Goal: Task Accomplishment & Management: Manage account settings

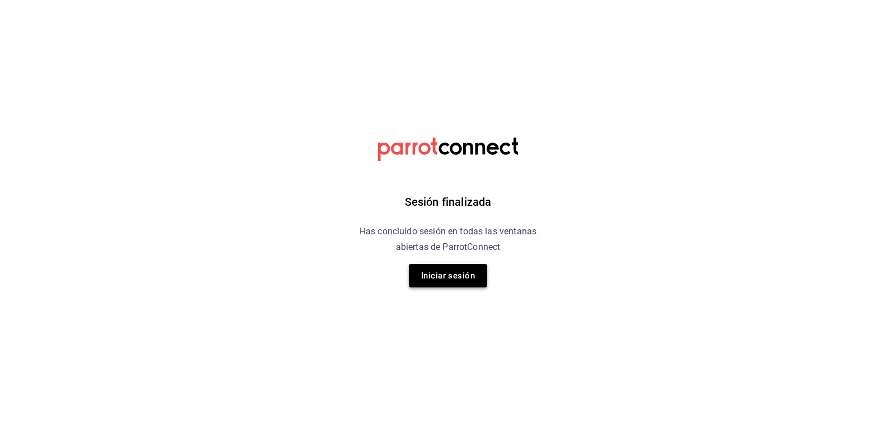
click at [448, 287] on button "Iniciar sesión" at bounding box center [448, 276] width 78 height 24
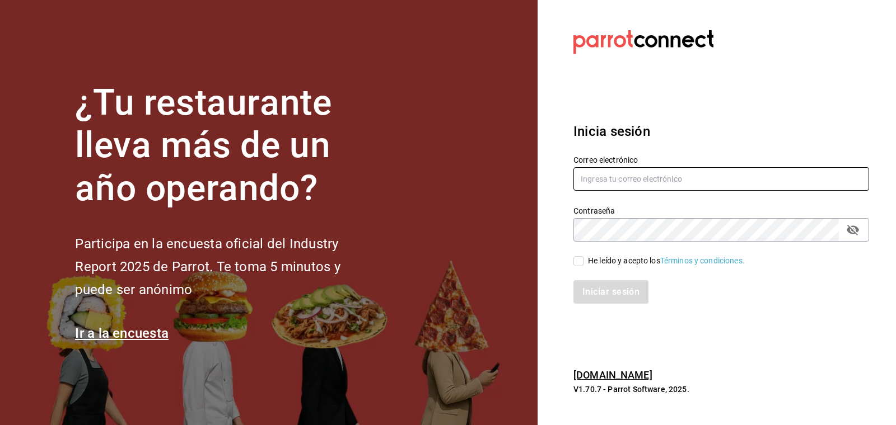
click at [636, 176] on input "text" at bounding box center [721, 179] width 296 height 24
type input "[PERSON_NAME][EMAIL_ADDRESS][PERSON_NAME][DOMAIN_NAME]"
click at [582, 263] on input "He leído y acepto los Términos y condiciones." at bounding box center [578, 261] width 10 height 10
checkbox input "true"
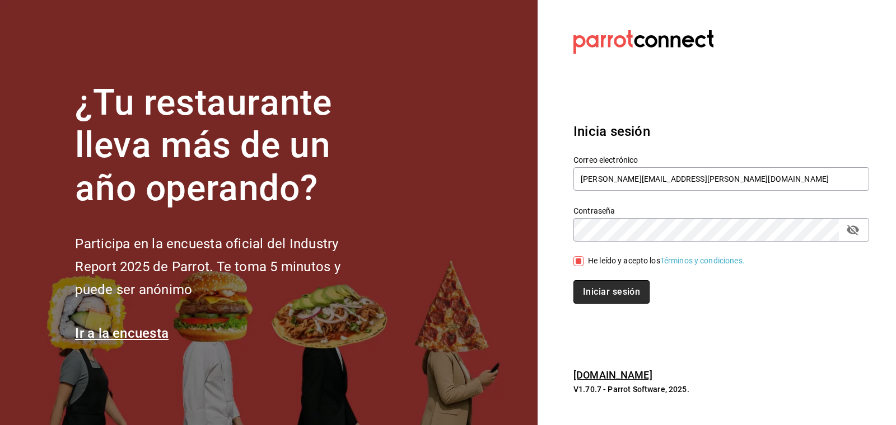
click at [590, 287] on button "Iniciar sesión" at bounding box center [611, 292] width 76 height 24
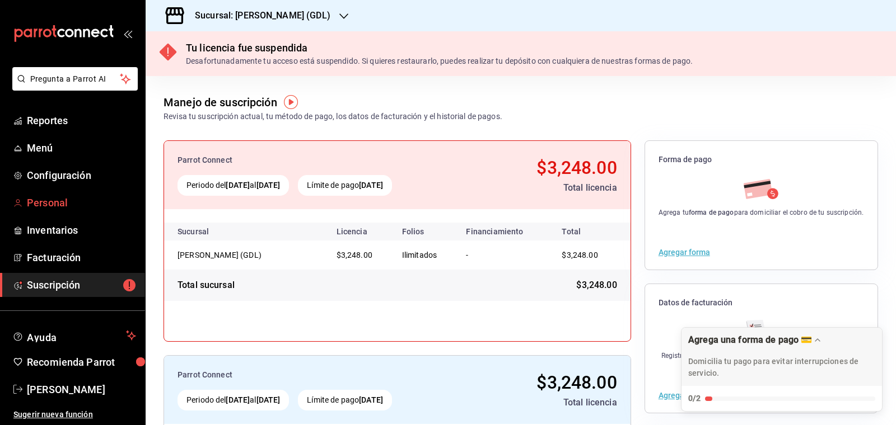
click at [56, 205] on span "Personal" at bounding box center [81, 202] width 109 height 15
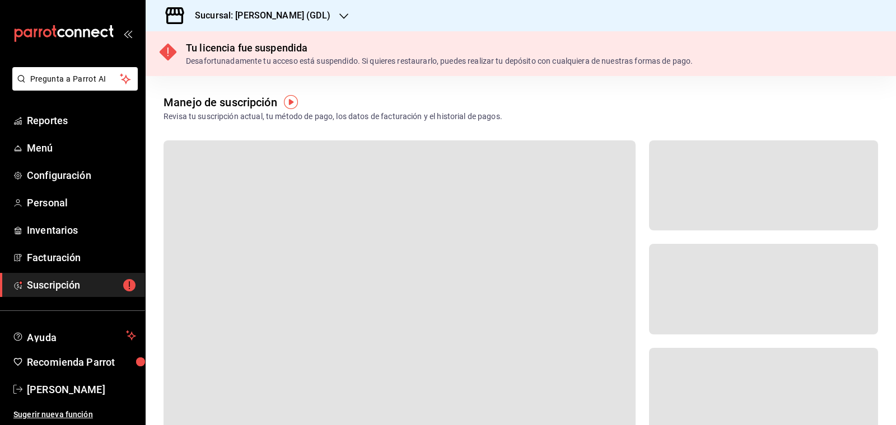
click at [298, 8] on div "Sucursal: [PERSON_NAME] (GDL)" at bounding box center [253, 15] width 198 height 31
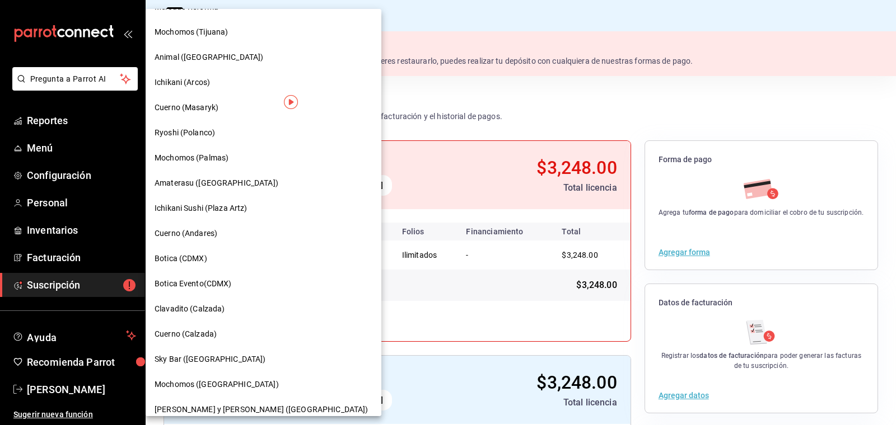
scroll to position [271, 0]
click at [198, 229] on span "Cuerno (Andares)" at bounding box center [185, 233] width 63 height 12
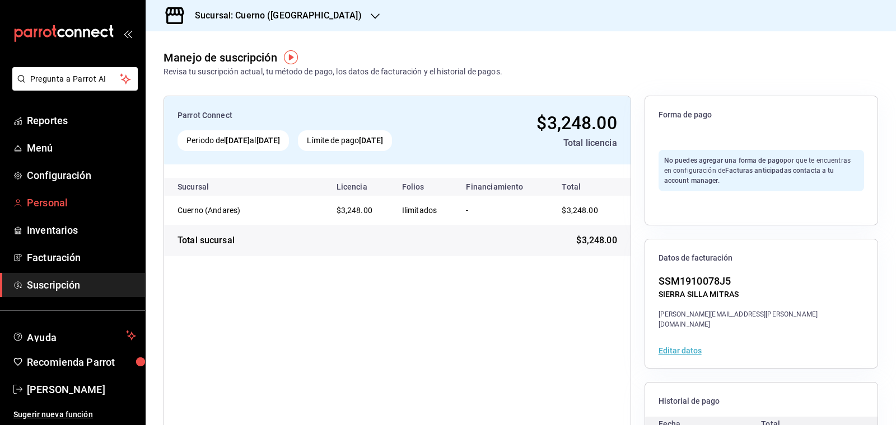
click at [73, 210] on link "Personal" at bounding box center [72, 203] width 145 height 24
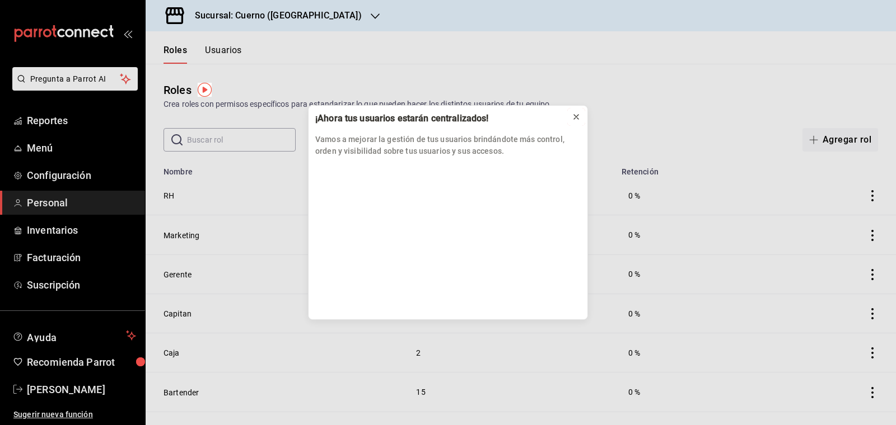
click at [579, 117] on icon at bounding box center [576, 117] width 9 height 9
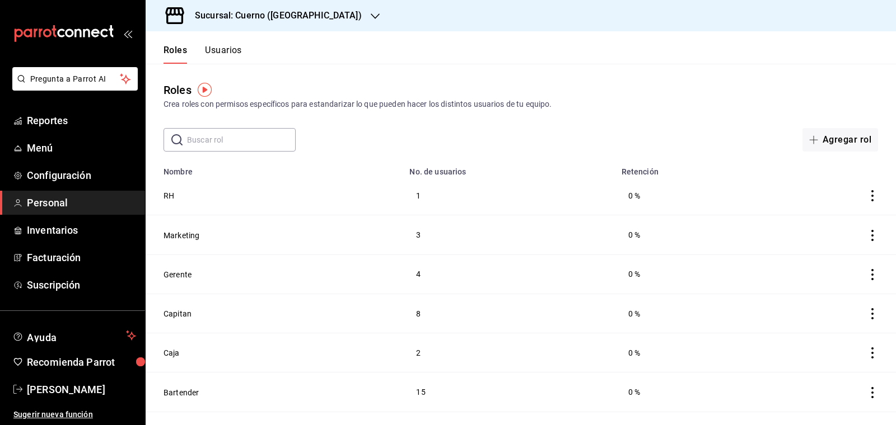
click at [226, 45] on button "Usuarios" at bounding box center [223, 54] width 37 height 19
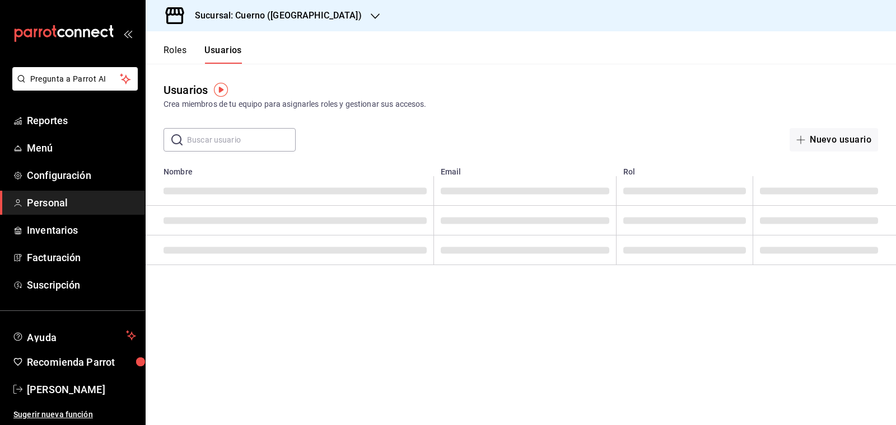
click at [213, 141] on input "text" at bounding box center [241, 140] width 109 height 22
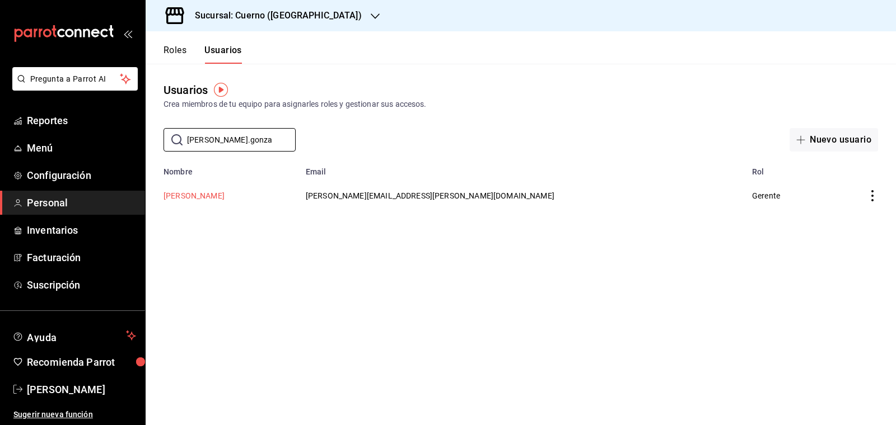
type input "[PERSON_NAME].gonza"
click at [199, 196] on button "[PERSON_NAME]" at bounding box center [193, 195] width 61 height 11
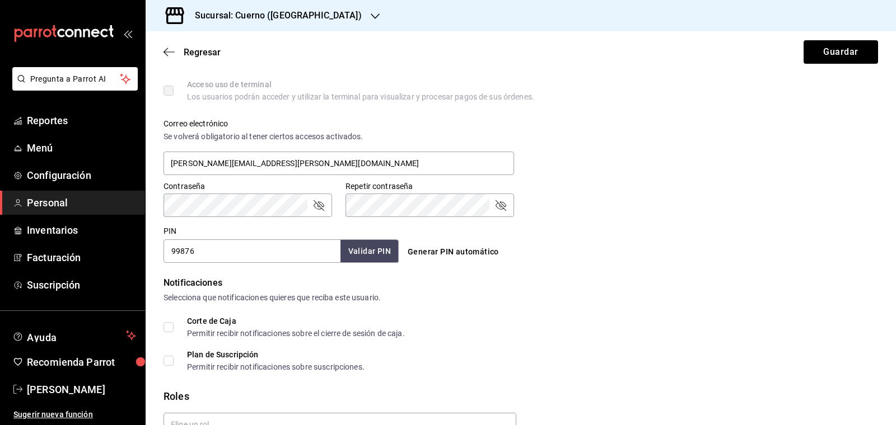
scroll to position [471, 0]
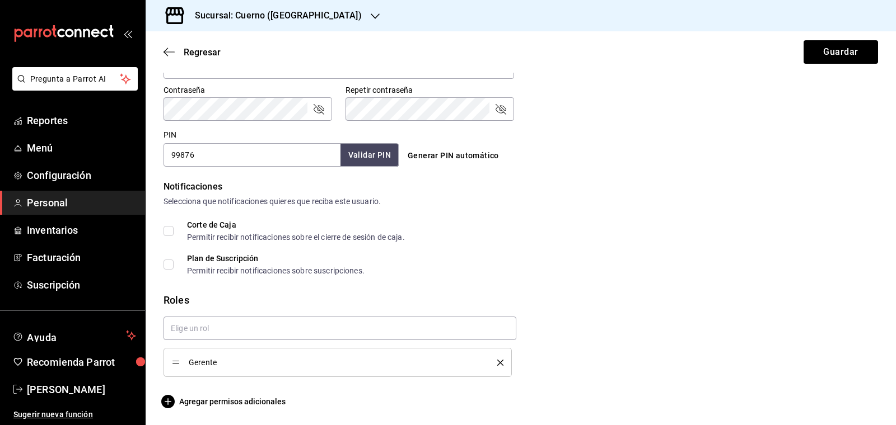
click at [503, 362] on li "Gerente" at bounding box center [337, 362] width 348 height 29
click at [498, 362] on icon "delete" at bounding box center [500, 363] width 6 height 6
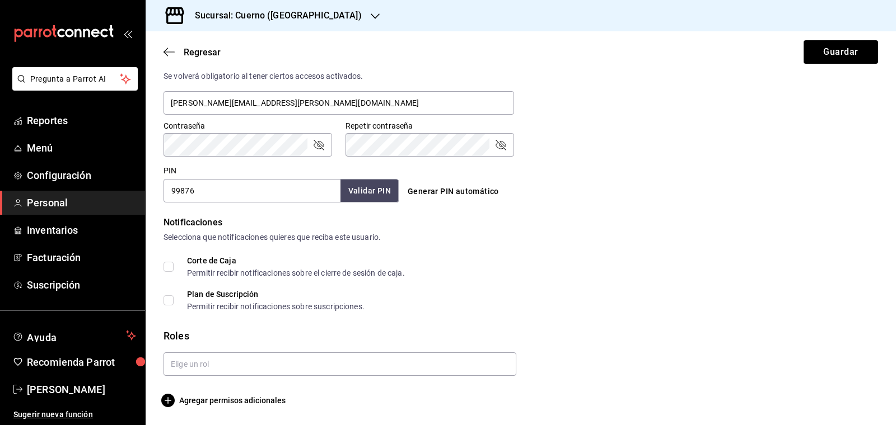
scroll to position [435, 0]
click at [840, 57] on button "Guardar" at bounding box center [840, 52] width 74 height 24
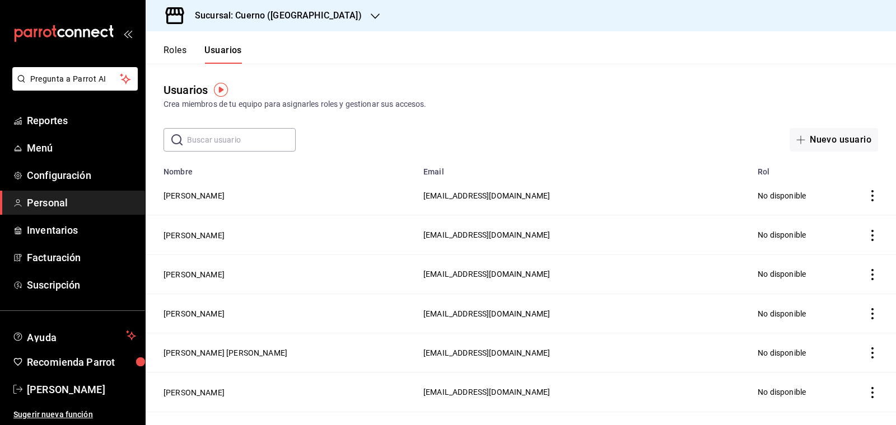
click at [236, 124] on div "Usuarios Crea miembros de tu equipo para asignarles roles y gestionar sus acces…" at bounding box center [521, 108] width 750 height 88
click at [236, 125] on div "Usuarios Crea miembros de tu equipo para asignarles roles y gestionar sus acces…" at bounding box center [521, 108] width 750 height 88
click at [218, 144] on input "text" at bounding box center [241, 140] width 109 height 22
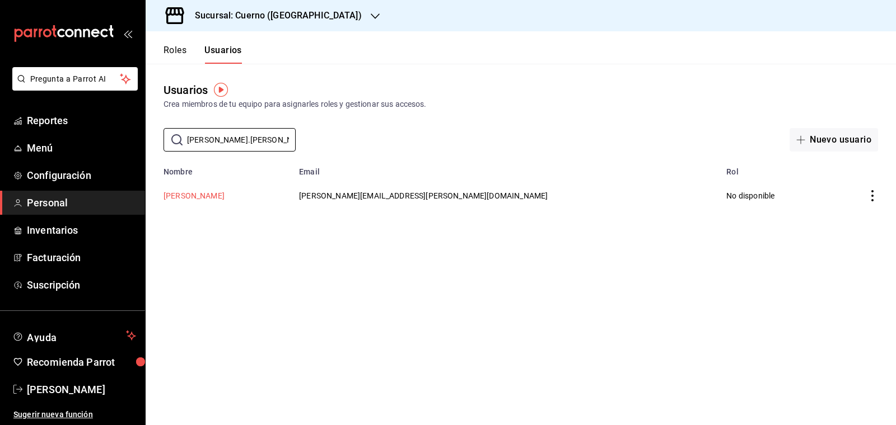
type input "[PERSON_NAME].[PERSON_NAME]"
click at [188, 196] on button "[PERSON_NAME]" at bounding box center [193, 195] width 61 height 11
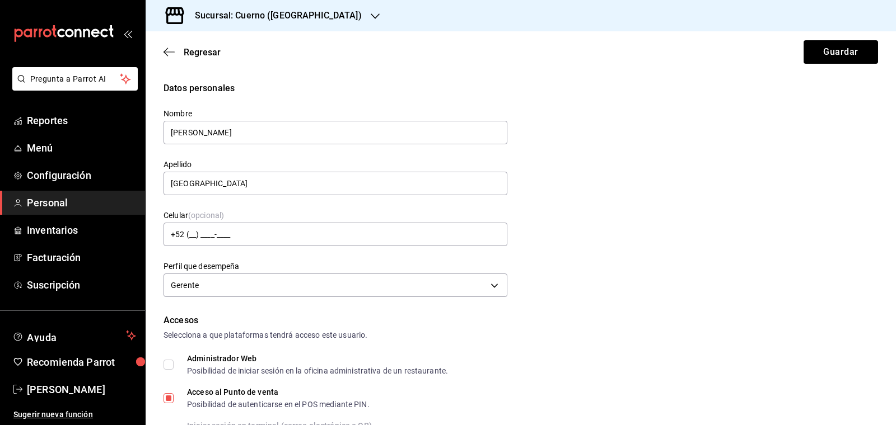
scroll to position [435, 0]
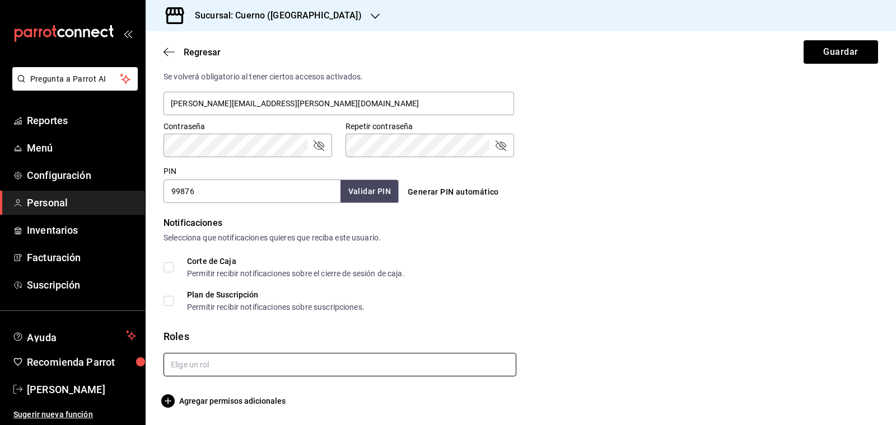
click at [269, 375] on input "text" at bounding box center [339, 365] width 353 height 24
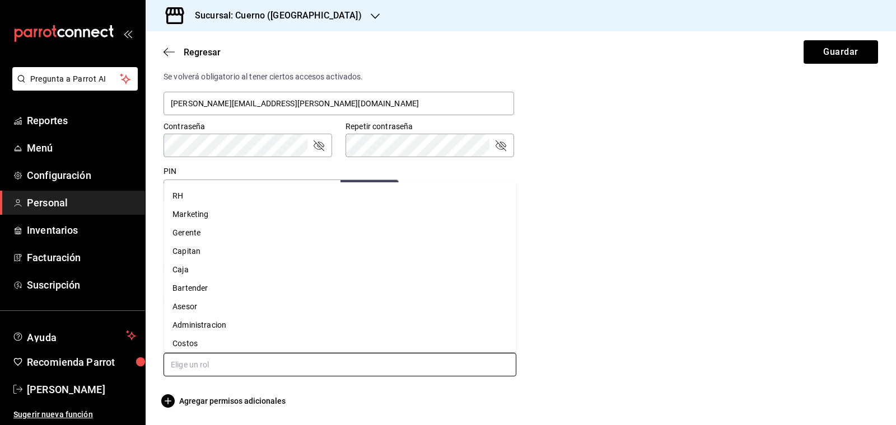
click at [209, 236] on li "Gerente" at bounding box center [339, 233] width 353 height 18
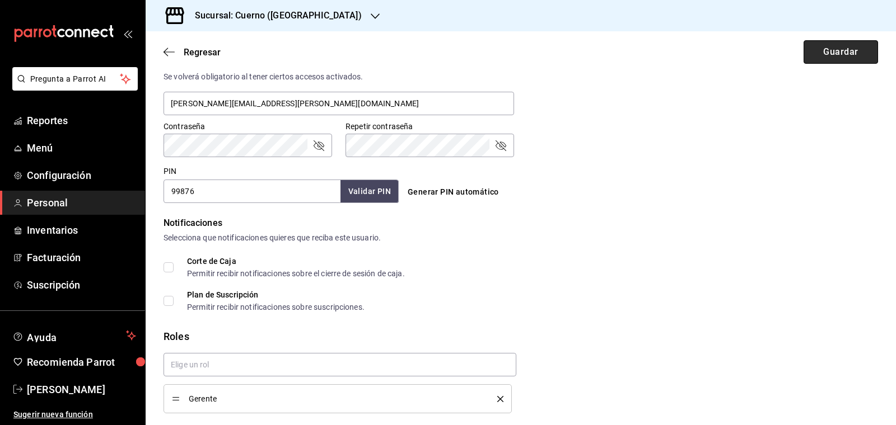
click at [831, 47] on button "Guardar" at bounding box center [840, 52] width 74 height 24
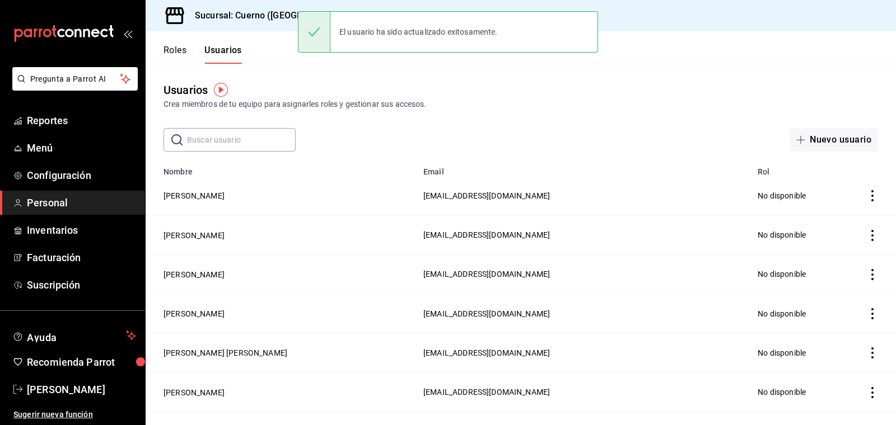
click at [243, 17] on h3 "Sucursal: Cuerno ([GEOGRAPHIC_DATA])" at bounding box center [274, 15] width 176 height 13
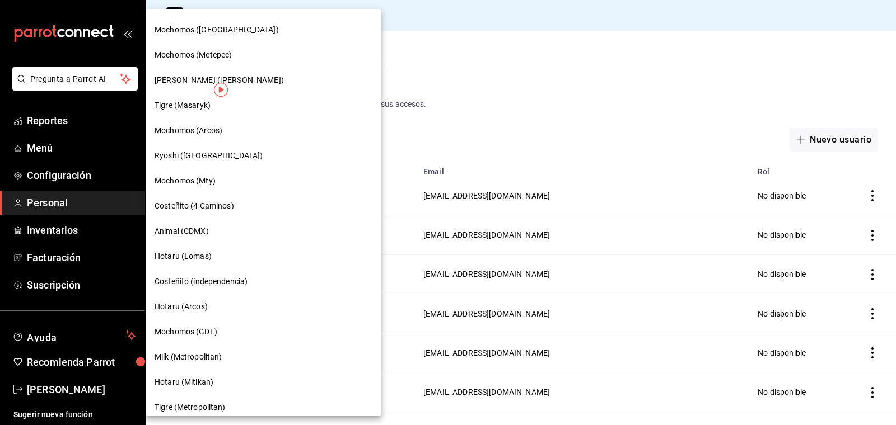
scroll to position [784, 0]
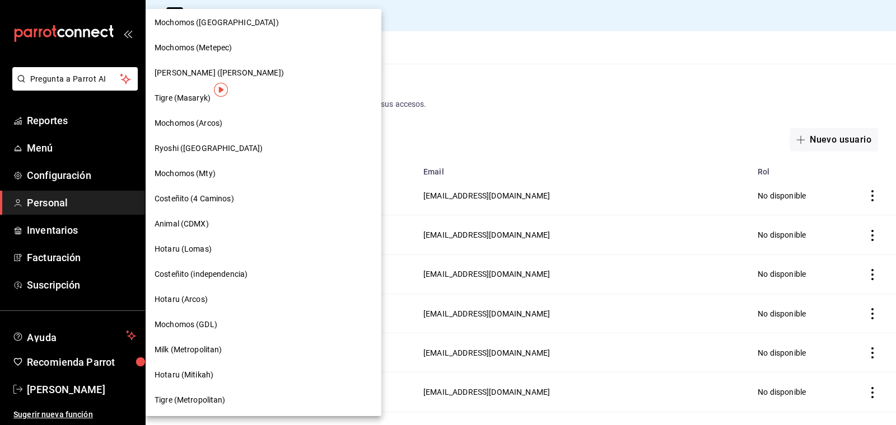
click at [181, 321] on span "Mochomos (GDL)" at bounding box center [185, 325] width 63 height 12
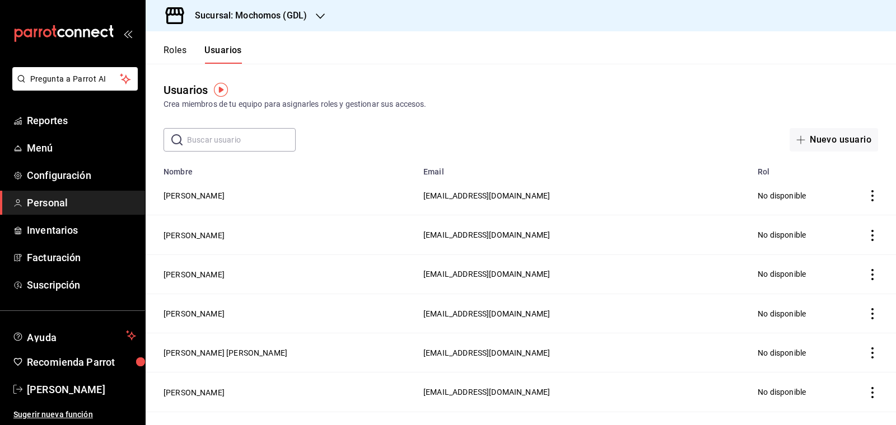
click at [205, 139] on input "text" at bounding box center [241, 140] width 109 height 22
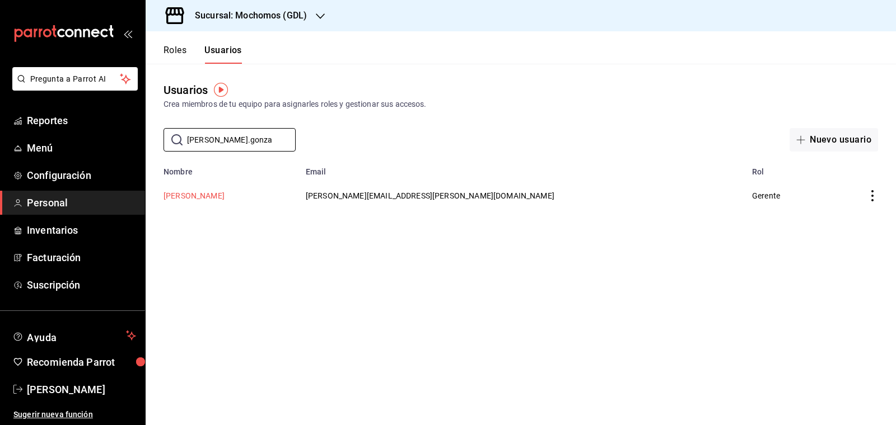
type input "[PERSON_NAME].gonza"
click at [194, 195] on button "[PERSON_NAME]" at bounding box center [193, 195] width 61 height 11
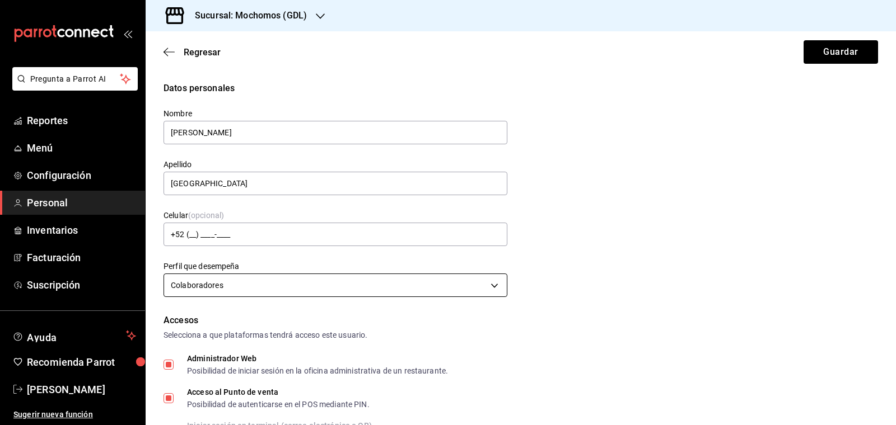
click at [489, 279] on body "Pregunta a Parrot AI Reportes Menú Configuración Personal Inventarios Facturaci…" at bounding box center [448, 212] width 896 height 425
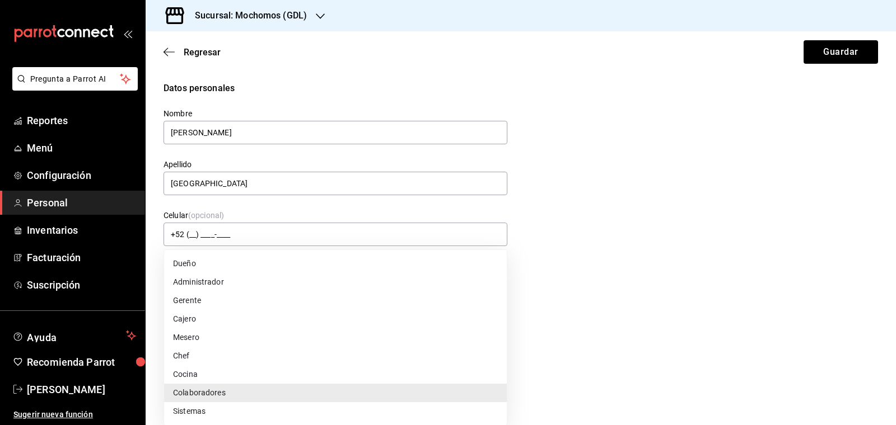
click at [658, 194] on div at bounding box center [448, 212] width 896 height 425
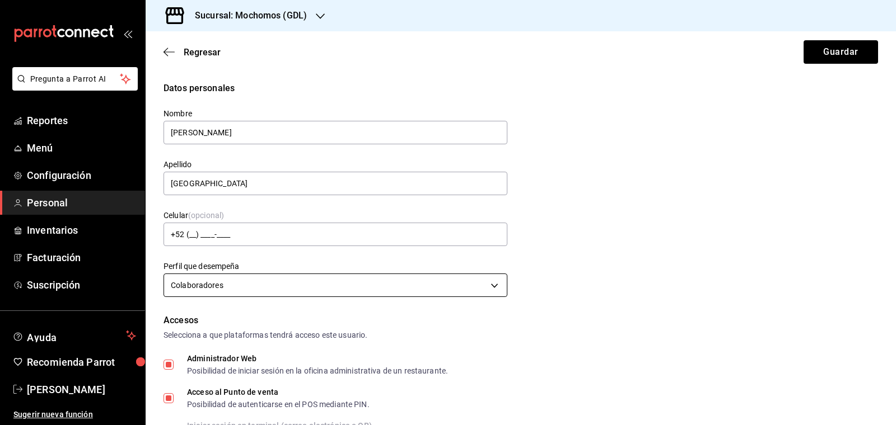
click at [492, 282] on body "Pregunta a Parrot AI Reportes Menú Configuración Personal Inventarios Facturaci…" at bounding box center [448, 212] width 896 height 425
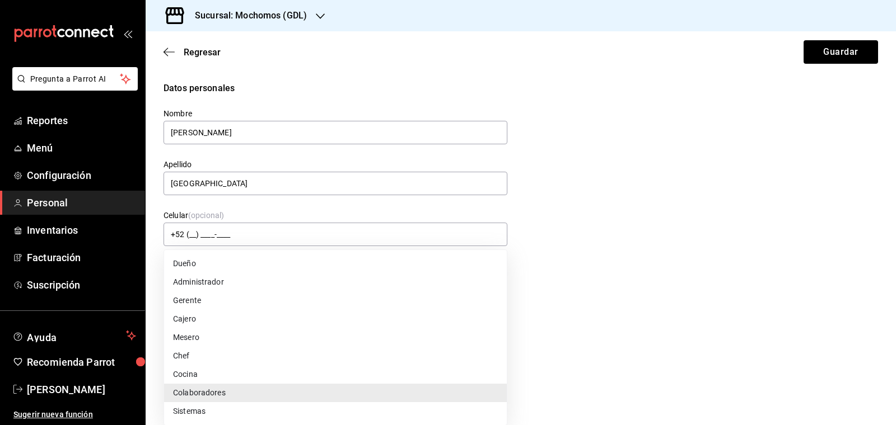
click at [213, 355] on li "Chef" at bounding box center [335, 356] width 343 height 18
type input "CHEF"
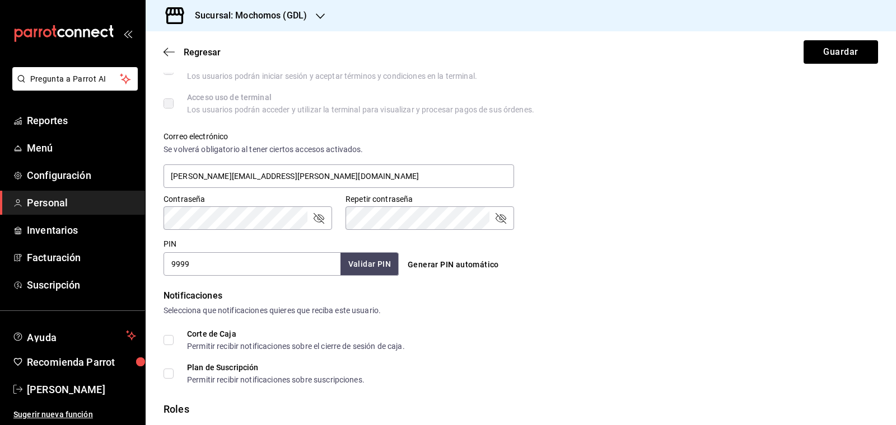
scroll to position [471, 0]
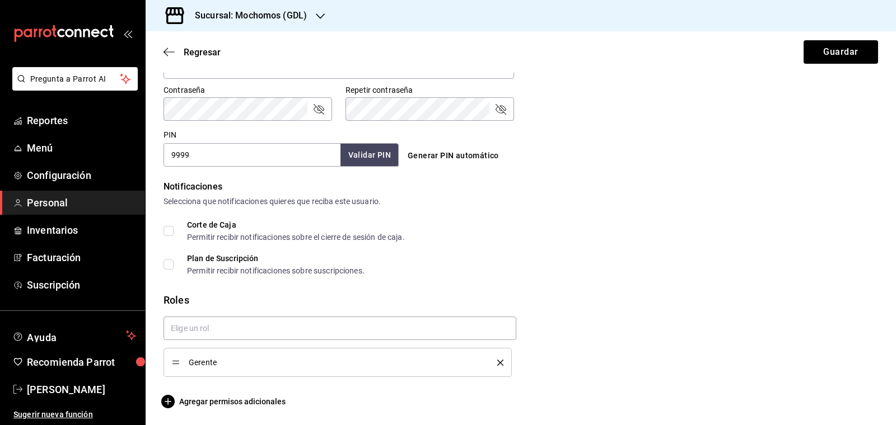
click at [502, 362] on icon "delete" at bounding box center [500, 363] width 6 height 6
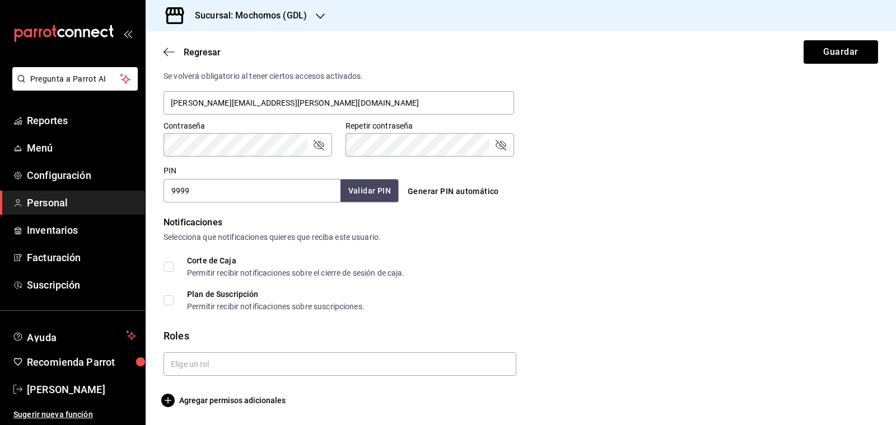
scroll to position [435, 0]
click at [841, 50] on button "Guardar" at bounding box center [840, 52] width 74 height 24
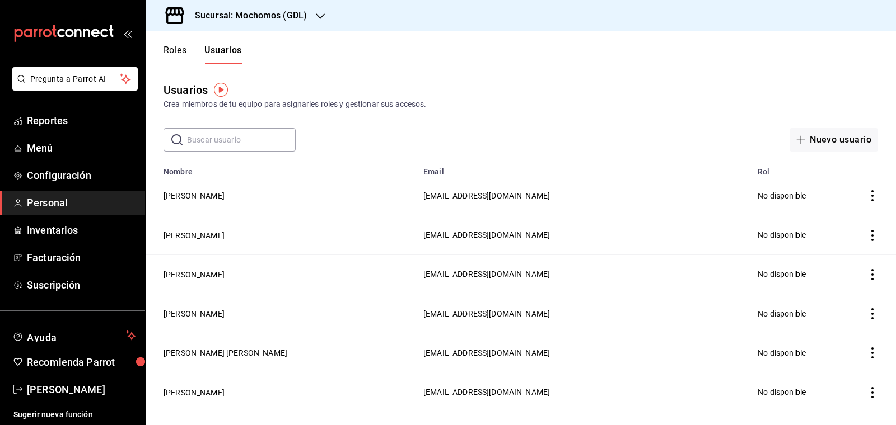
click at [218, 132] on input "text" at bounding box center [241, 140] width 109 height 22
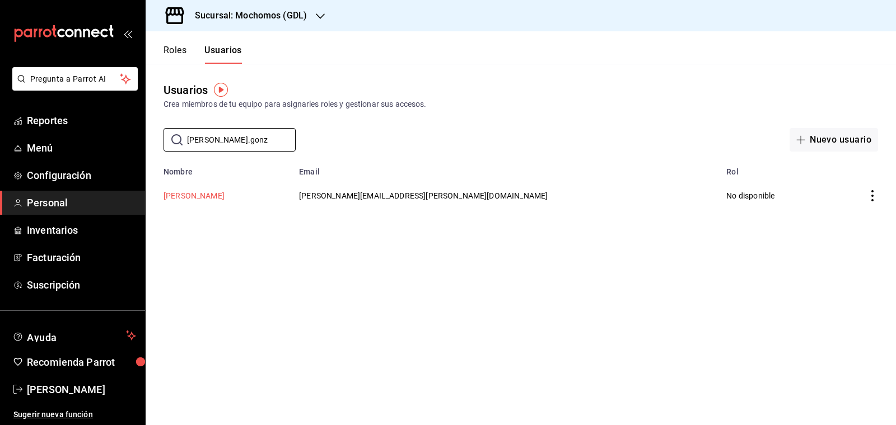
type input "[PERSON_NAME].gonz"
click at [163, 197] on button "[PERSON_NAME]" at bounding box center [193, 195] width 61 height 11
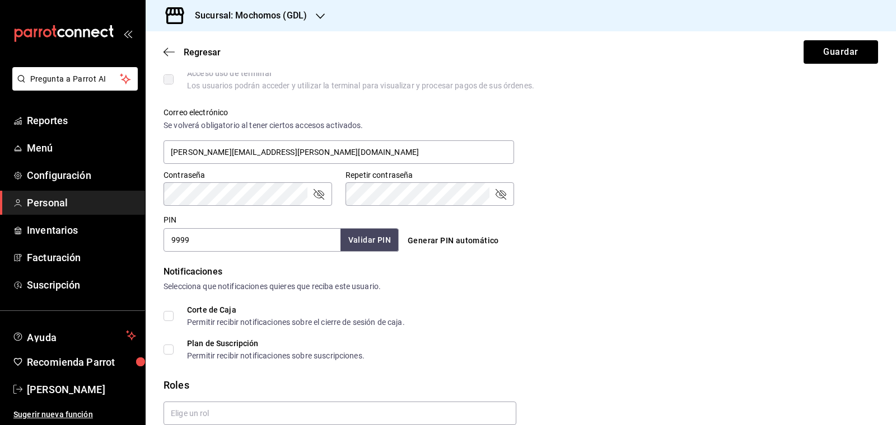
scroll to position [435, 0]
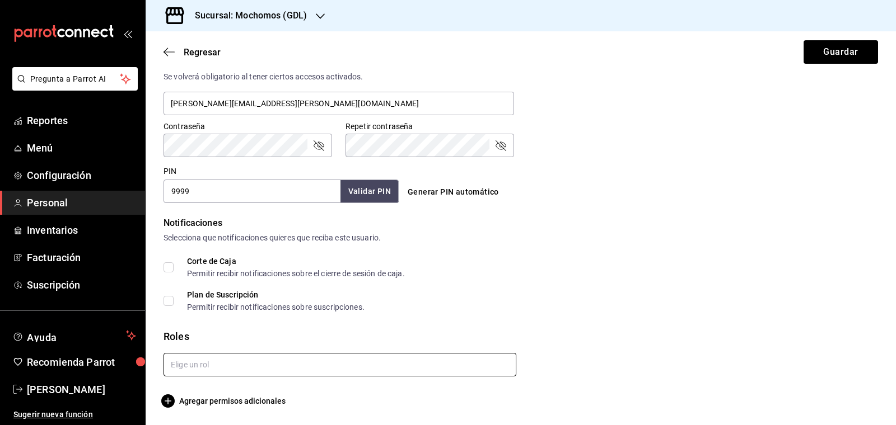
click at [276, 371] on input "text" at bounding box center [339, 365] width 353 height 24
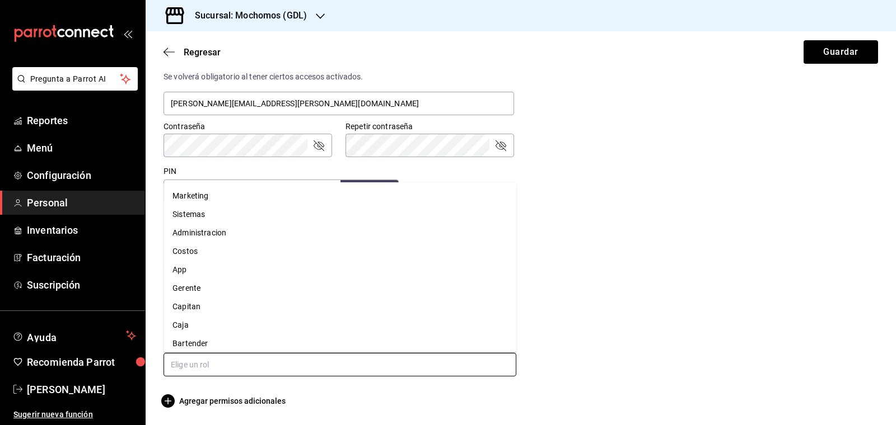
click at [228, 283] on li "Gerente" at bounding box center [339, 288] width 353 height 18
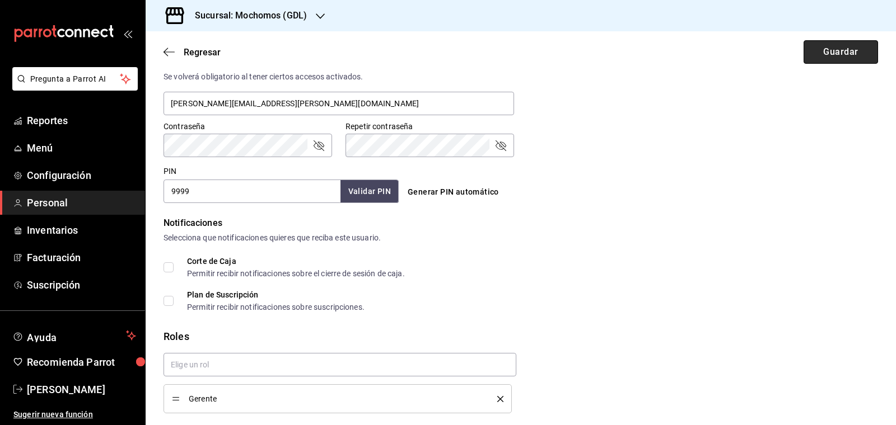
click at [845, 55] on button "Guardar" at bounding box center [840, 52] width 74 height 24
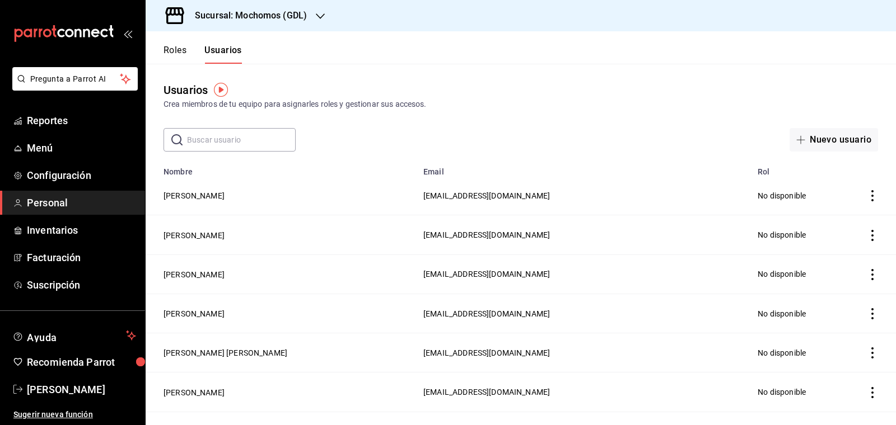
click at [207, 142] on input "text" at bounding box center [241, 140] width 109 height 22
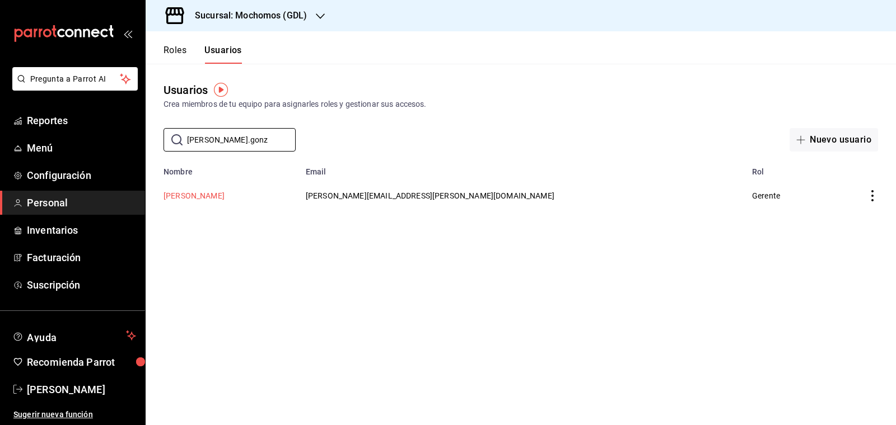
type input "[PERSON_NAME].gonz"
click at [181, 194] on button "[PERSON_NAME]" at bounding box center [193, 195] width 61 height 11
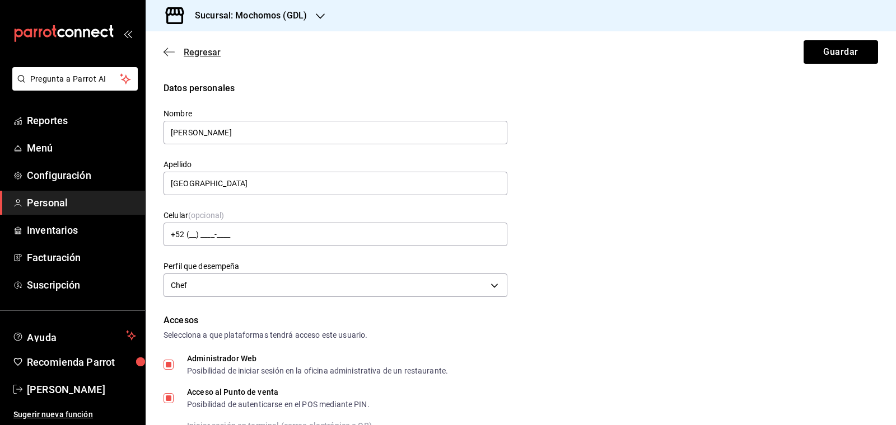
click at [167, 51] on icon "button" at bounding box center [168, 52] width 11 height 10
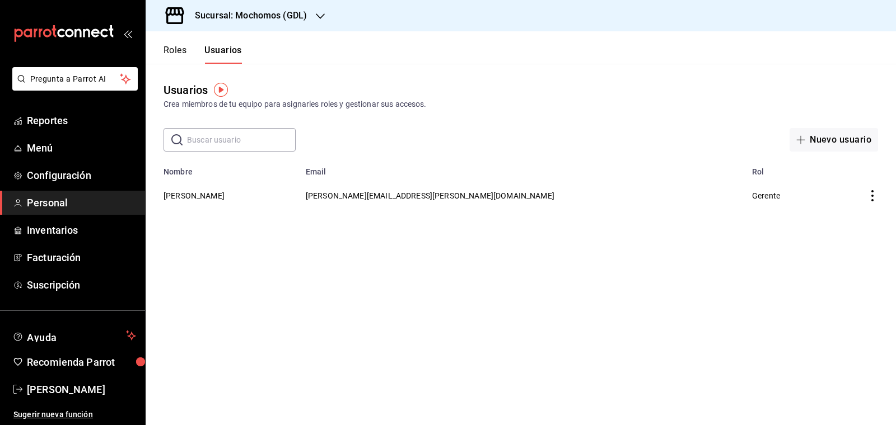
click at [170, 49] on button "Roles" at bounding box center [174, 54] width 23 height 19
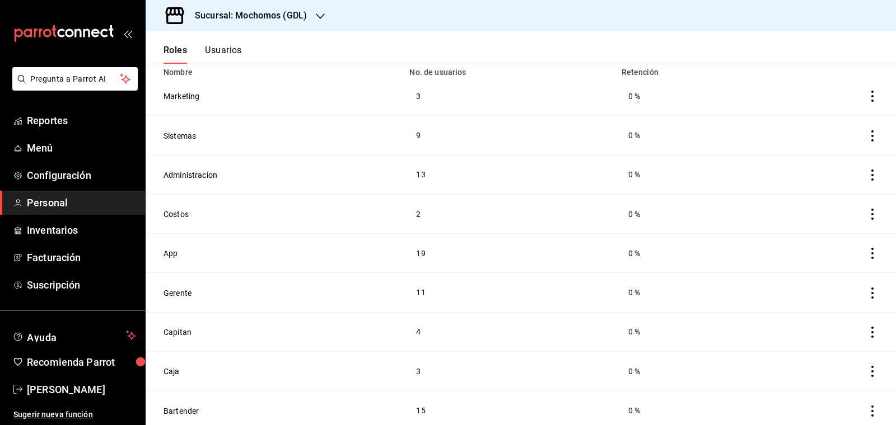
scroll to position [127, 0]
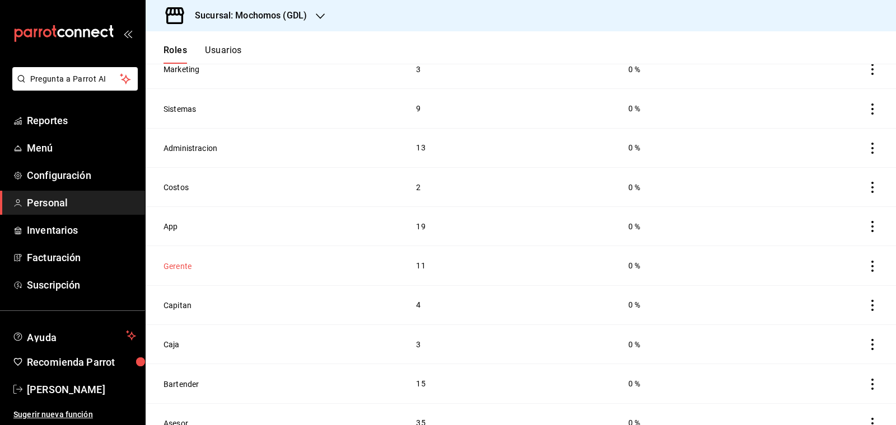
click at [173, 261] on button "Gerente" at bounding box center [177, 266] width 28 height 11
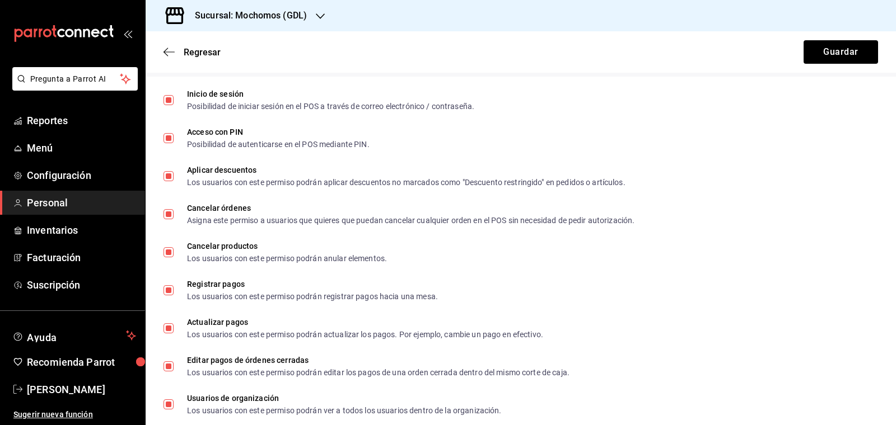
scroll to position [491, 0]
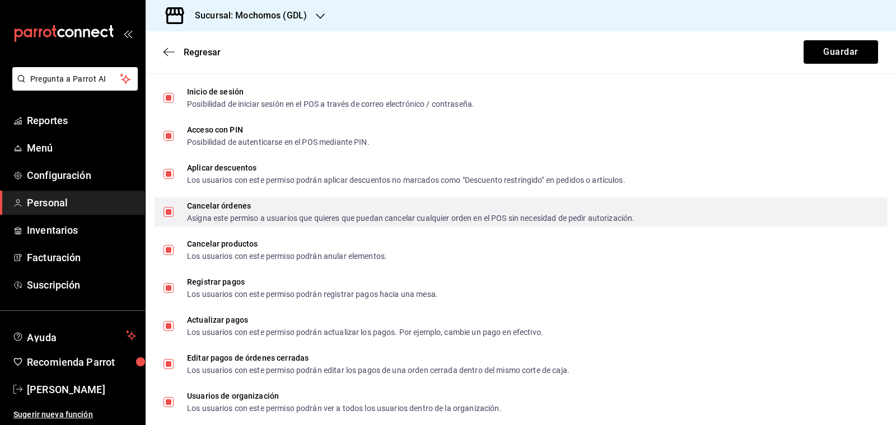
click at [167, 215] on input "Cancelar órdenes Asigna este permiso a usuarios que quieres que puedan cancelar…" at bounding box center [168, 212] width 10 height 10
checkbox input "false"
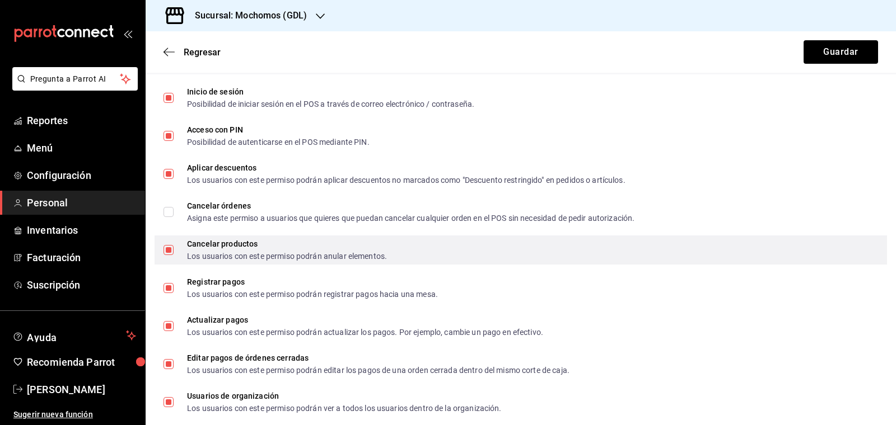
click at [174, 255] on span "Cancelar productos Los usuarios con este permiso podrán anular elementos." at bounding box center [280, 250] width 213 height 20
click at [174, 255] on input "Cancelar productos Los usuarios con este permiso podrán anular elementos." at bounding box center [168, 250] width 10 height 10
click at [171, 246] on input "Cancelar productos Los usuarios con este permiso podrán anular elementos." at bounding box center [168, 250] width 10 height 10
checkbox input "false"
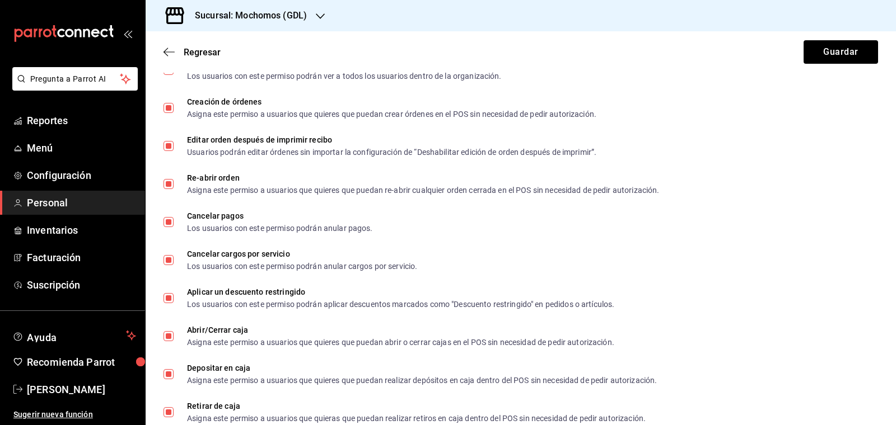
scroll to position [852, 0]
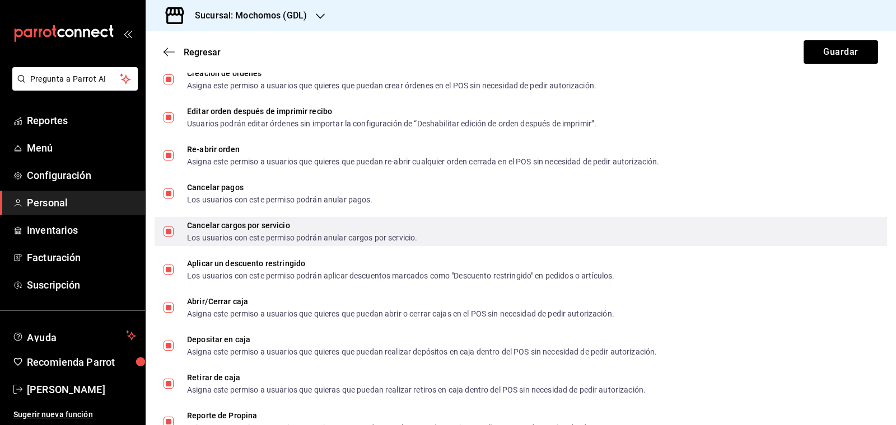
click at [169, 231] on input "Cancelar cargos por servicio Los usuarios con este permiso podrán anular cargos…" at bounding box center [168, 232] width 10 height 10
checkbox input "false"
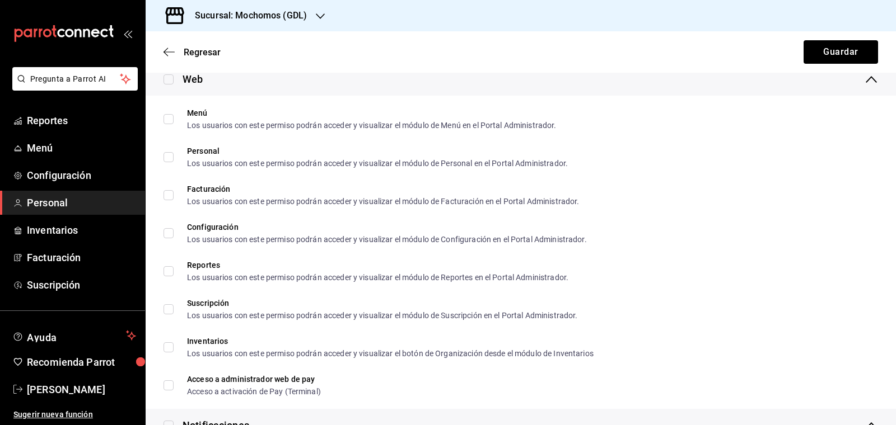
scroll to position [1844, 0]
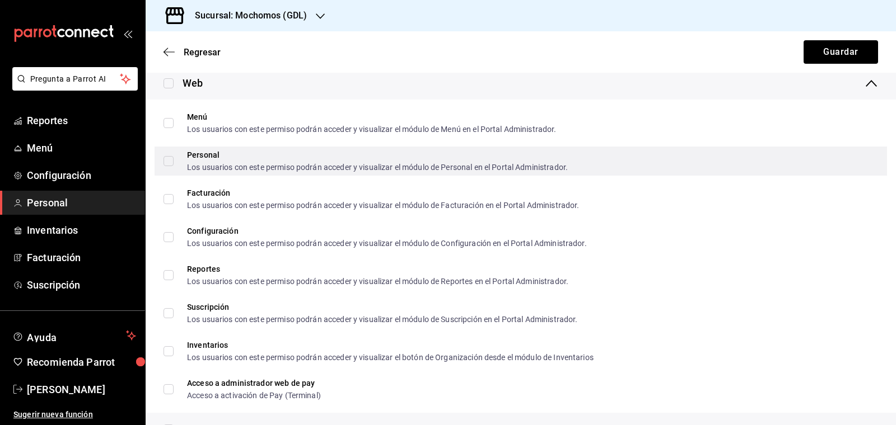
click at [168, 158] on input "Personal Los usuarios con este permiso podrán acceder y visualizar el módulo de…" at bounding box center [168, 161] width 10 height 10
checkbox input "true"
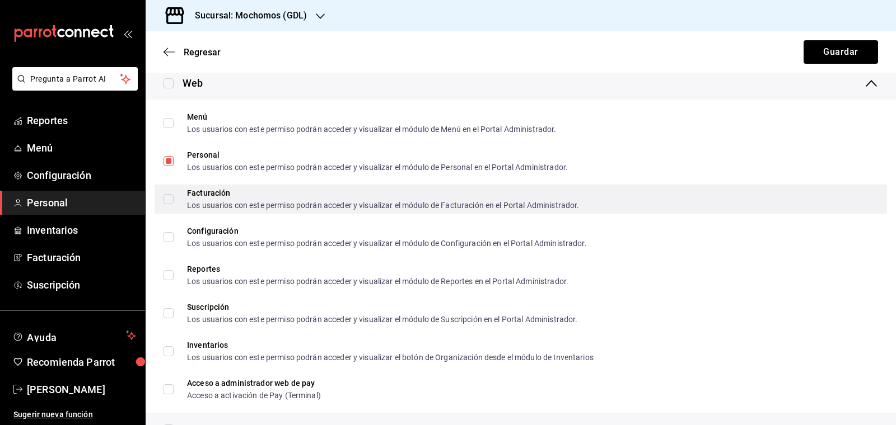
click at [170, 203] on label "Facturación Los usuarios con este permiso podrán acceder y visualizar el módulo…" at bounding box center [370, 199] width 415 height 20
click at [170, 203] on input "Facturación Los usuarios con este permiso podrán acceder y visualizar el módulo…" at bounding box center [168, 199] width 10 height 10
click at [166, 196] on input "Facturación Los usuarios con este permiso podrán acceder y visualizar el módulo…" at bounding box center [168, 199] width 10 height 10
checkbox input "true"
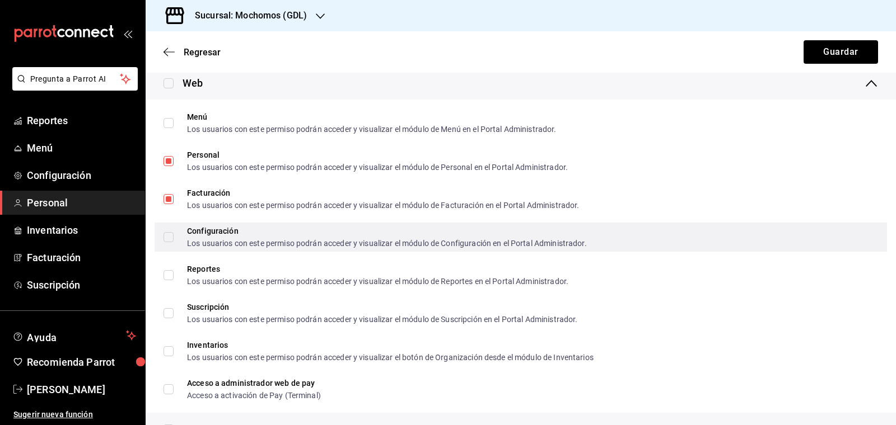
click at [167, 236] on input "Configuración Los usuarios con este permiso podrán acceder y visualizar el módu…" at bounding box center [168, 237] width 10 height 10
checkbox input "true"
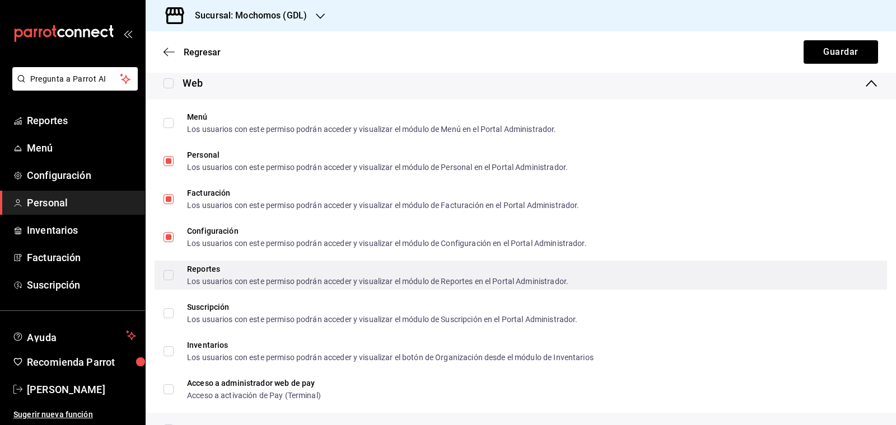
click at [168, 274] on input "Reportes Los usuarios con este permiso podrán acceder y visualizar el módulo de…" at bounding box center [168, 275] width 10 height 10
checkbox input "true"
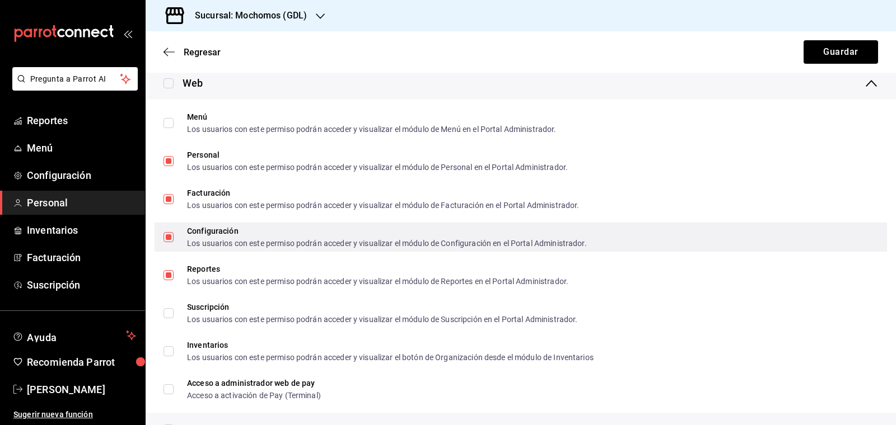
click at [168, 240] on input "Configuración Los usuarios con este permiso podrán acceder y visualizar el módu…" at bounding box center [168, 237] width 10 height 10
checkbox input "false"
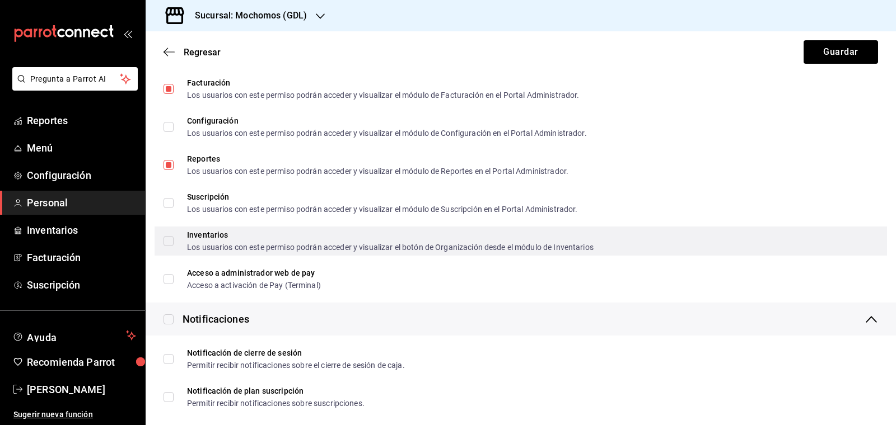
scroll to position [1966, 0]
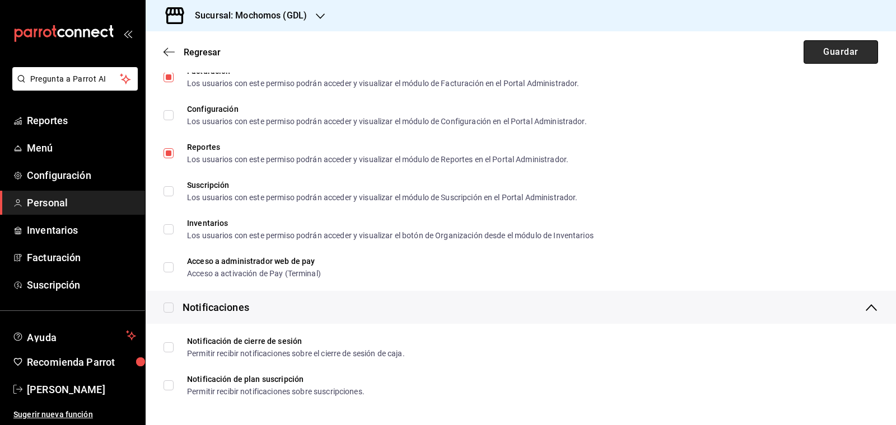
click at [831, 54] on button "Guardar" at bounding box center [840, 52] width 74 height 24
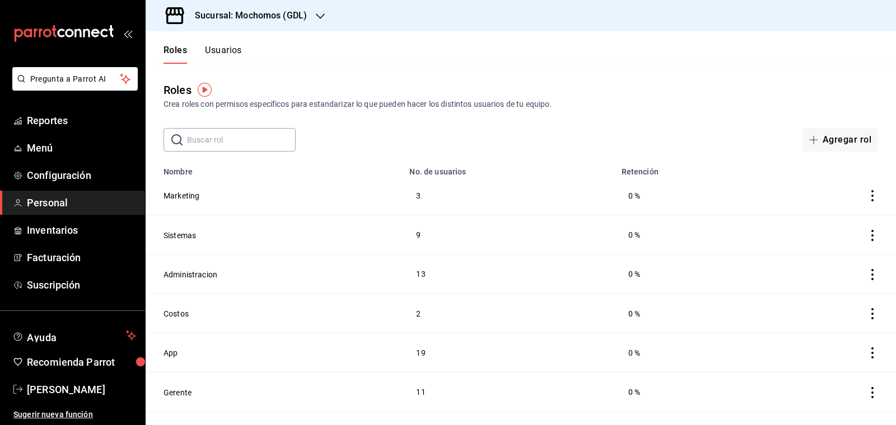
click at [302, 17] on h3 "Sucursal: Mochomos (GDL)" at bounding box center [246, 15] width 121 height 13
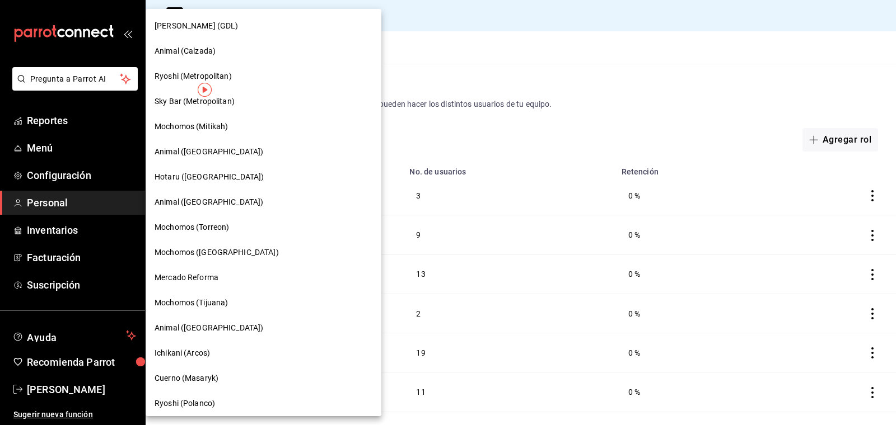
click at [334, 15] on div at bounding box center [448, 212] width 896 height 425
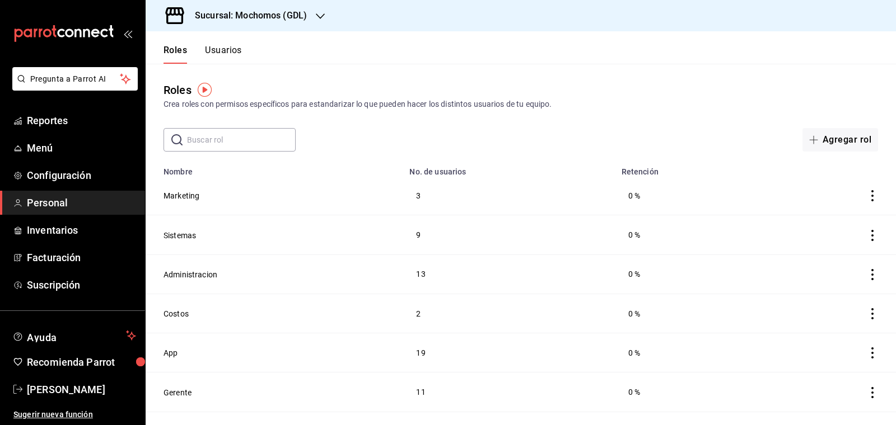
click at [275, 18] on h3 "Sucursal: Mochomos (GDL)" at bounding box center [246, 15] width 121 height 13
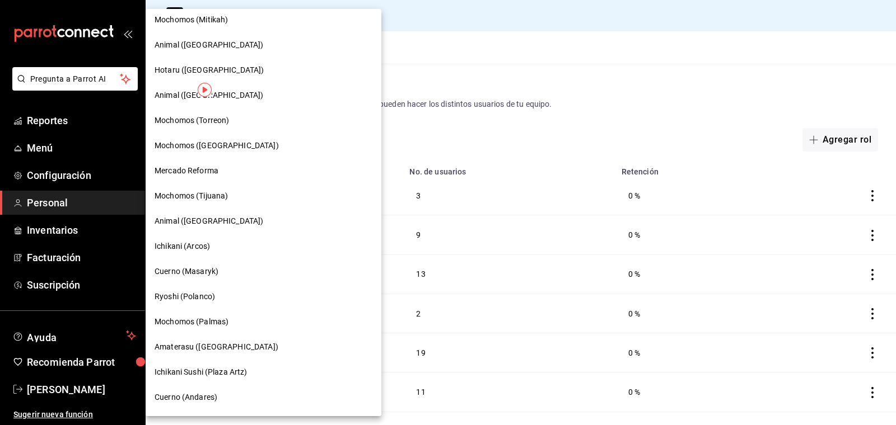
scroll to position [120, 0]
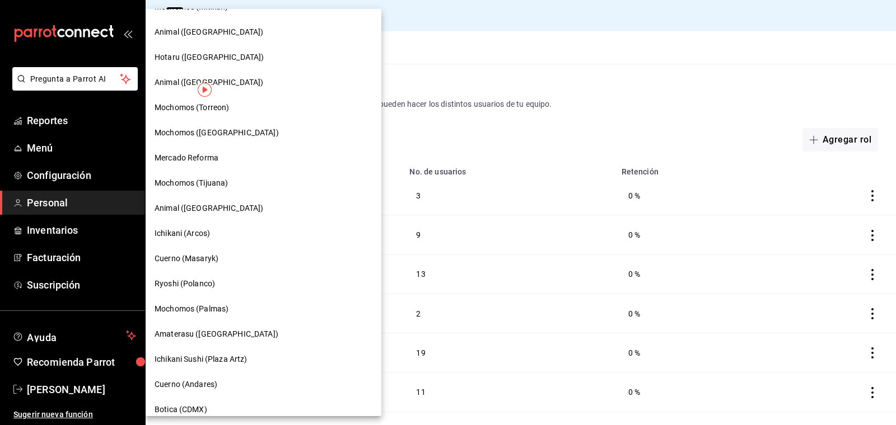
click at [455, 52] on div at bounding box center [448, 212] width 896 height 425
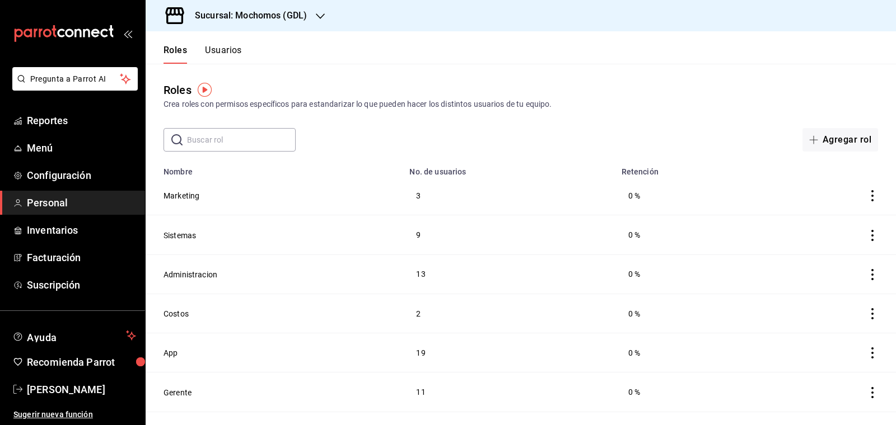
click at [310, 10] on div "Sucursal: Mochomos (GDL)" at bounding box center [241, 15] width 175 height 31
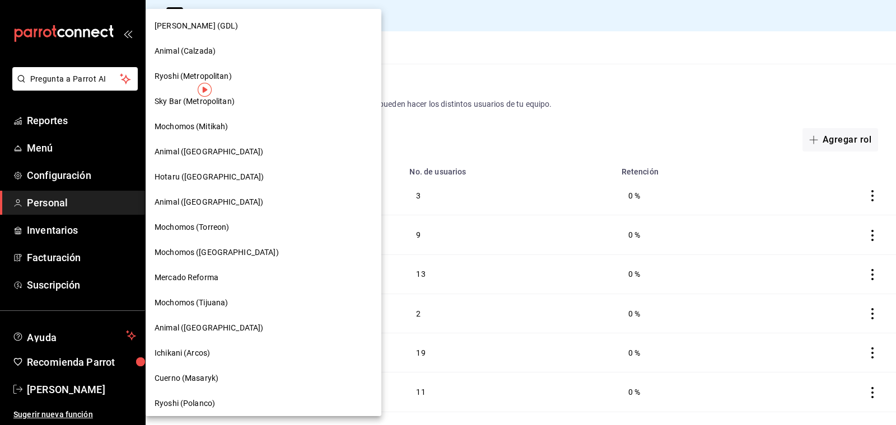
click at [189, 232] on span "Mochomos (Torreon)" at bounding box center [191, 228] width 74 height 12
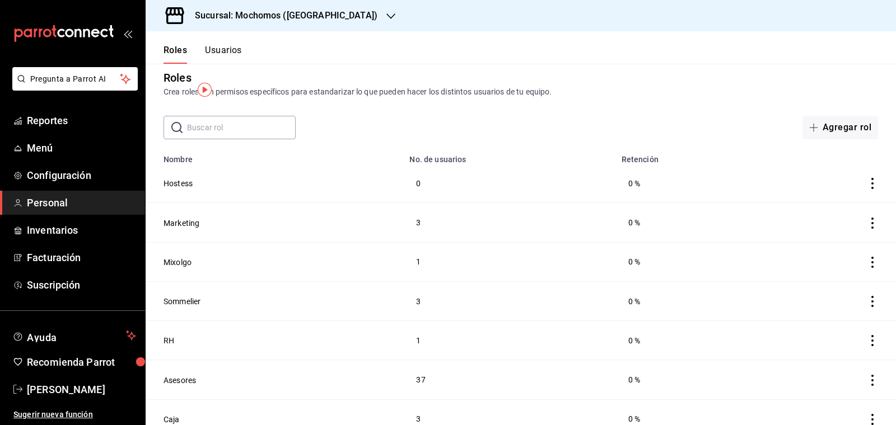
scroll to position [0, 0]
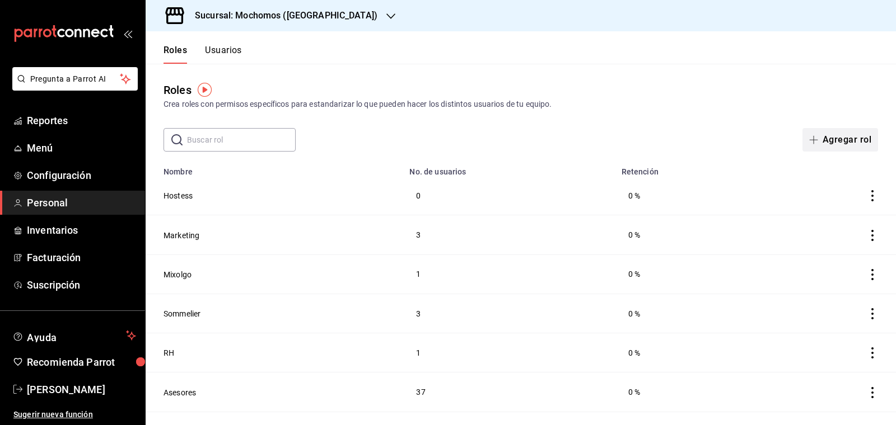
click at [858, 138] on button "Agregar rol" at bounding box center [840, 140] width 76 height 24
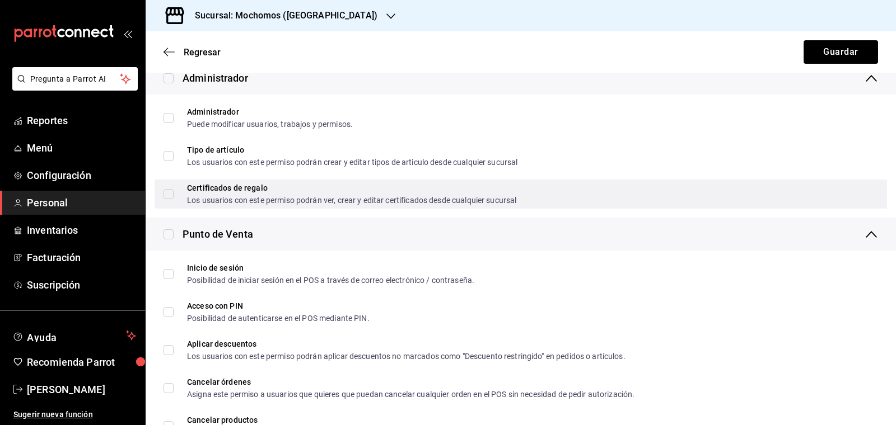
scroll to position [225, 0]
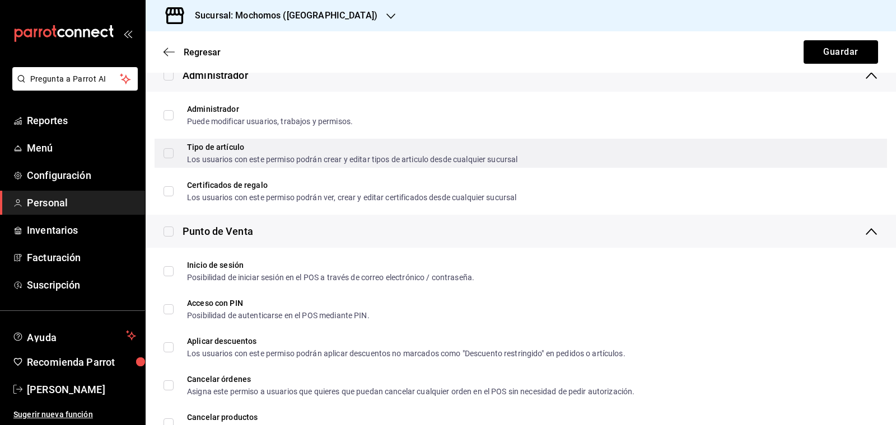
type input "Chef de marca"
click at [170, 155] on input "Tipo de artículo Los usuarios con este permiso podrán crear y editar tipos de a…" at bounding box center [168, 153] width 10 height 10
checkbox input "true"
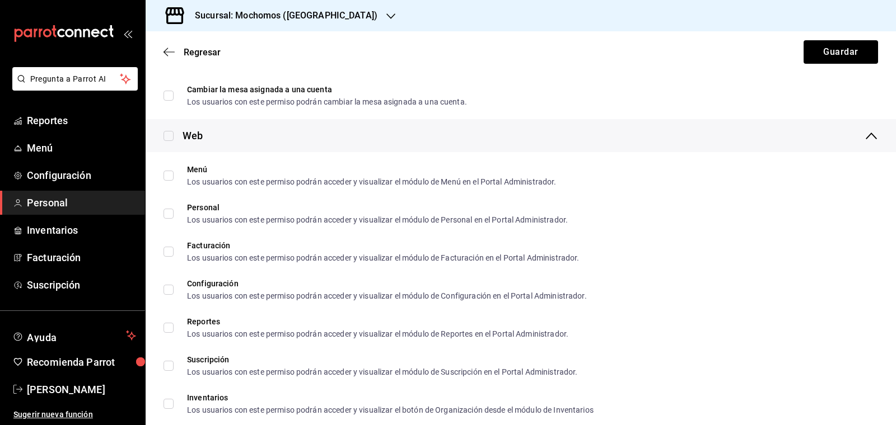
scroll to position [1720, 0]
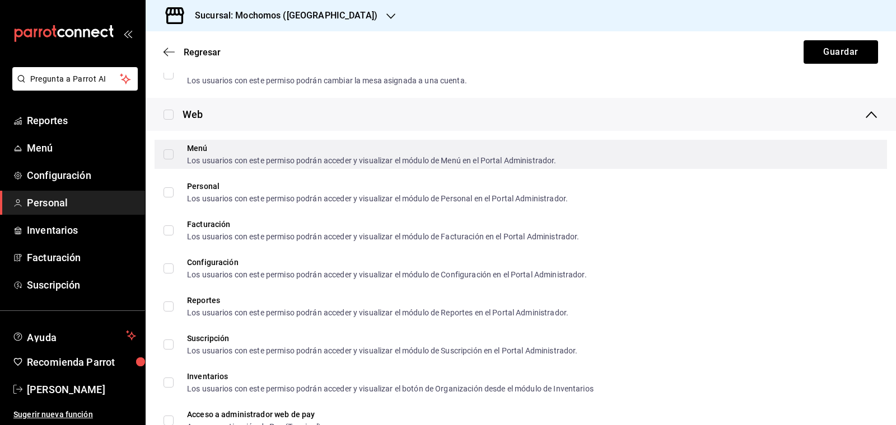
click at [169, 153] on input "Menú Los usuarios con este permiso podrán acceder y visualizar el módulo de Men…" at bounding box center [168, 154] width 10 height 10
checkbox input "true"
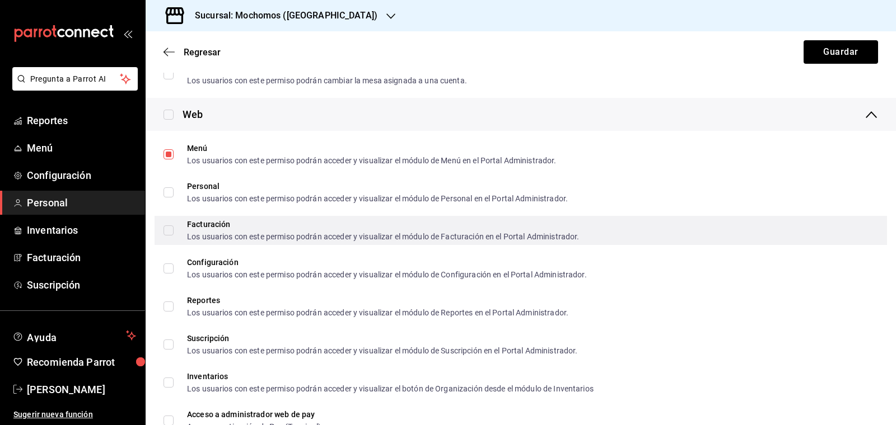
click at [168, 231] on input "Facturación Los usuarios con este permiso podrán acceder y visualizar el módulo…" at bounding box center [168, 231] width 10 height 10
click at [168, 229] on input "Facturación Los usuarios con este permiso podrán acceder y visualizar el módulo…" at bounding box center [168, 231] width 10 height 10
checkbox input "false"
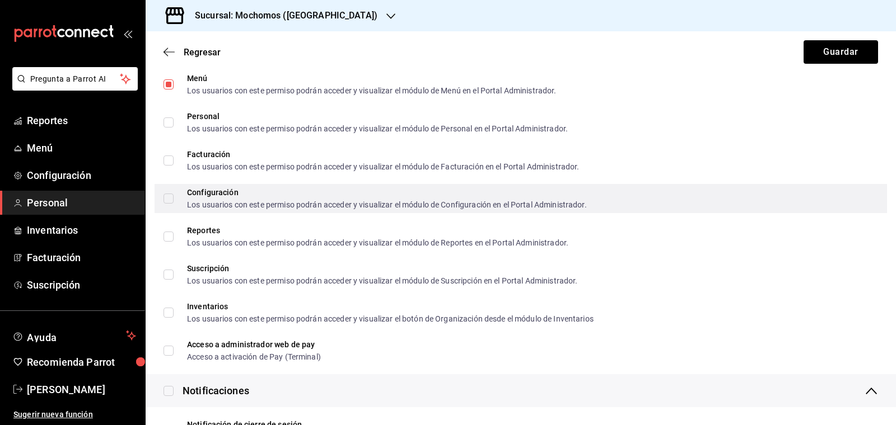
scroll to position [1797, 0]
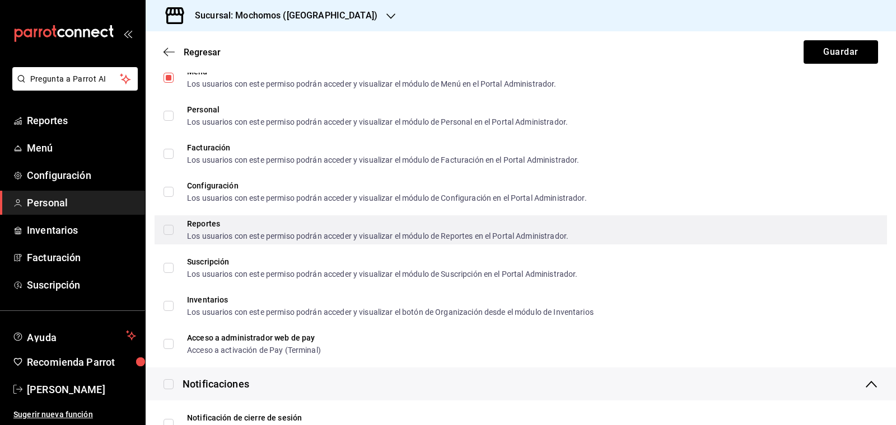
click at [170, 228] on input "Reportes Los usuarios con este permiso podrán acceder y visualizar el módulo de…" at bounding box center [168, 230] width 10 height 10
checkbox input "true"
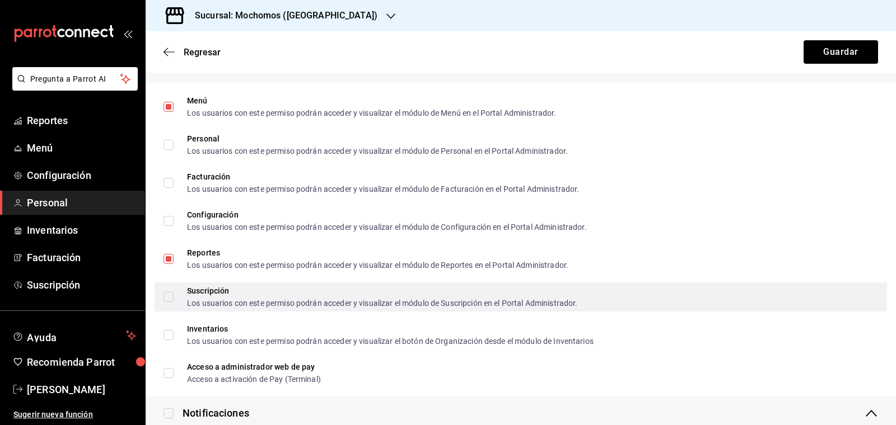
scroll to position [1765, 0]
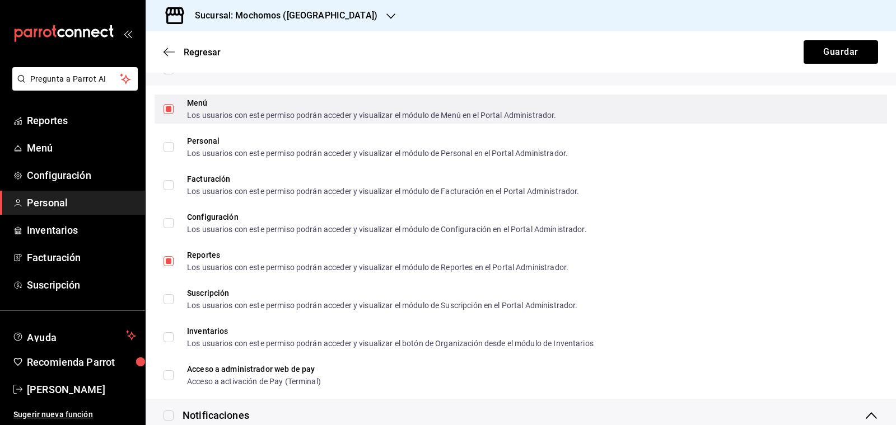
click at [170, 108] on input "Menú Los usuarios con este permiso podrán acceder y visualizar el módulo de Men…" at bounding box center [168, 109] width 10 height 10
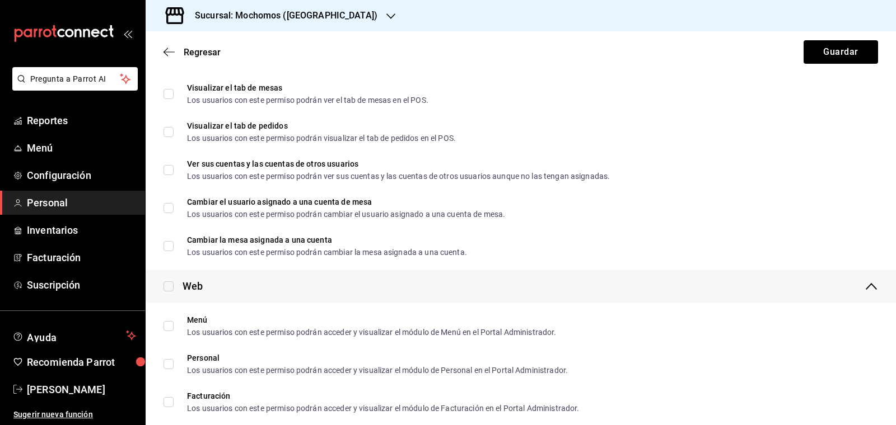
scroll to position [1551, 0]
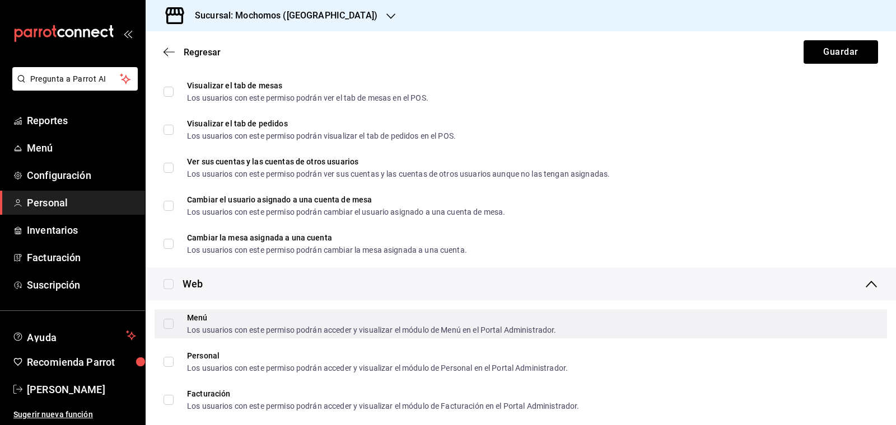
click at [171, 321] on input "Menú Los usuarios con este permiso podrán acceder y visualizar el módulo de Men…" at bounding box center [168, 324] width 10 height 10
checkbox input "true"
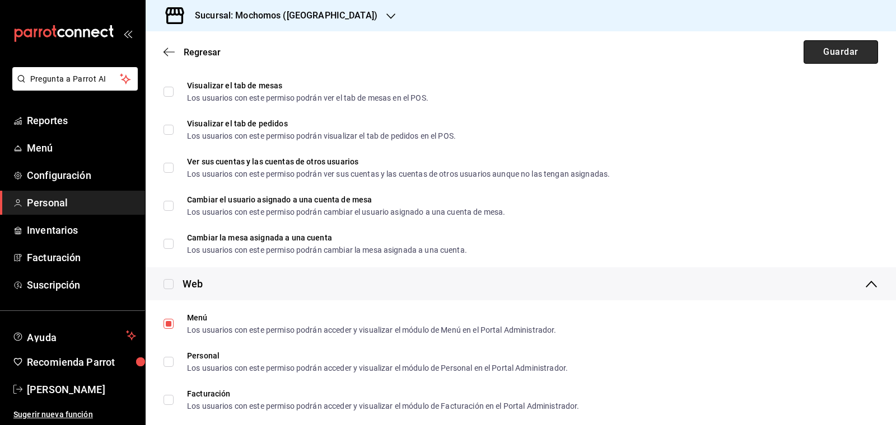
click at [839, 60] on button "Guardar" at bounding box center [840, 52] width 74 height 24
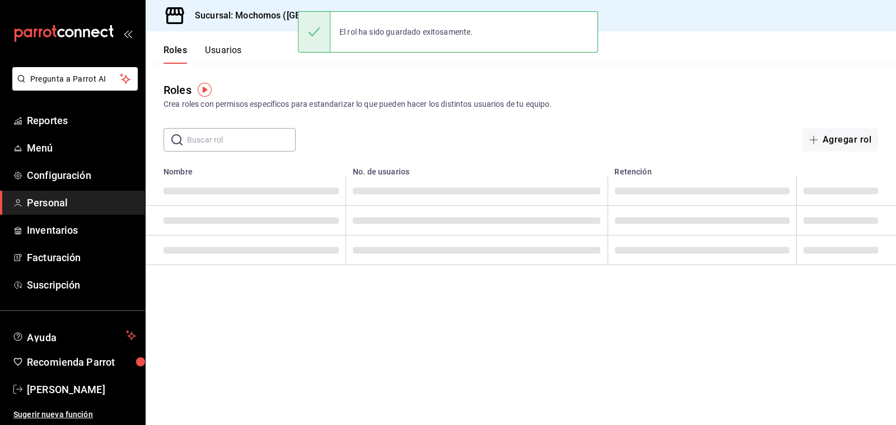
click at [232, 53] on button "Usuarios" at bounding box center [223, 54] width 37 height 19
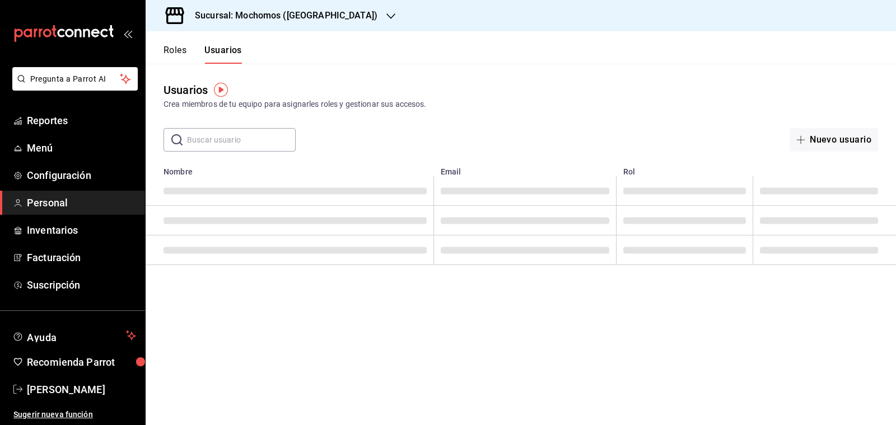
click at [208, 140] on input "text" at bounding box center [241, 140] width 109 height 22
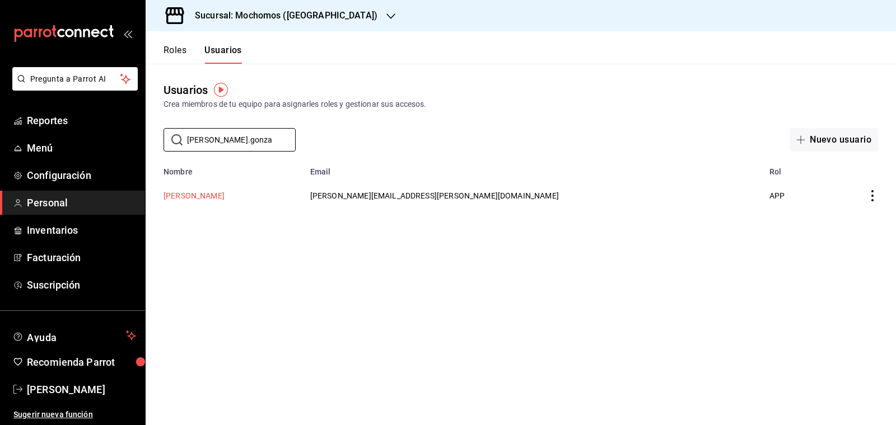
type input "[PERSON_NAME].gonza"
click at [199, 195] on button "[PERSON_NAME]" at bounding box center [193, 195] width 61 height 11
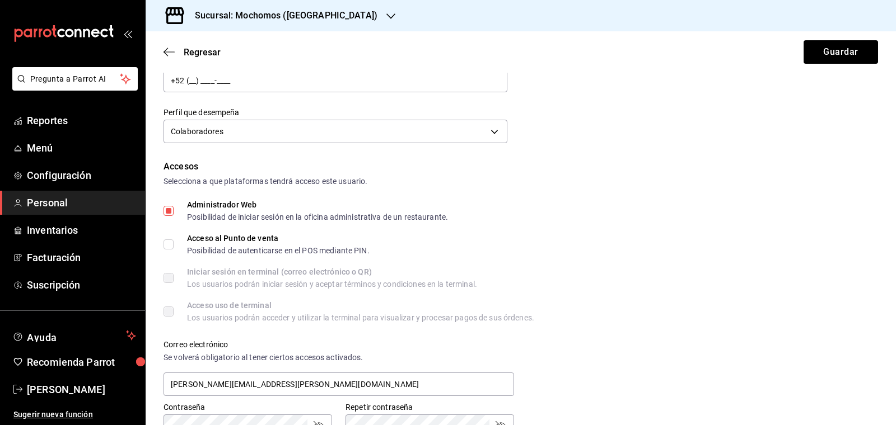
scroll to position [153, 0]
click at [366, 124] on body "Pregunta a Parrot AI Reportes Menú Configuración Personal Inventarios Facturaci…" at bounding box center [448, 212] width 896 height 425
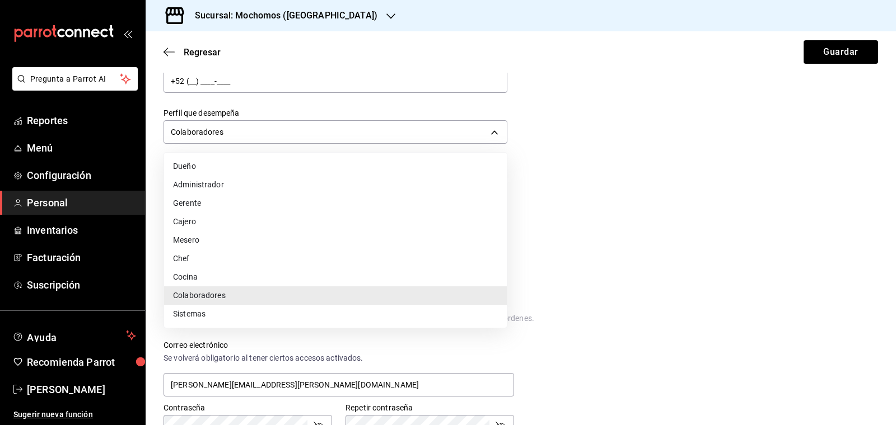
click at [210, 265] on li "Chef" at bounding box center [335, 259] width 343 height 18
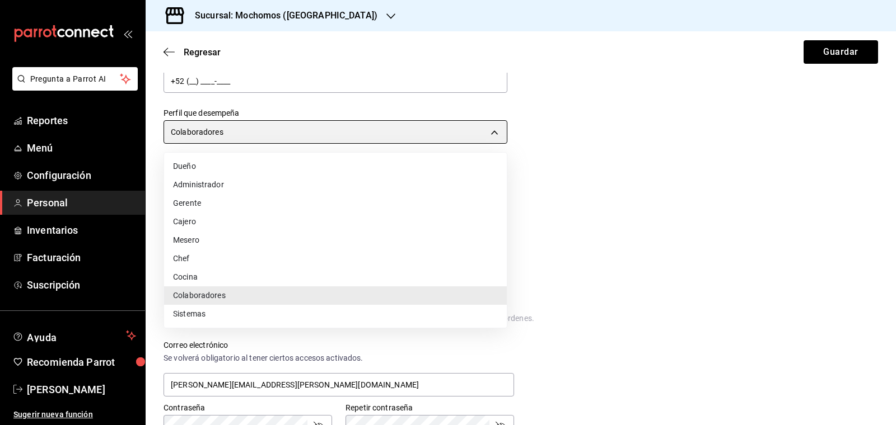
type input "CHEF"
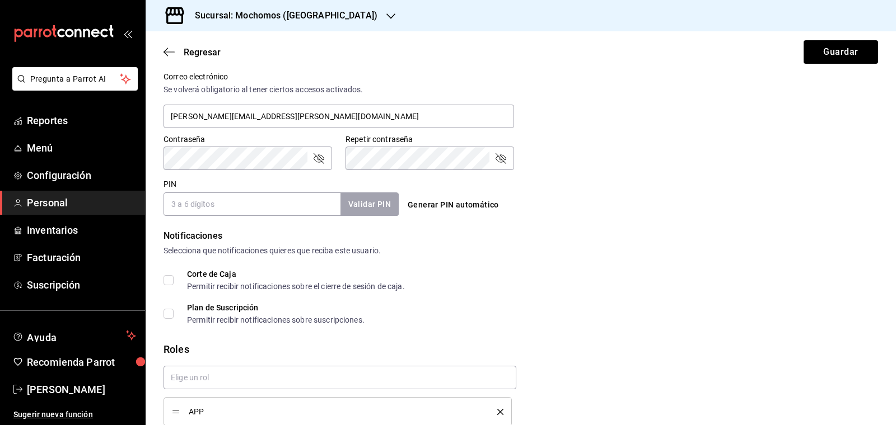
scroll to position [471, 0]
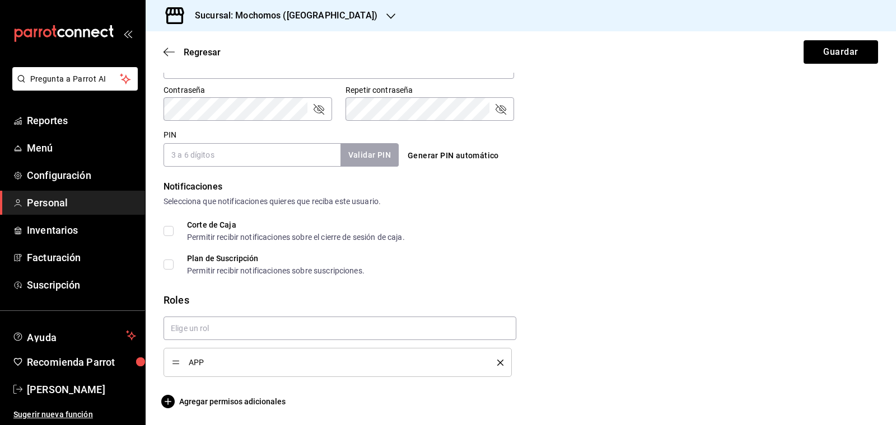
click at [503, 361] on icon "delete" at bounding box center [500, 363] width 6 height 6
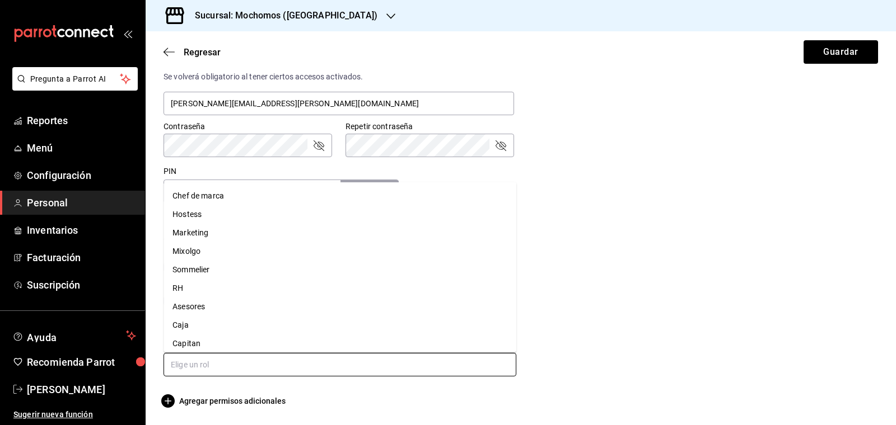
click at [223, 362] on input "text" at bounding box center [339, 365] width 353 height 24
click at [203, 196] on li "Chef de marca" at bounding box center [339, 196] width 353 height 18
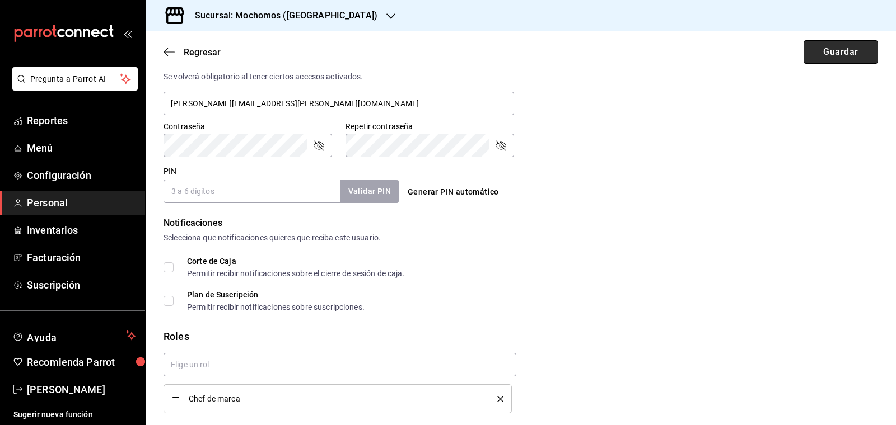
click at [827, 54] on button "Guardar" at bounding box center [840, 52] width 74 height 24
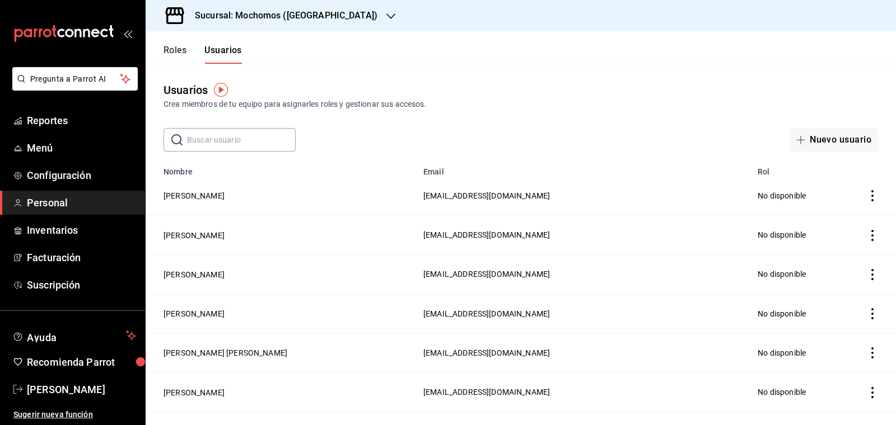
click at [386, 18] on icon "button" at bounding box center [390, 16] width 9 height 6
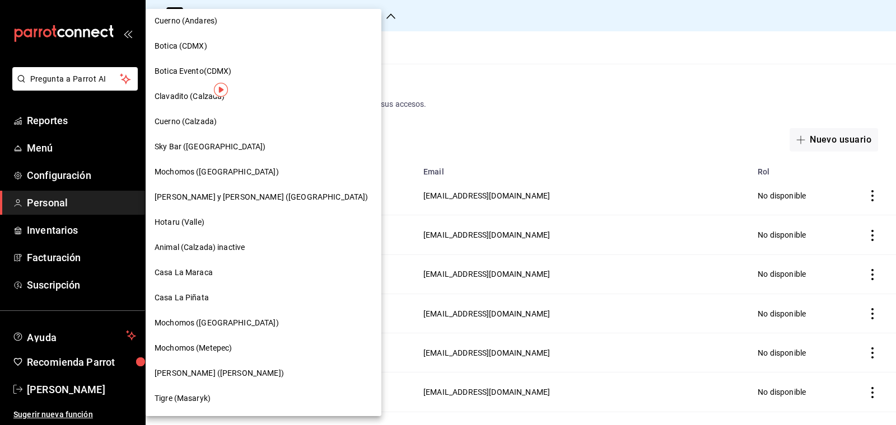
scroll to position [493, 0]
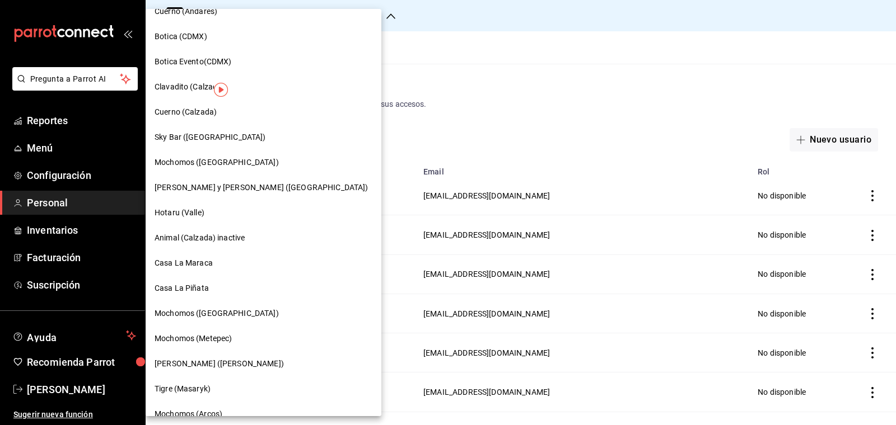
click at [197, 305] on div "Mochomos ([GEOGRAPHIC_DATA])" at bounding box center [264, 313] width 236 height 25
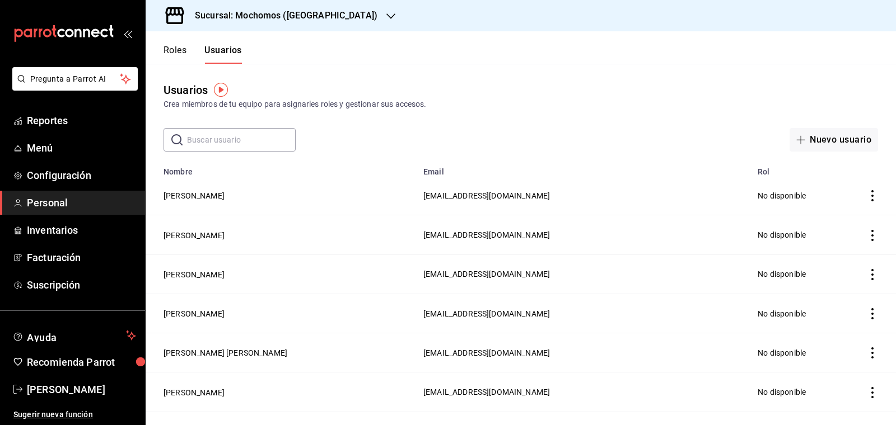
click at [176, 49] on button "Roles" at bounding box center [174, 54] width 23 height 19
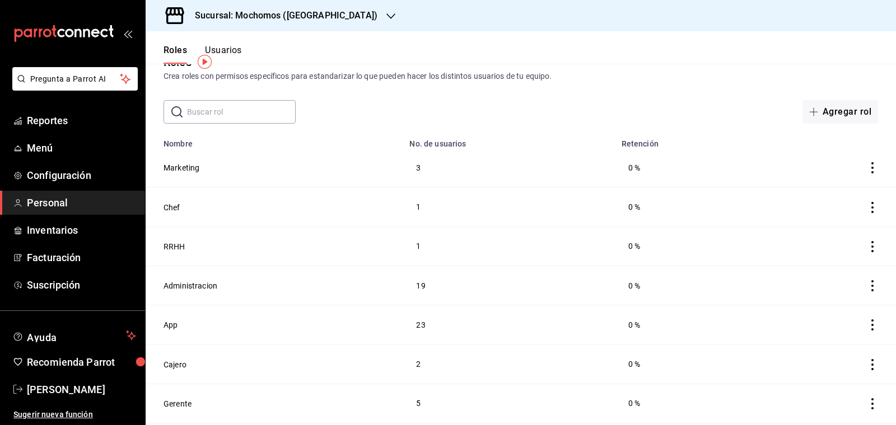
scroll to position [21, 0]
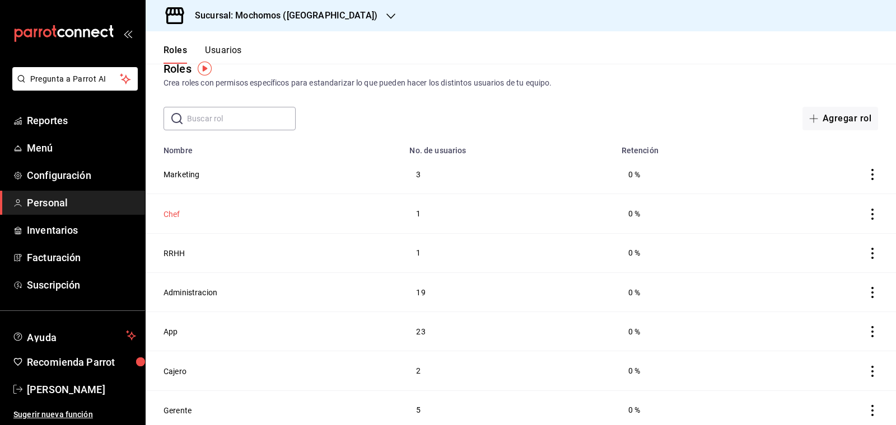
click at [175, 212] on button "Chef" at bounding box center [171, 214] width 17 height 11
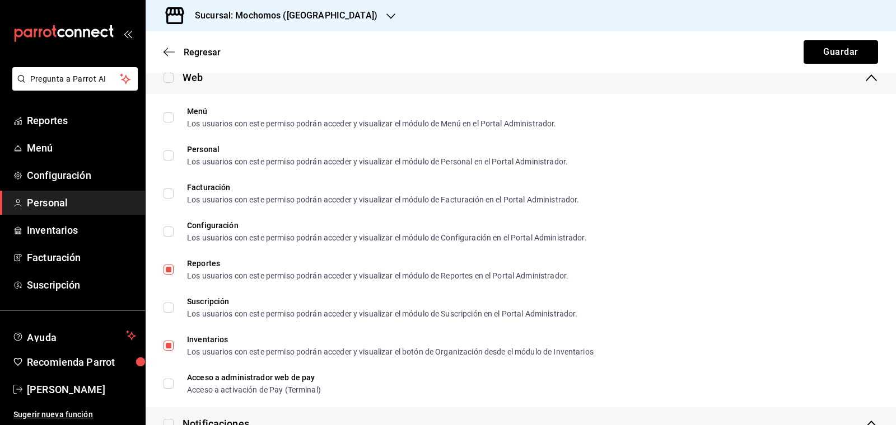
scroll to position [1844, 0]
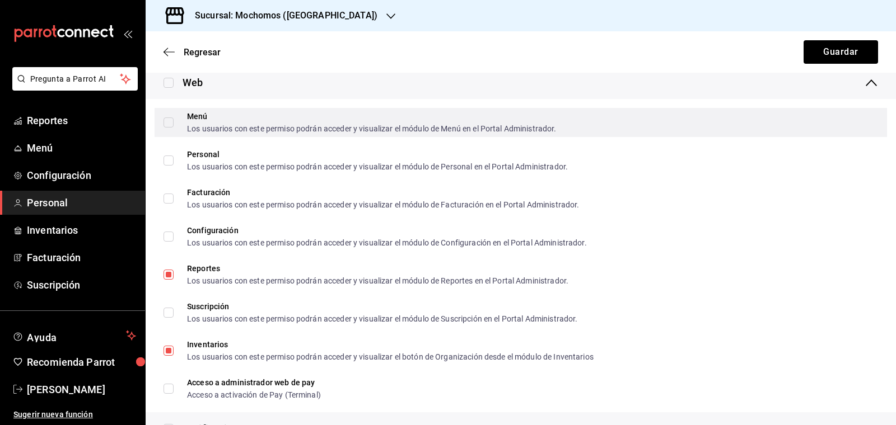
click at [170, 122] on input "Menú Los usuarios con este permiso podrán acceder y visualizar el módulo de Men…" at bounding box center [168, 123] width 10 height 10
checkbox input "true"
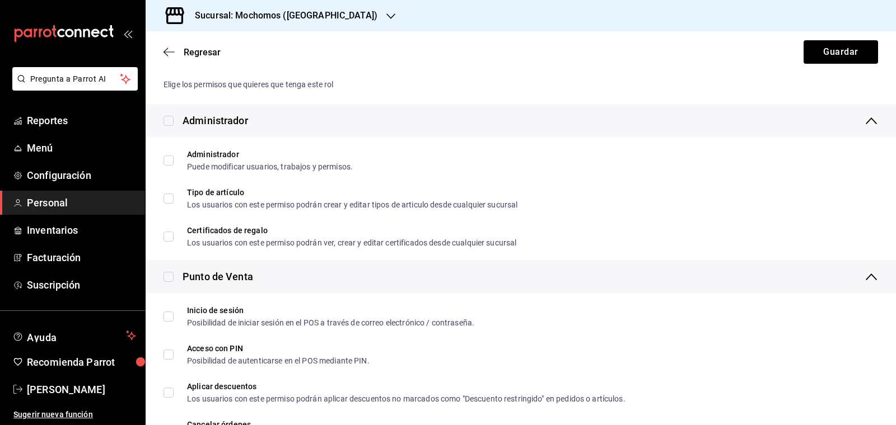
scroll to position [0, 0]
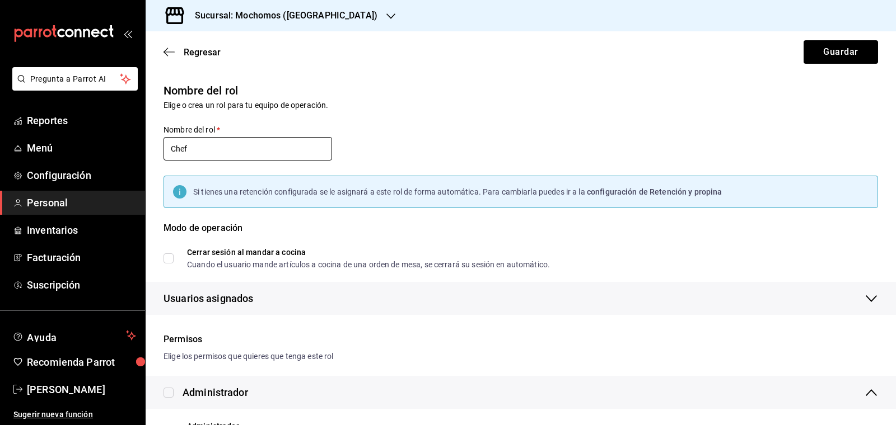
click at [238, 145] on input "Chef" at bounding box center [247, 149] width 168 height 24
type input "Chef de marca"
click at [828, 53] on button "Guardar" at bounding box center [840, 52] width 74 height 24
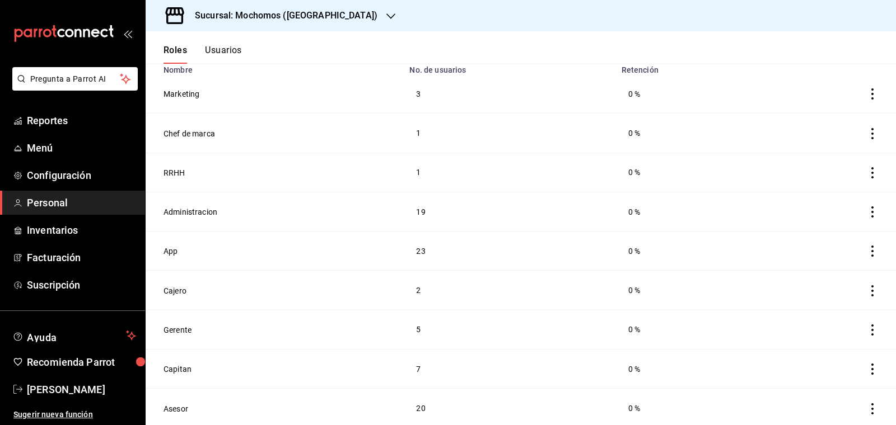
scroll to position [107, 0]
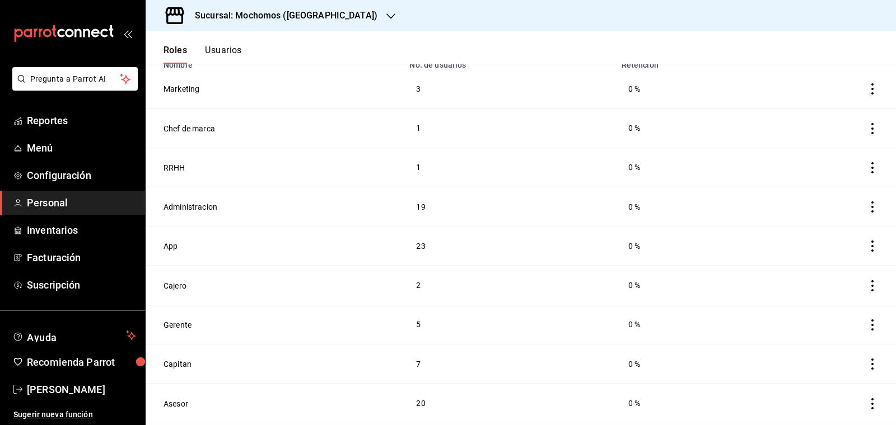
click at [226, 45] on button "Usuarios" at bounding box center [223, 54] width 37 height 19
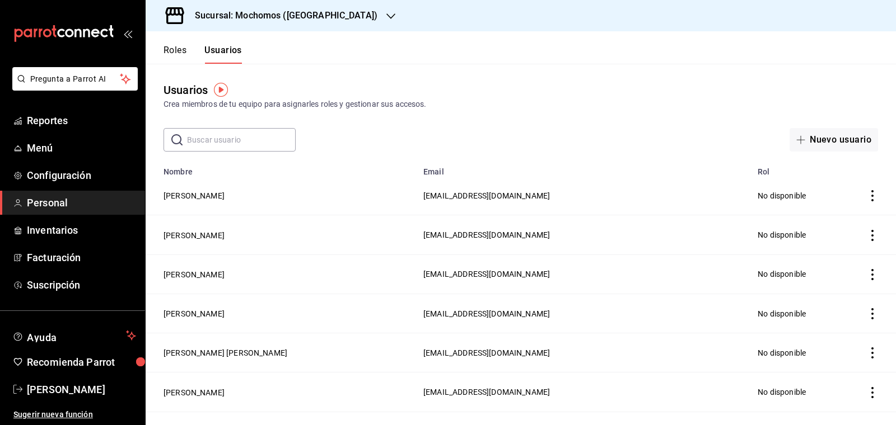
click at [199, 138] on input "text" at bounding box center [241, 140] width 109 height 22
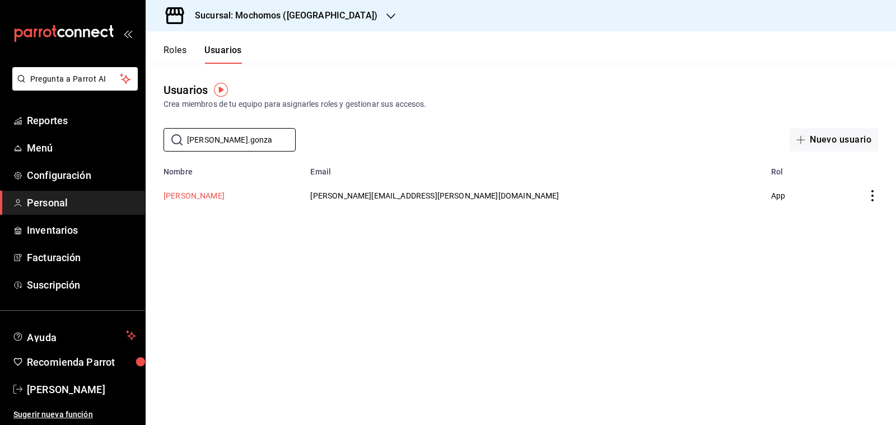
type input "[PERSON_NAME].gonza"
click at [188, 194] on button "[PERSON_NAME]" at bounding box center [193, 195] width 61 height 11
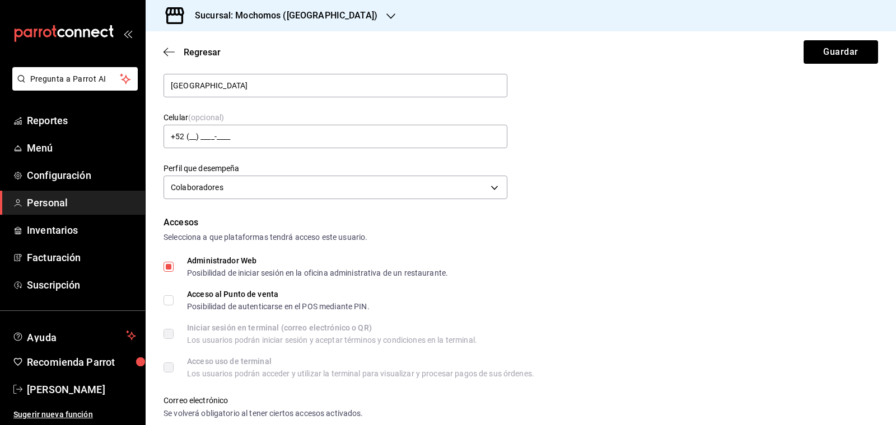
scroll to position [96, 0]
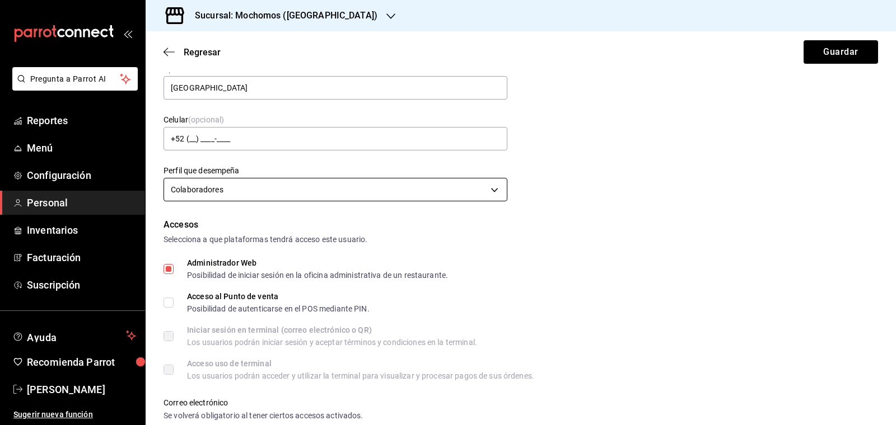
click at [496, 191] on body "Pregunta a Parrot AI Reportes Menú Configuración Personal Inventarios Facturaci…" at bounding box center [448, 212] width 896 height 425
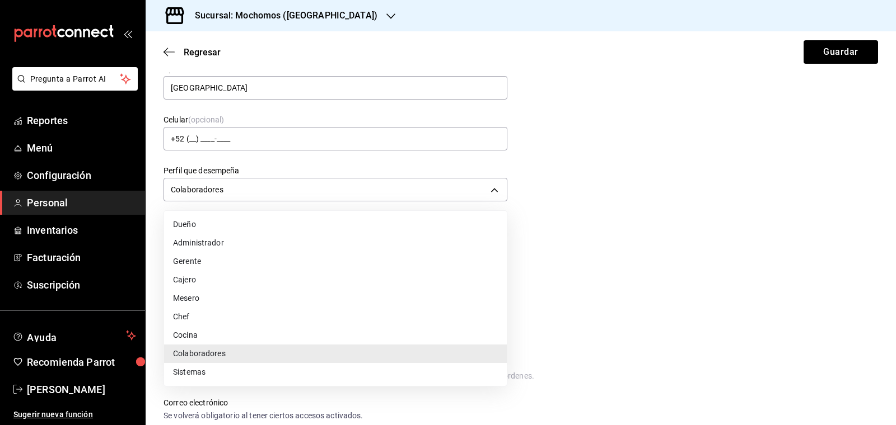
click at [268, 310] on li "Chef" at bounding box center [335, 317] width 343 height 18
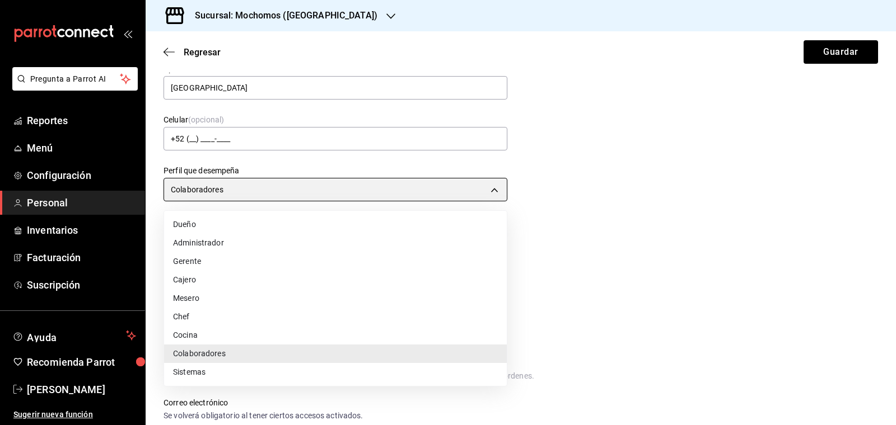
type input "CHEF"
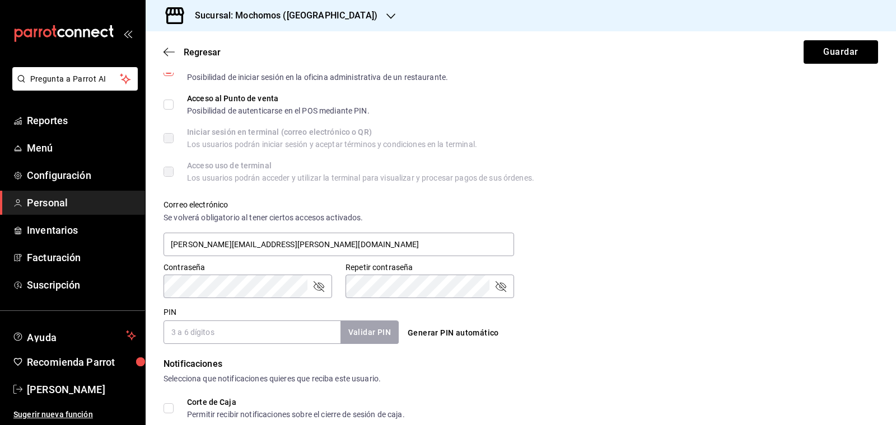
scroll to position [471, 0]
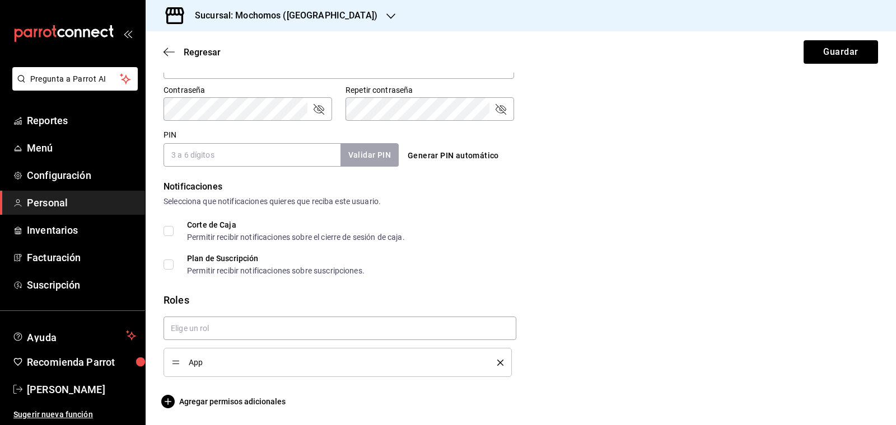
click at [500, 360] on icon "delete" at bounding box center [500, 363] width 6 height 6
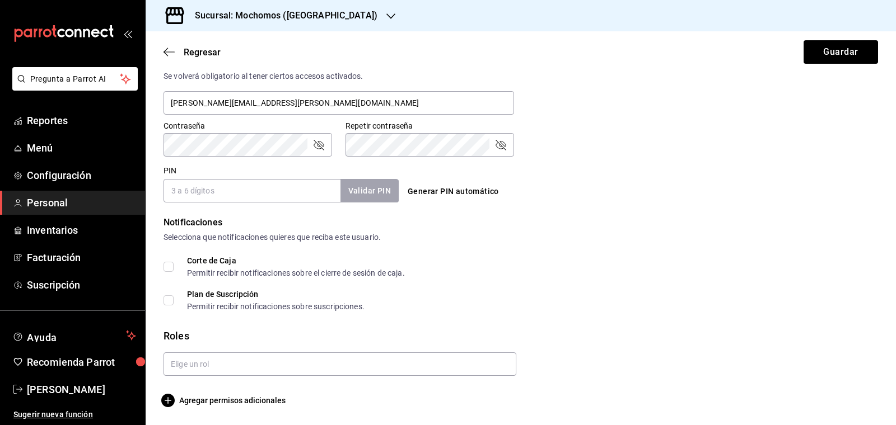
scroll to position [435, 0]
click at [410, 359] on input "text" at bounding box center [339, 365] width 353 height 24
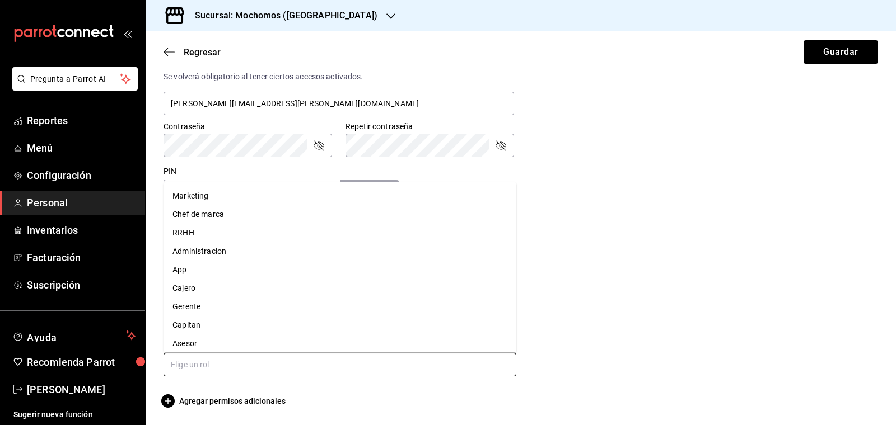
click at [268, 211] on li "Chef de marca" at bounding box center [339, 214] width 353 height 18
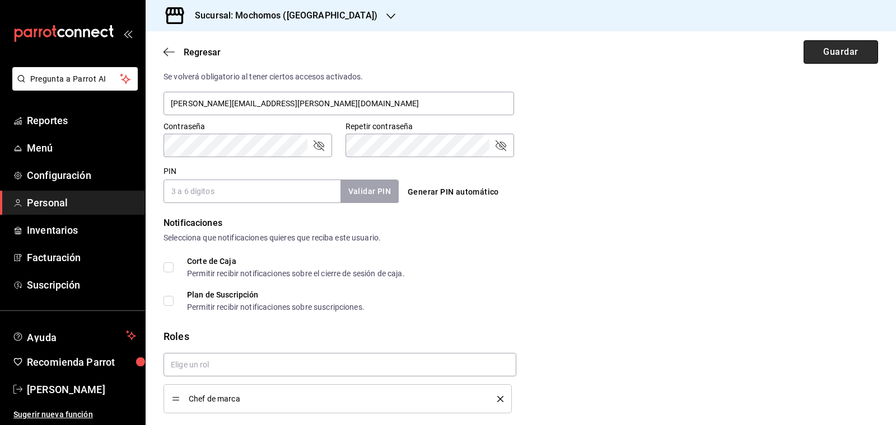
click at [835, 53] on button "Guardar" at bounding box center [840, 52] width 74 height 24
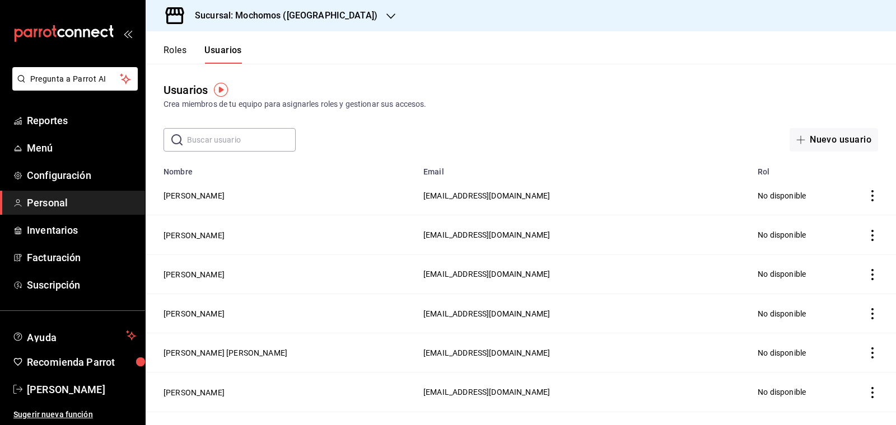
click at [301, 25] on div "Sucursal: Mochomos ([GEOGRAPHIC_DATA])" at bounding box center [276, 15] width 245 height 31
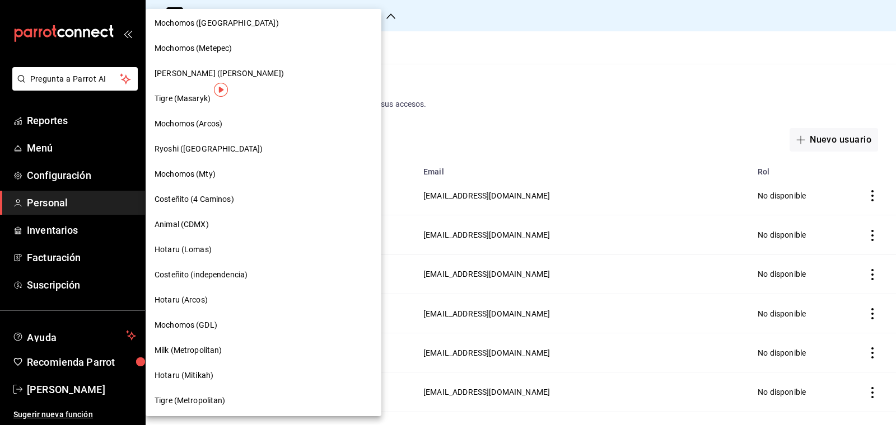
scroll to position [784, 0]
click at [190, 319] on span "Mochomos (GDL)" at bounding box center [185, 325] width 63 height 12
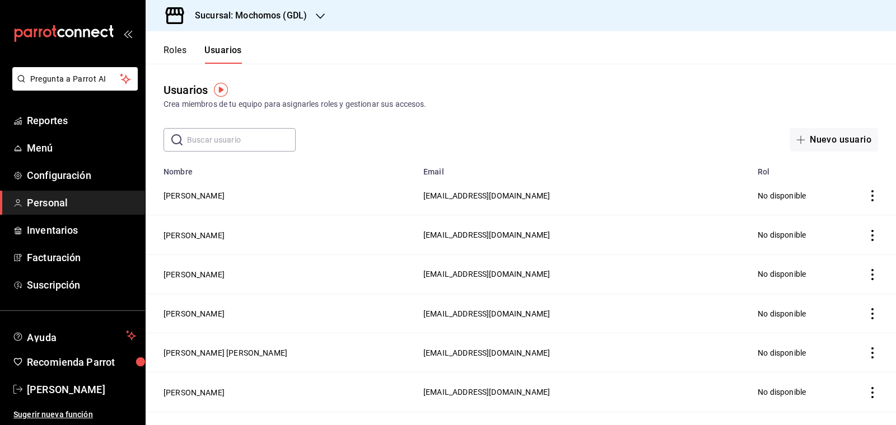
click at [181, 51] on button "Roles" at bounding box center [174, 54] width 23 height 19
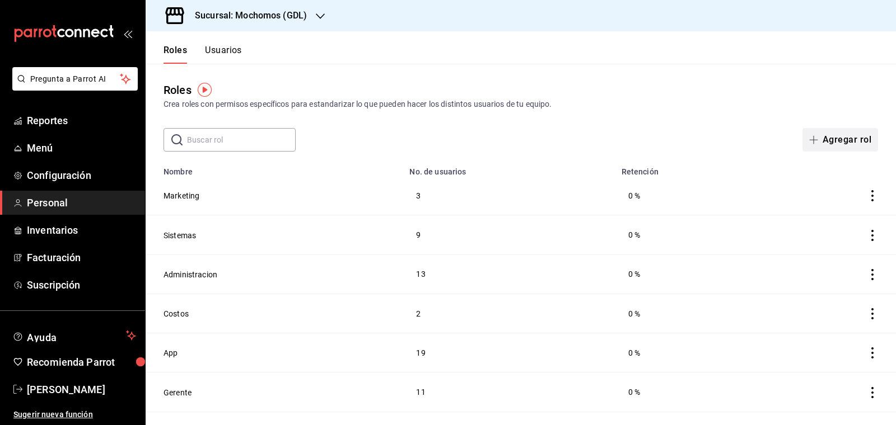
click at [849, 142] on button "Agregar rol" at bounding box center [840, 140] width 76 height 24
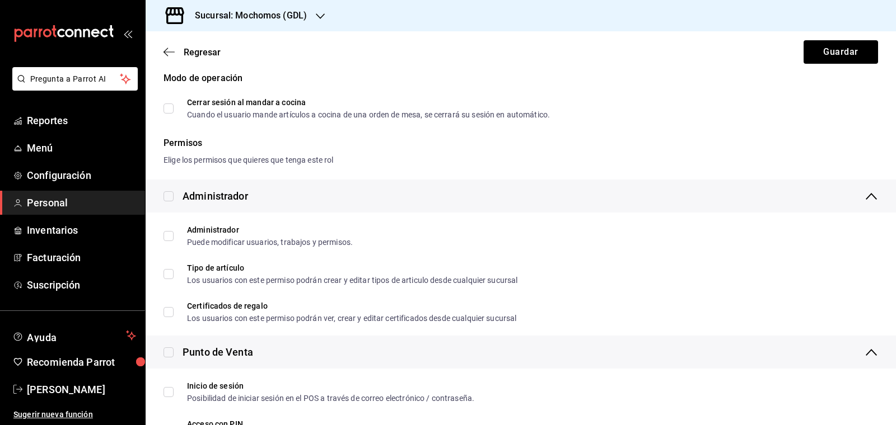
scroll to position [133, 0]
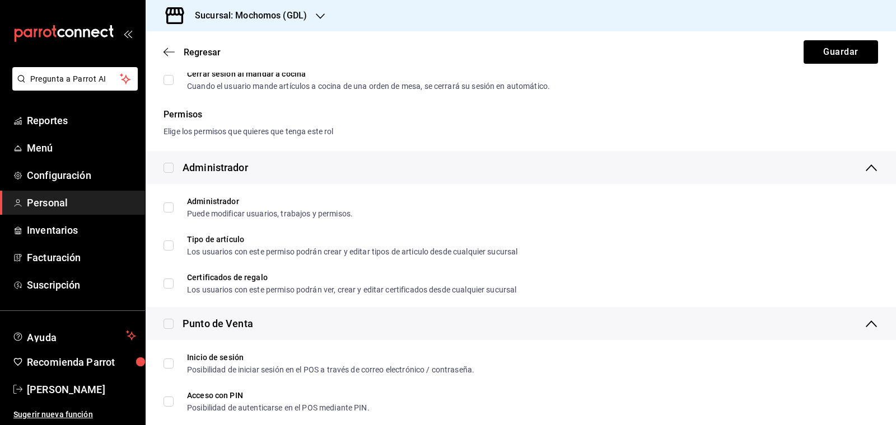
type input "Chef de marca"
click at [514, 73] on div "Cerrar sesión al mandar a cocina" at bounding box center [368, 74] width 363 height 8
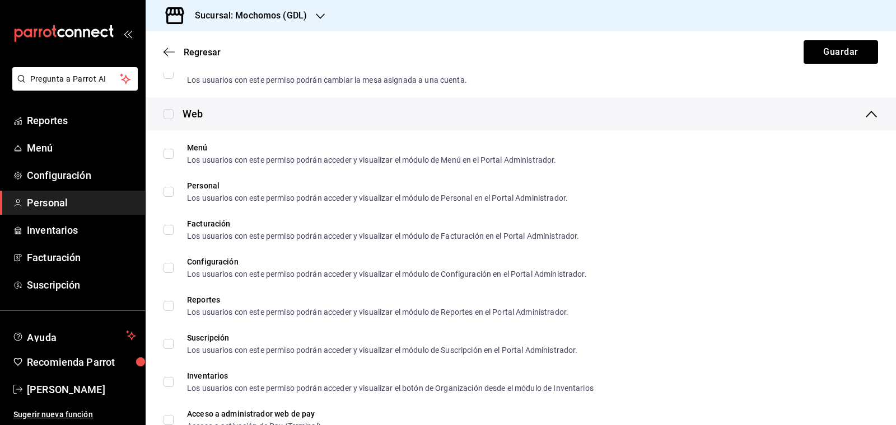
scroll to position [1725, 0]
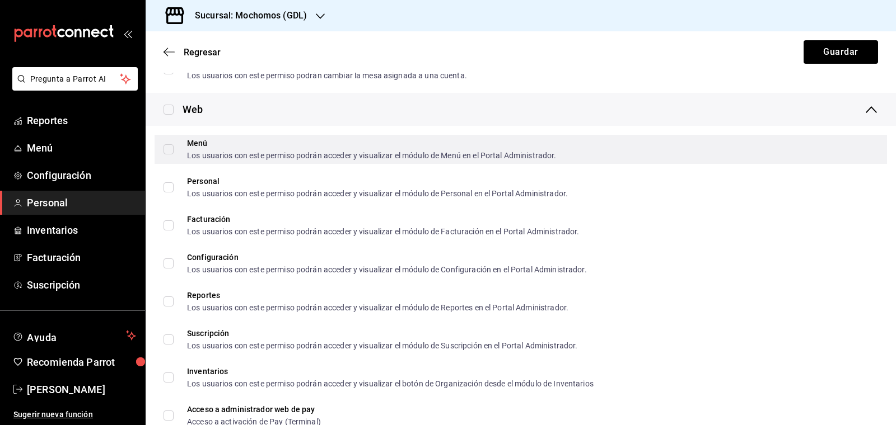
click at [168, 149] on input "Menú Los usuarios con este permiso podrán acceder y visualizar el módulo de Men…" at bounding box center [168, 149] width 10 height 10
checkbox input "true"
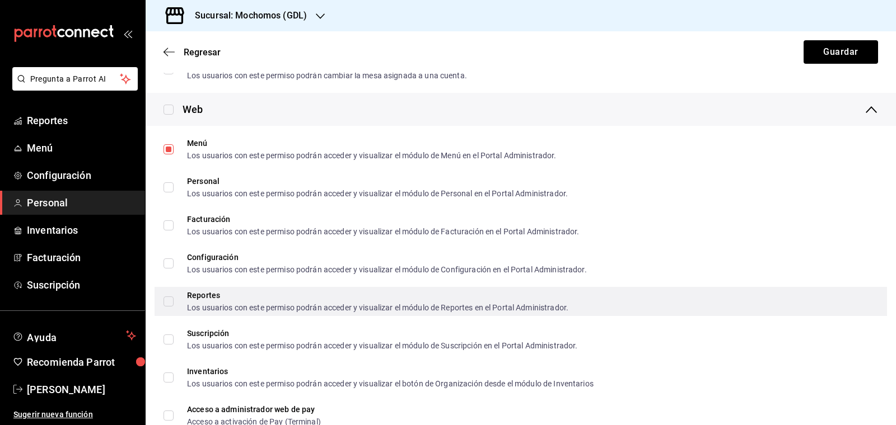
click at [168, 299] on input "Reportes Los usuarios con este permiso podrán acceder y visualizar el módulo de…" at bounding box center [168, 302] width 10 height 10
checkbox input "true"
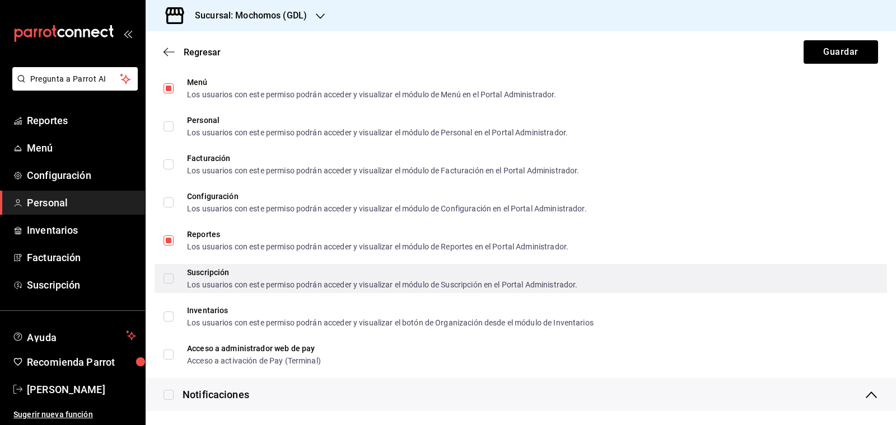
scroll to position [1787, 0]
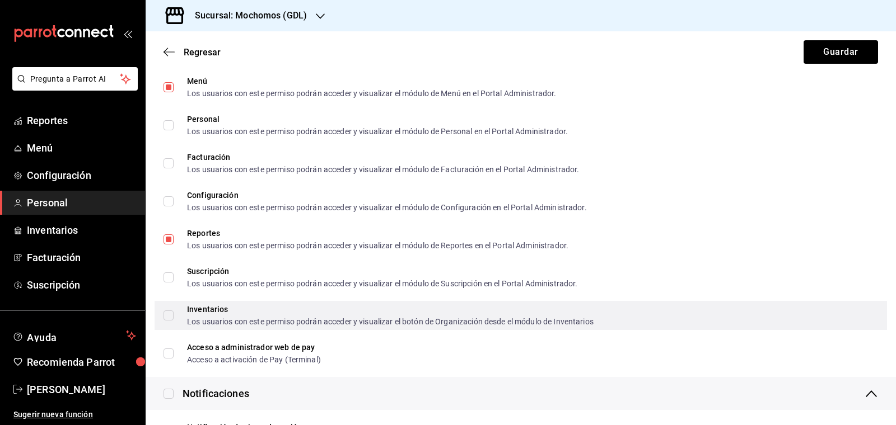
click at [166, 318] on input "Inventarios Los usuarios con este permiso podrán acceder y visualizar el botón …" at bounding box center [168, 316] width 10 height 10
checkbox input "true"
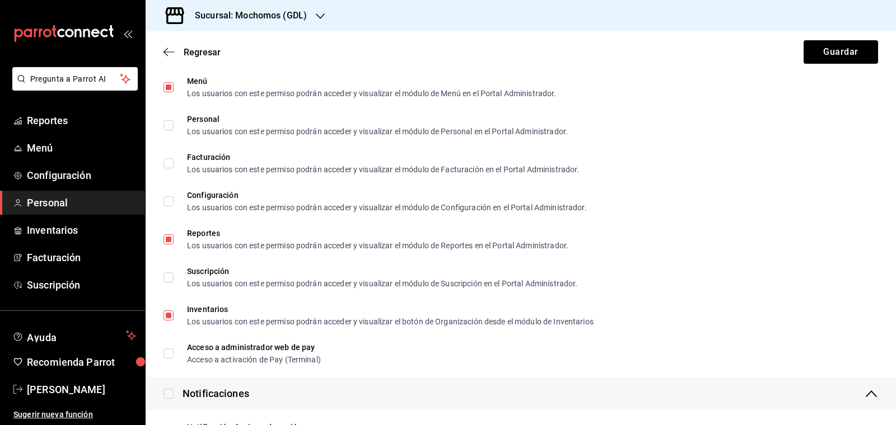
scroll to position [1874, 0]
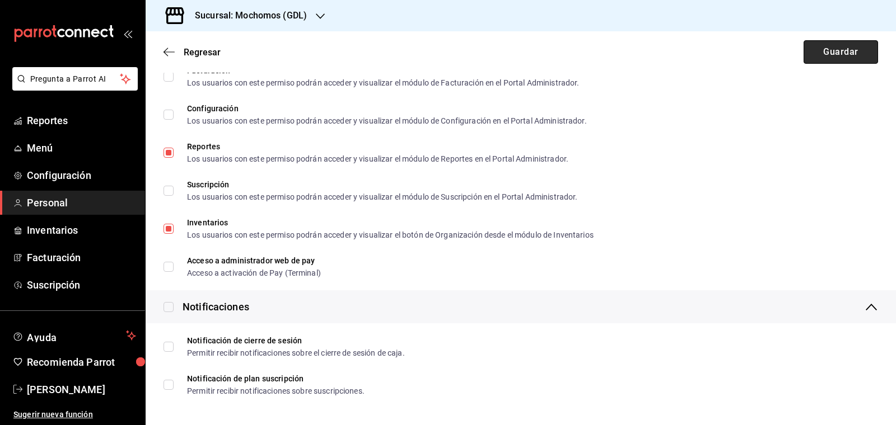
click at [841, 54] on button "Guardar" at bounding box center [840, 52] width 74 height 24
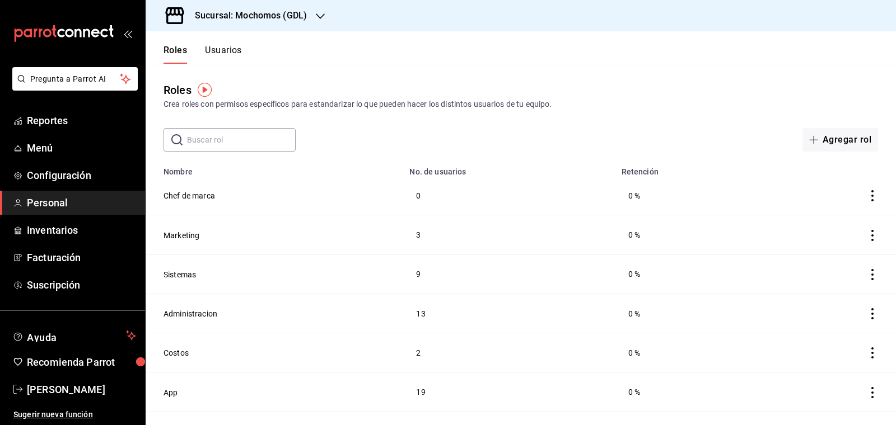
click at [219, 49] on button "Usuarios" at bounding box center [223, 54] width 37 height 19
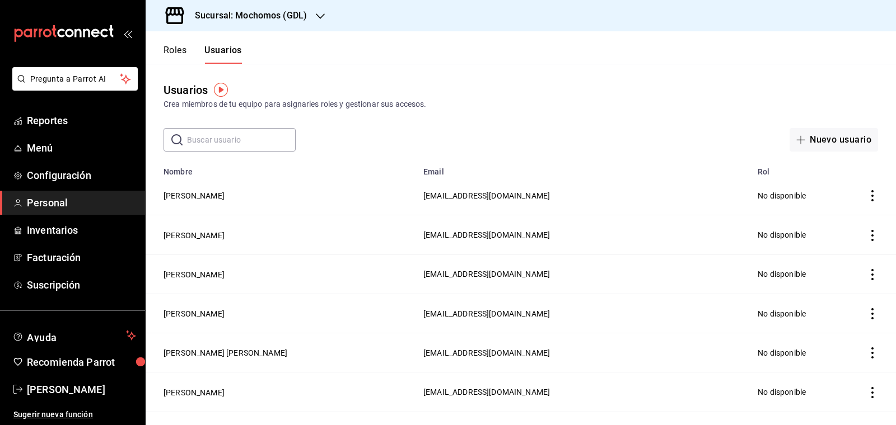
click at [199, 141] on input "text" at bounding box center [241, 140] width 109 height 22
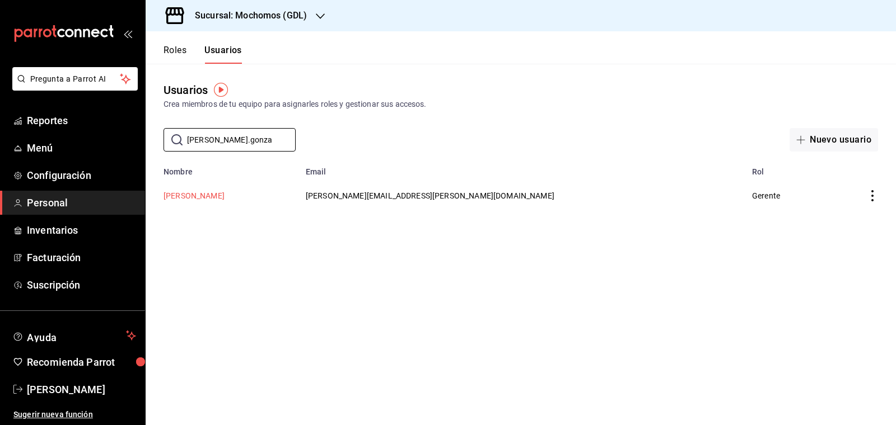
type input "[PERSON_NAME].gonza"
click at [184, 194] on button "[PERSON_NAME]" at bounding box center [193, 195] width 61 height 11
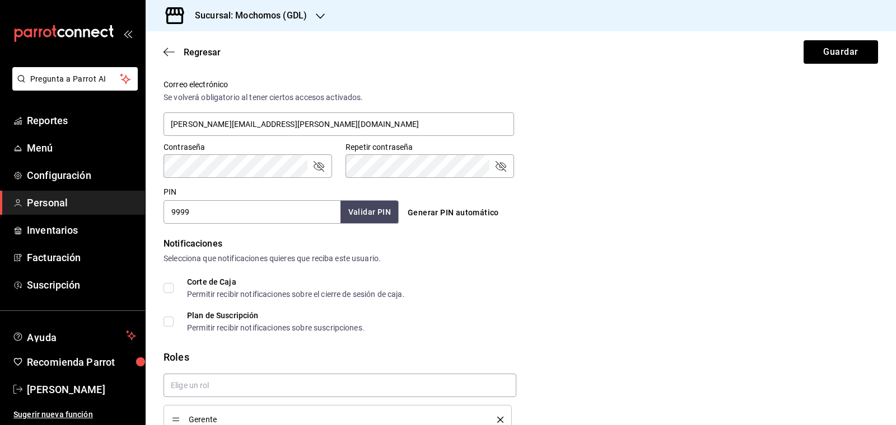
scroll to position [471, 0]
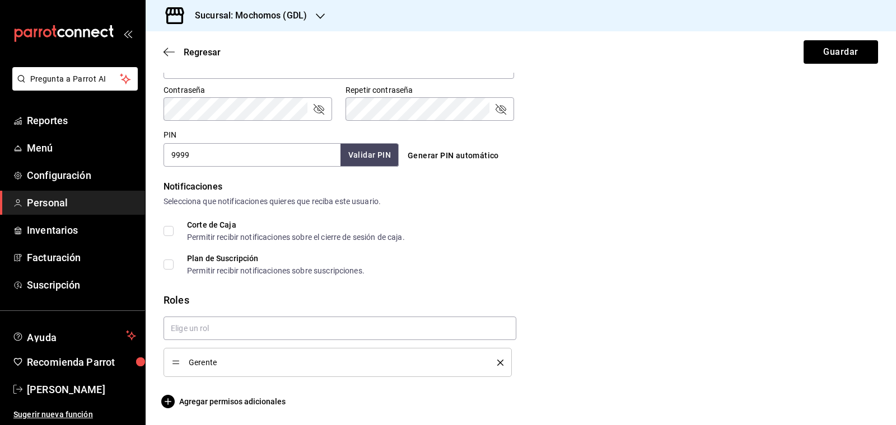
click at [502, 362] on icon "delete" at bounding box center [500, 363] width 6 height 6
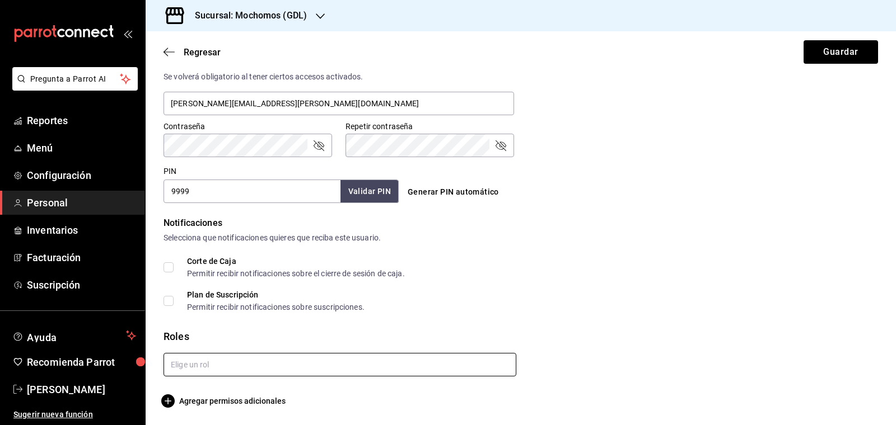
click at [468, 363] on input "text" at bounding box center [339, 365] width 353 height 24
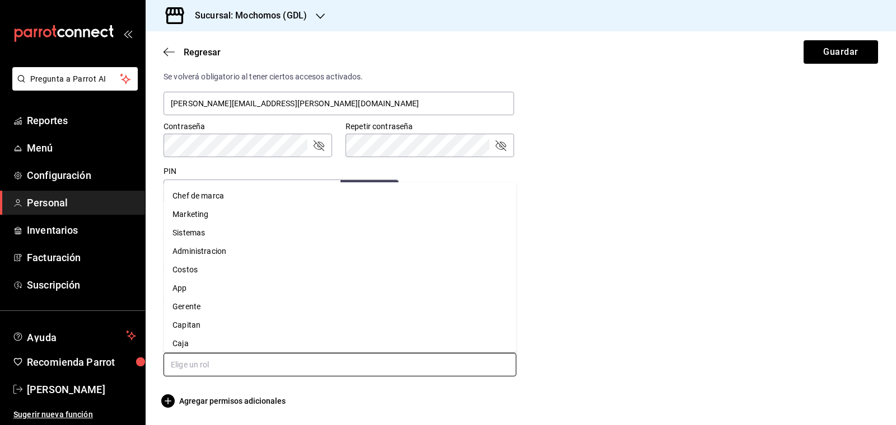
click at [271, 198] on li "Chef de marca" at bounding box center [339, 196] width 353 height 18
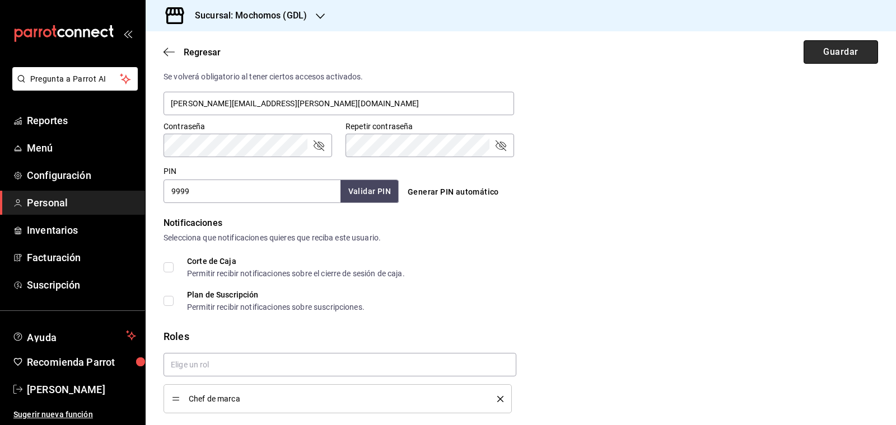
click at [828, 53] on button "Guardar" at bounding box center [840, 52] width 74 height 24
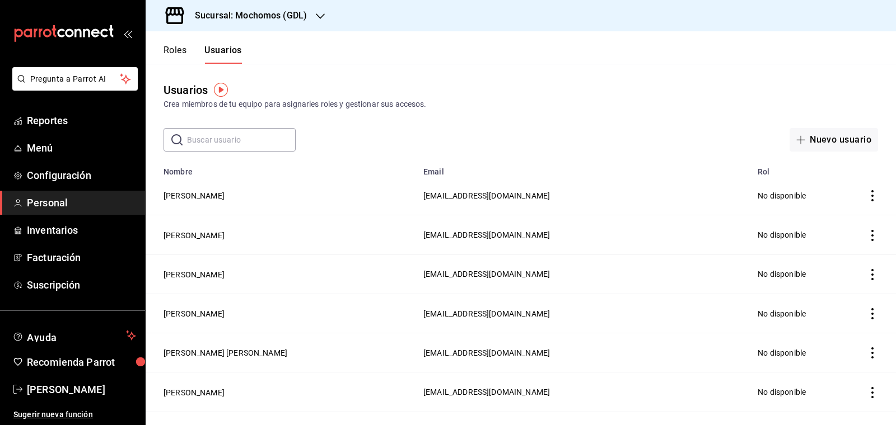
click at [309, 16] on div "Sucursal: Mochomos (GDL)" at bounding box center [241, 15] width 175 height 31
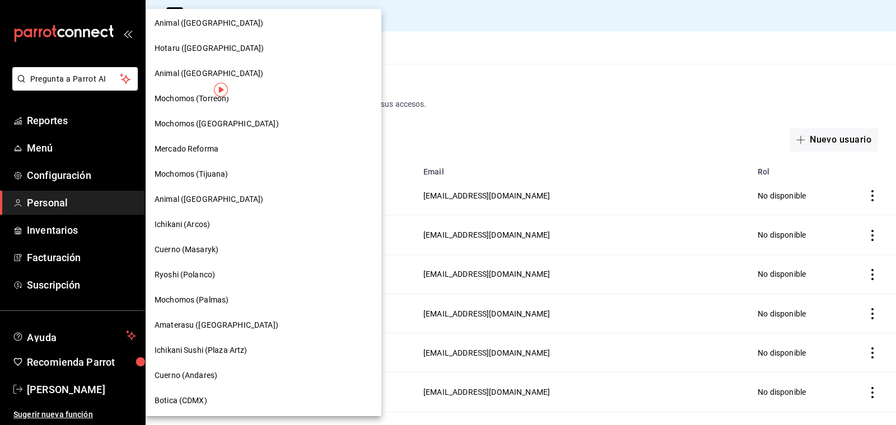
scroll to position [126, 0]
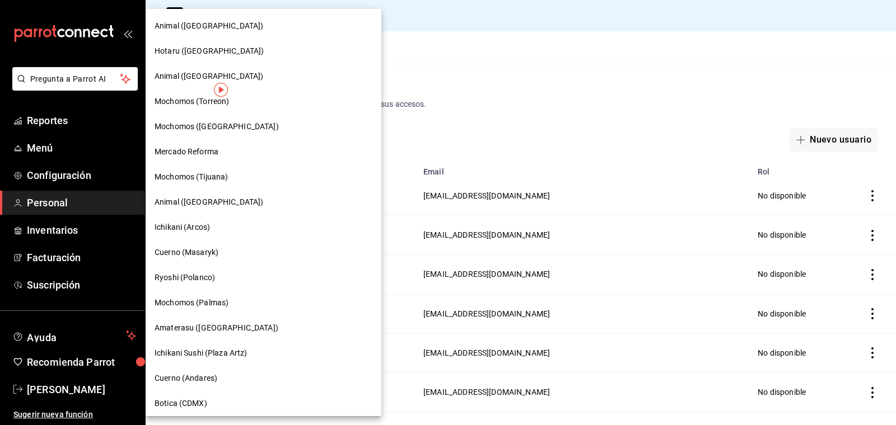
click at [181, 150] on span "Mercado Reforma" at bounding box center [186, 152] width 64 height 12
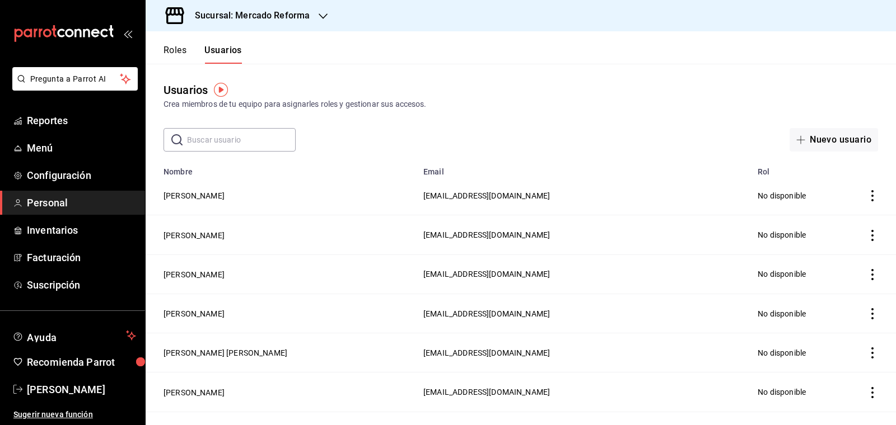
click at [177, 53] on button "Roles" at bounding box center [174, 54] width 23 height 19
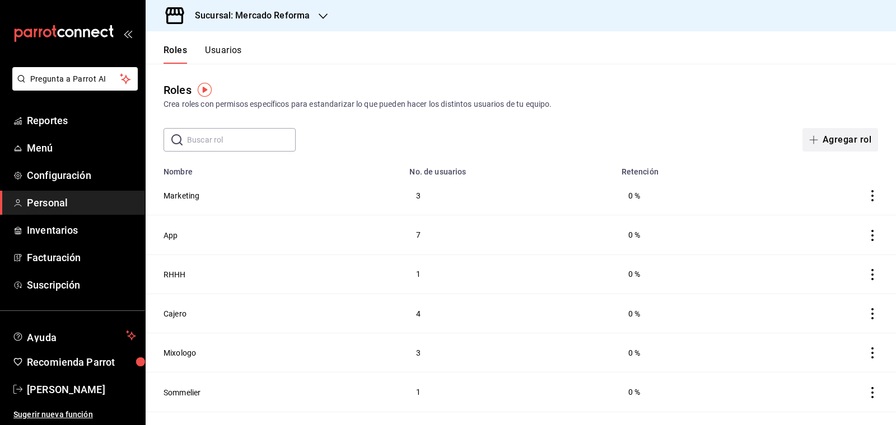
click at [836, 144] on button "Agregar rol" at bounding box center [840, 140] width 76 height 24
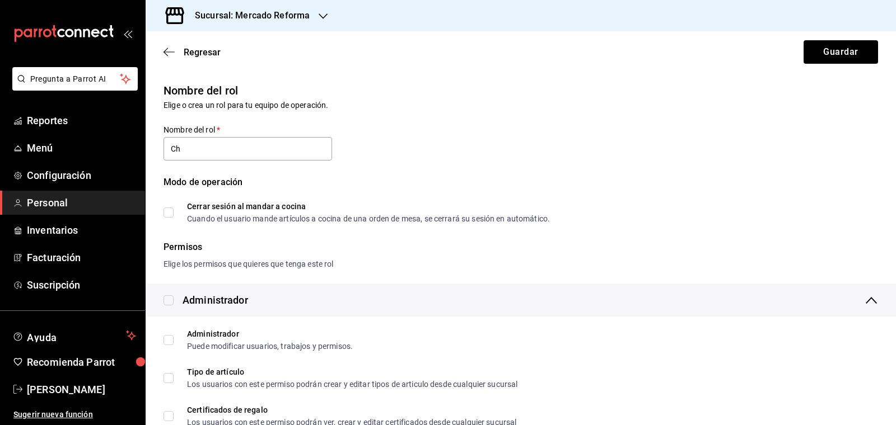
type input "Chef de marca"
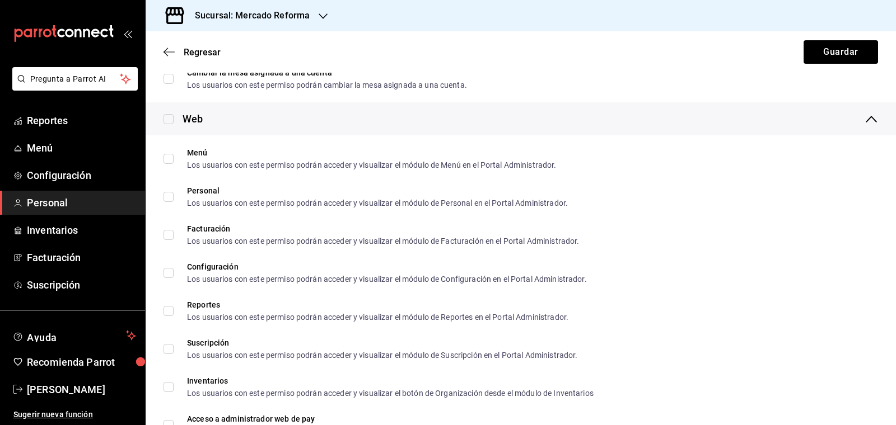
scroll to position [1729, 0]
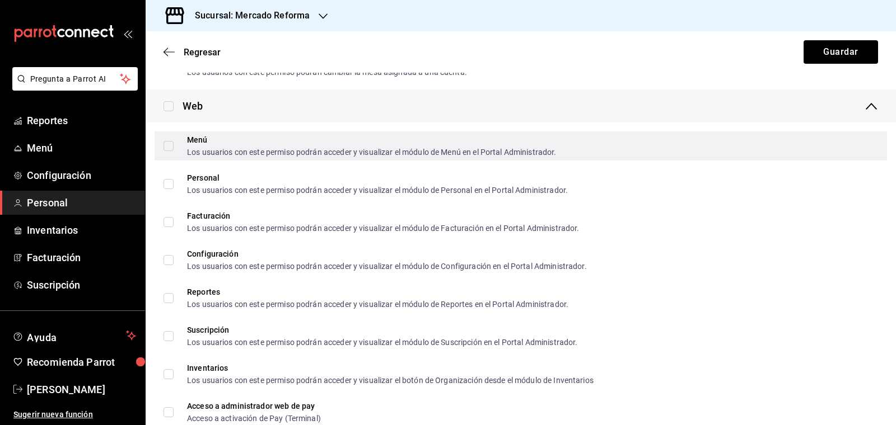
click at [167, 145] on input "Menú Los usuarios con este permiso podrán acceder y visualizar el módulo de Men…" at bounding box center [168, 146] width 10 height 10
checkbox input "true"
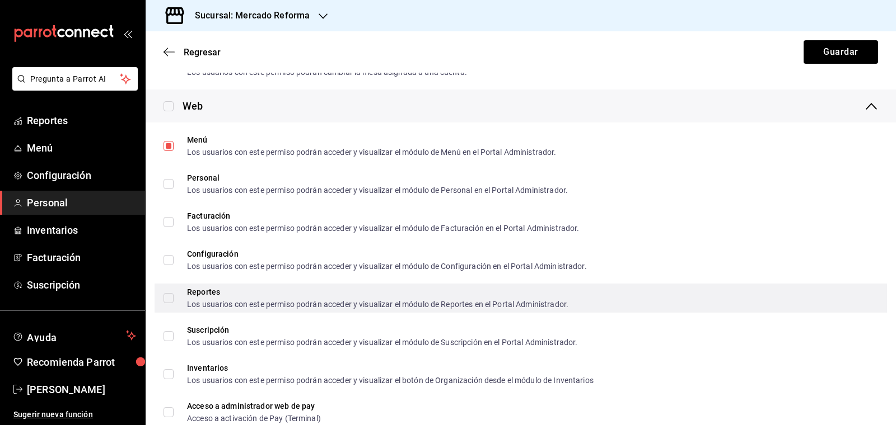
click at [167, 301] on input "Reportes Los usuarios con este permiso podrán acceder y visualizar el módulo de…" at bounding box center [168, 298] width 10 height 10
checkbox input "true"
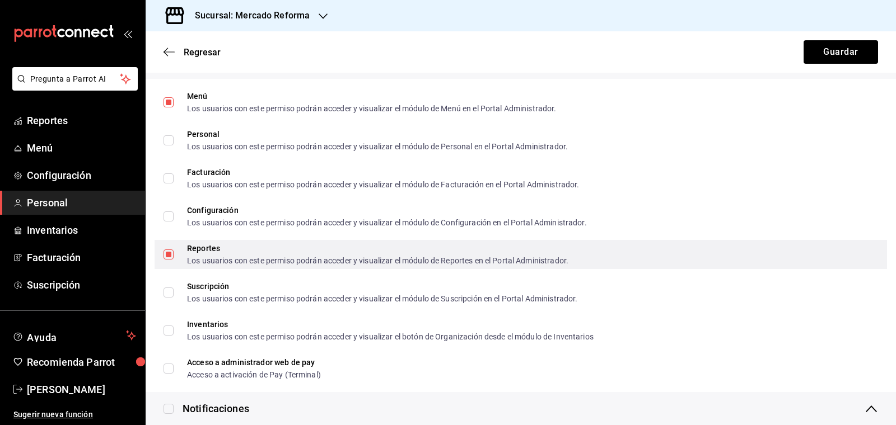
scroll to position [1804, 0]
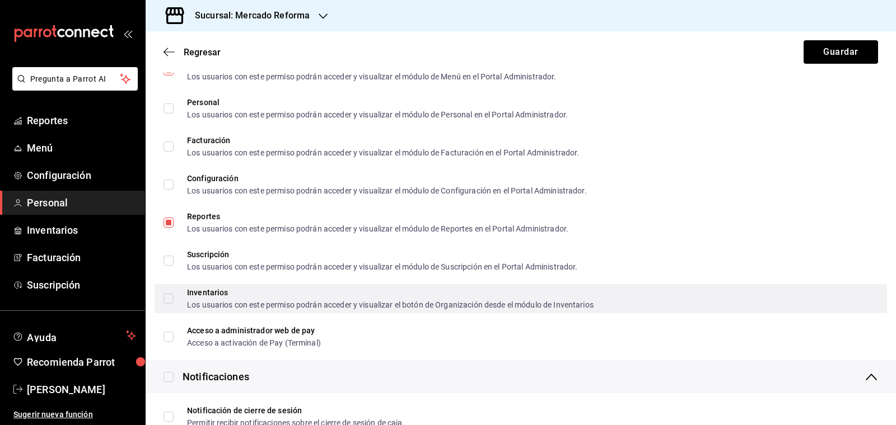
click at [168, 298] on input "Inventarios Los usuarios con este permiso podrán acceder y visualizar el botón …" at bounding box center [168, 299] width 10 height 10
checkbox input "true"
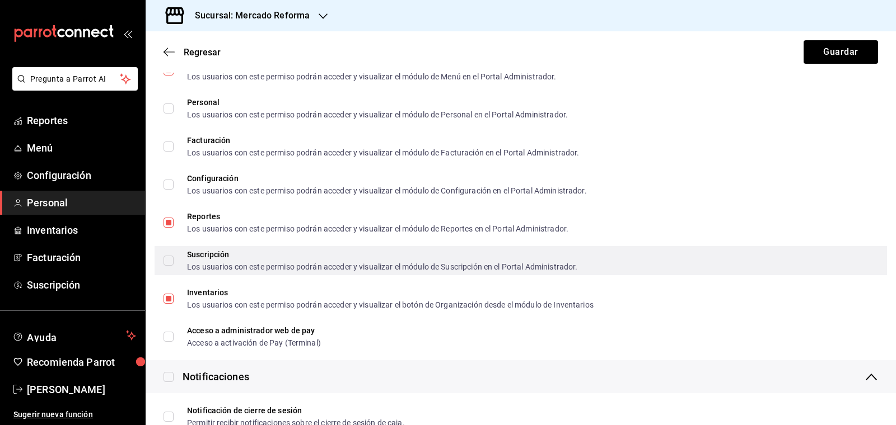
scroll to position [1874, 0]
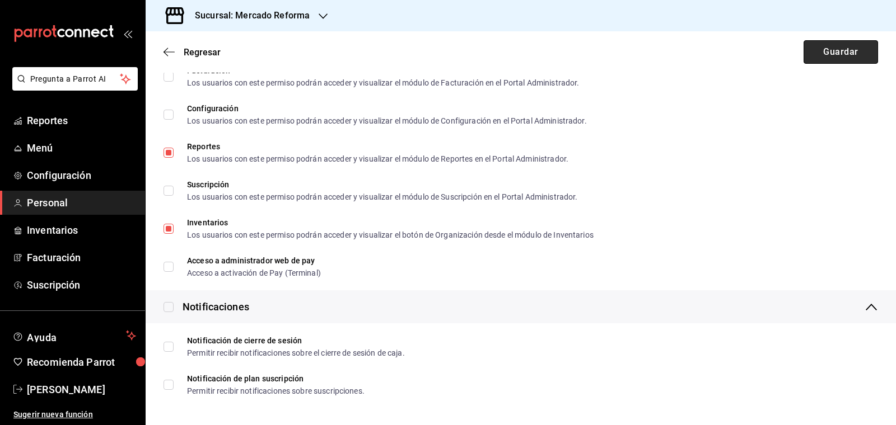
click at [857, 56] on button "Guardar" at bounding box center [840, 52] width 74 height 24
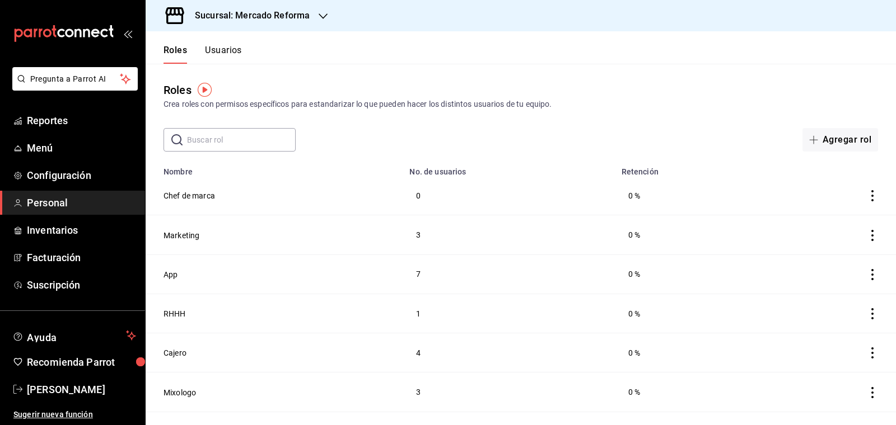
click at [237, 52] on button "Usuarios" at bounding box center [223, 54] width 37 height 19
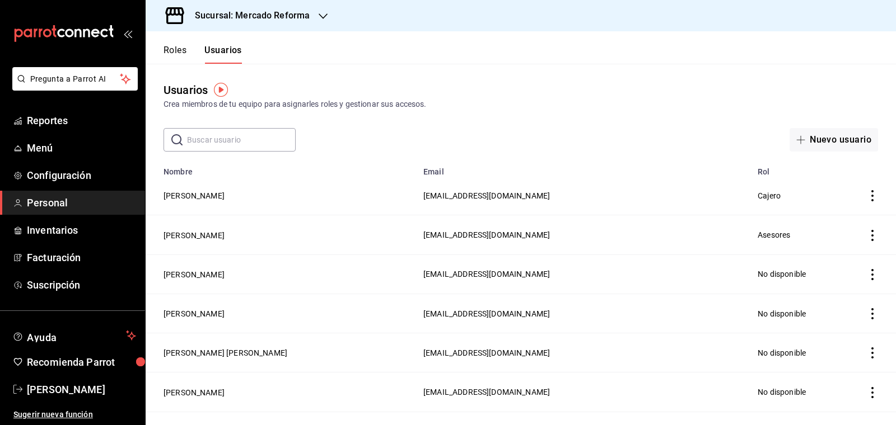
click at [228, 142] on input "text" at bounding box center [241, 140] width 109 height 22
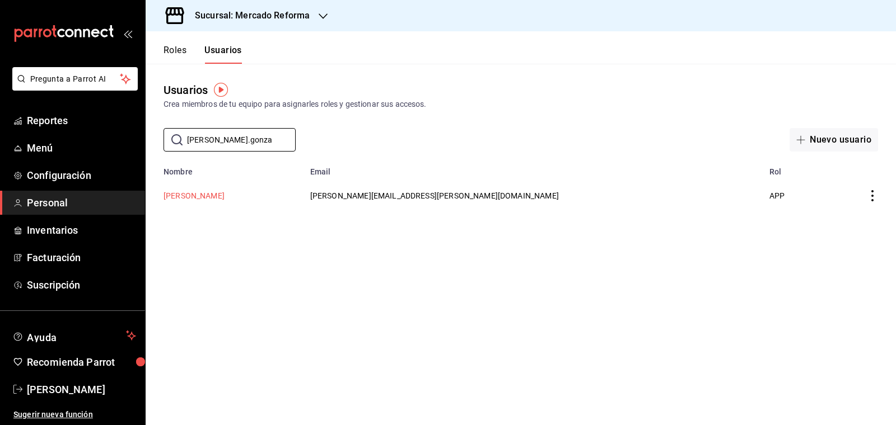
type input "[PERSON_NAME].gonza"
click at [197, 197] on button "[PERSON_NAME]" at bounding box center [193, 195] width 61 height 11
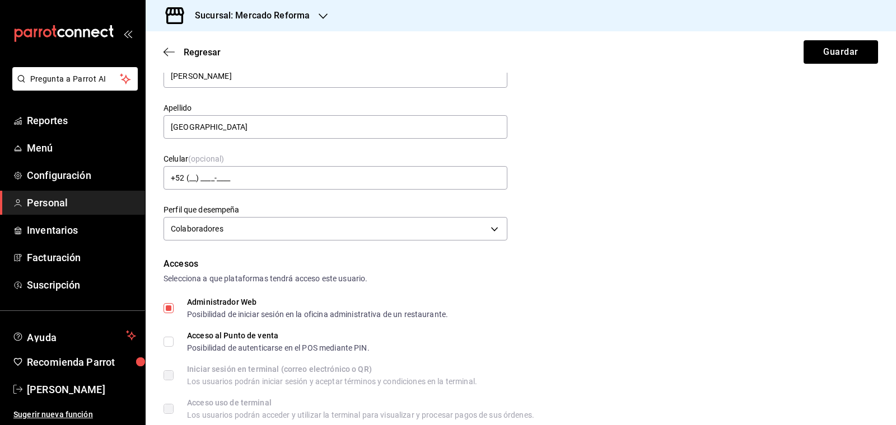
scroll to position [57, 0]
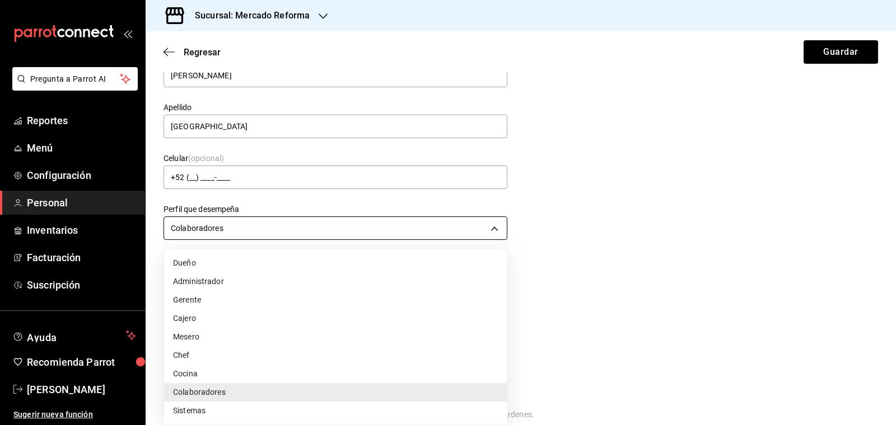
click at [481, 224] on body "Pregunta a Parrot AI Reportes Menú Configuración Personal Inventarios Facturaci…" at bounding box center [448, 212] width 896 height 425
click at [204, 356] on li "Chef" at bounding box center [335, 355] width 343 height 18
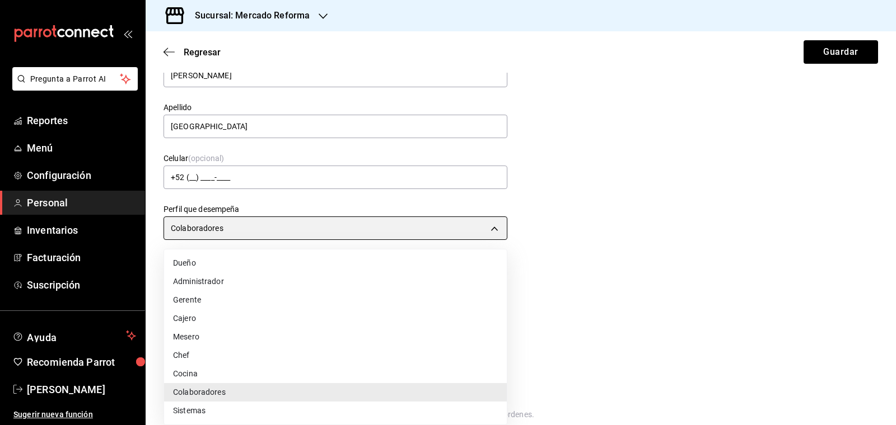
type input "CHEF"
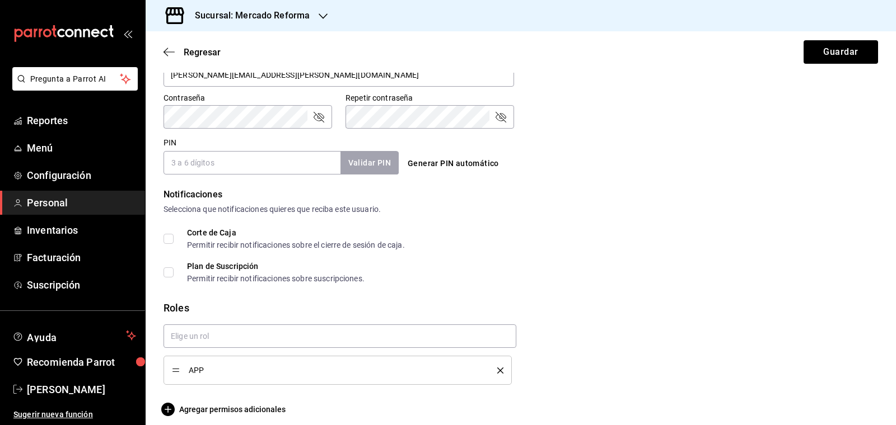
scroll to position [471, 0]
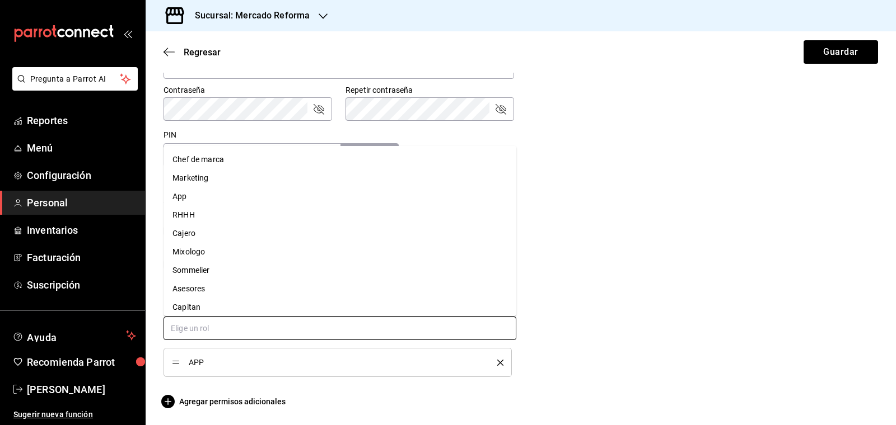
click at [344, 336] on input "text" at bounding box center [339, 329] width 353 height 24
click at [251, 159] on li "Chef de marca" at bounding box center [339, 160] width 353 height 18
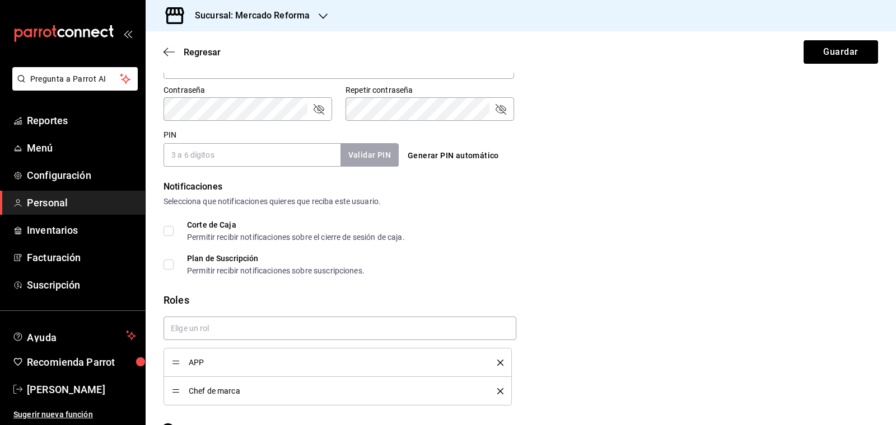
click at [500, 362] on icon "delete" at bounding box center [500, 363] width 6 height 6
click at [836, 45] on button "Guardar" at bounding box center [840, 52] width 74 height 24
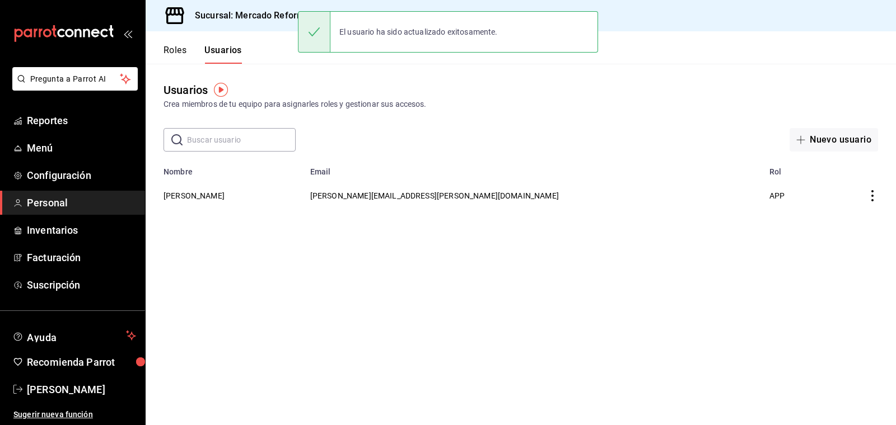
click at [257, 12] on h3 "Sucursal: Mercado Reforma" at bounding box center [248, 15] width 124 height 13
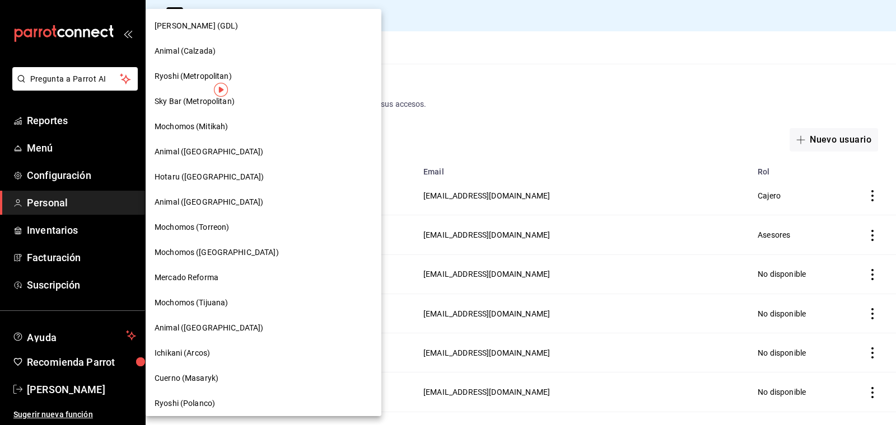
scroll to position [216, 0]
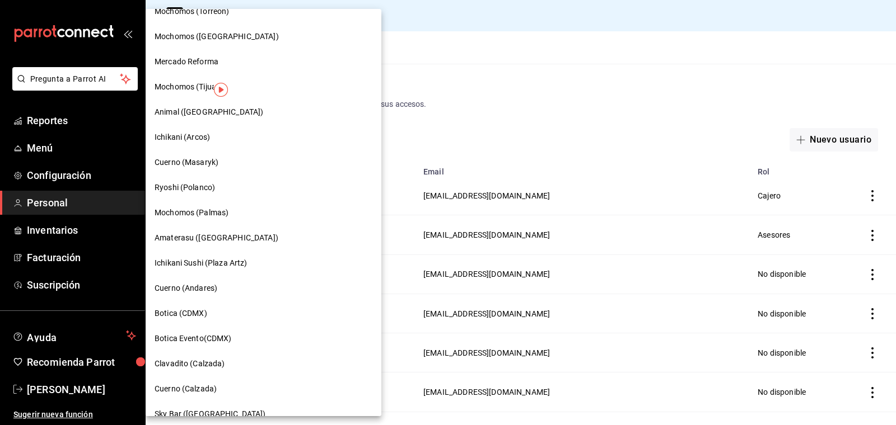
click at [184, 212] on span "Mochomos (Palmas)" at bounding box center [191, 213] width 74 height 12
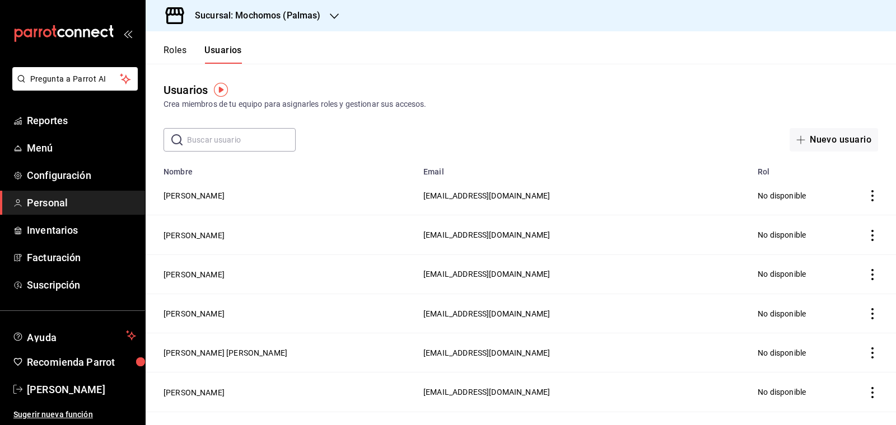
click at [169, 41] on div "Roles Usuarios" at bounding box center [194, 47] width 96 height 32
click at [174, 53] on button "Roles" at bounding box center [174, 54] width 23 height 19
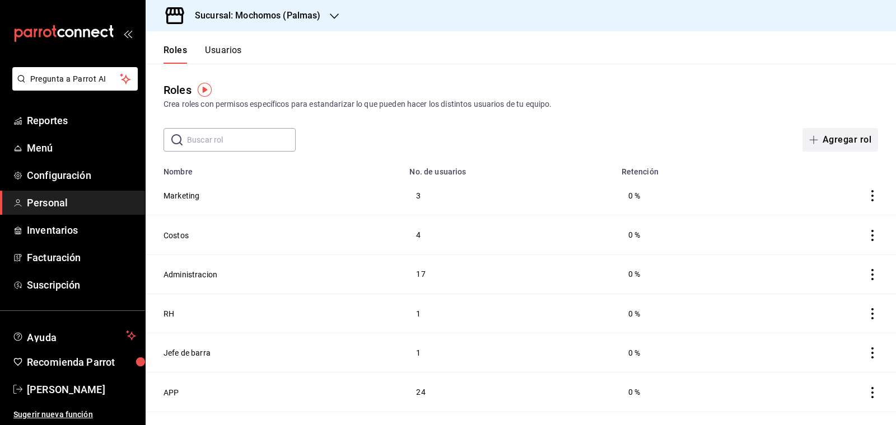
click at [833, 138] on button "Agregar rol" at bounding box center [840, 140] width 76 height 24
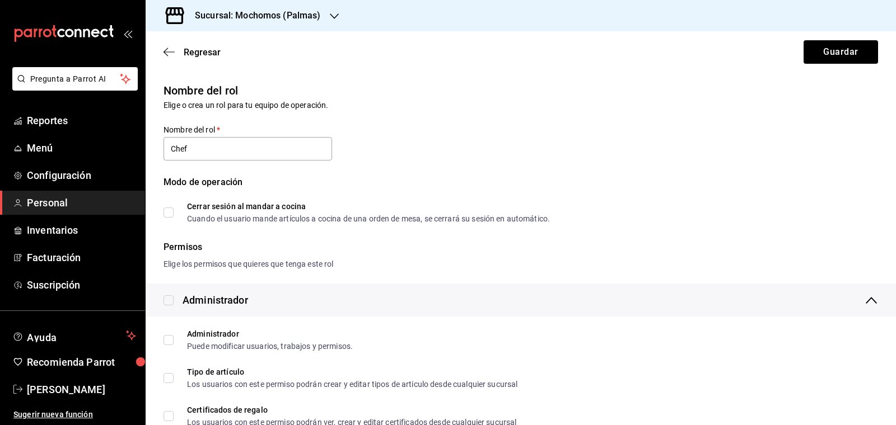
type input "Chef de marca"
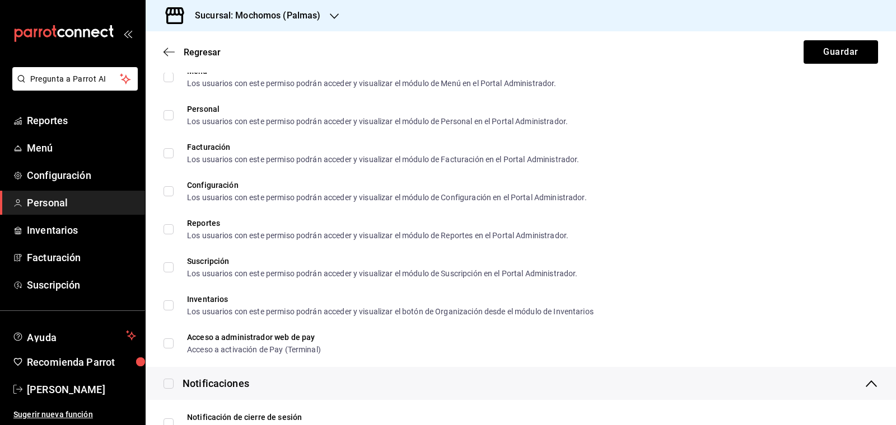
scroll to position [1789, 0]
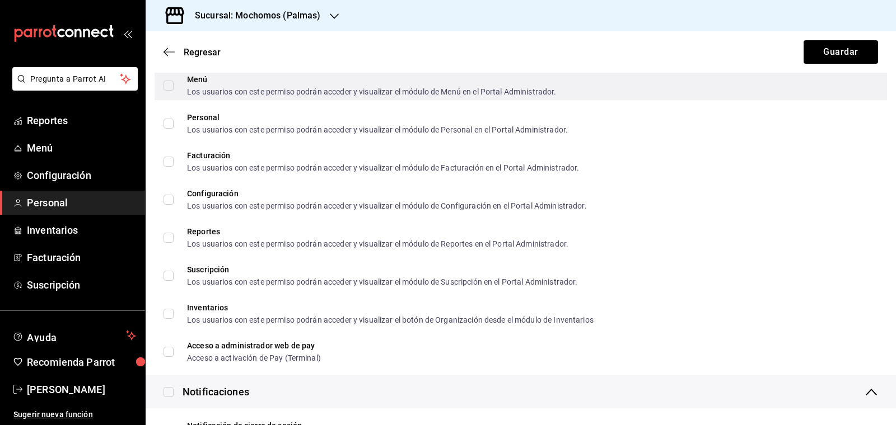
click at [167, 86] on input "Menú Los usuarios con este permiso podrán acceder y visualizar el módulo de Men…" at bounding box center [168, 86] width 10 height 10
checkbox input "true"
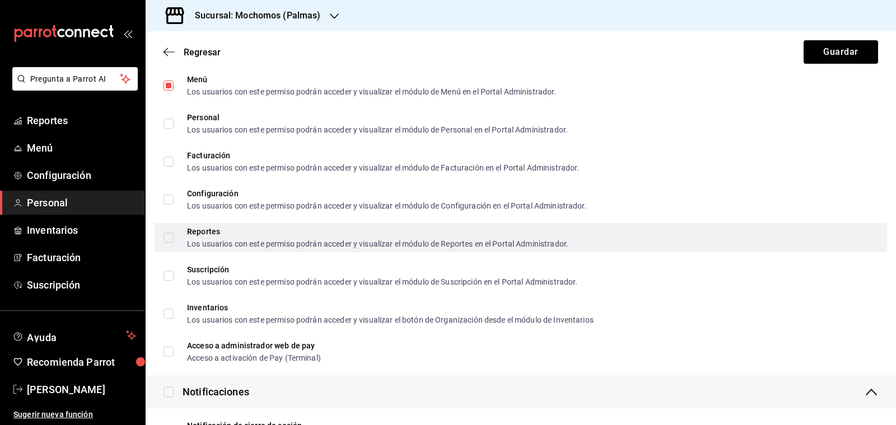
click at [168, 238] on input "Reportes Los usuarios con este permiso podrán acceder y visualizar el módulo de…" at bounding box center [168, 238] width 10 height 10
checkbox input "true"
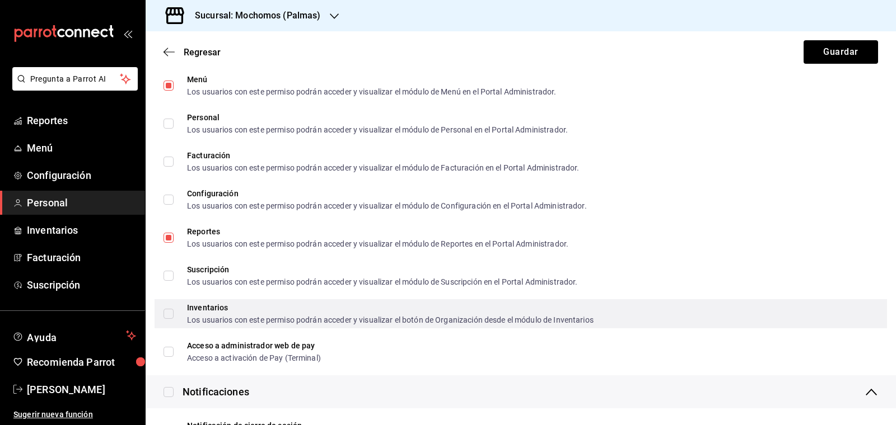
click at [168, 316] on input "Inventarios Los usuarios con este permiso podrán acceder y visualizar el botón …" at bounding box center [168, 314] width 10 height 10
checkbox input "true"
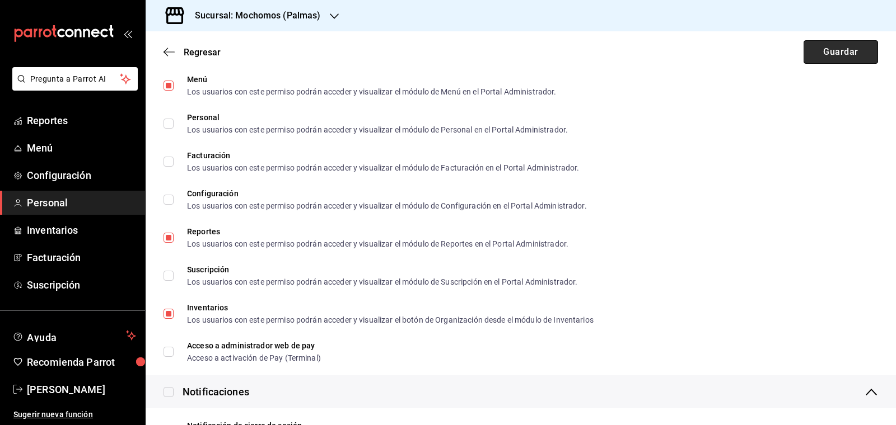
click at [858, 49] on button "Guardar" at bounding box center [840, 52] width 74 height 24
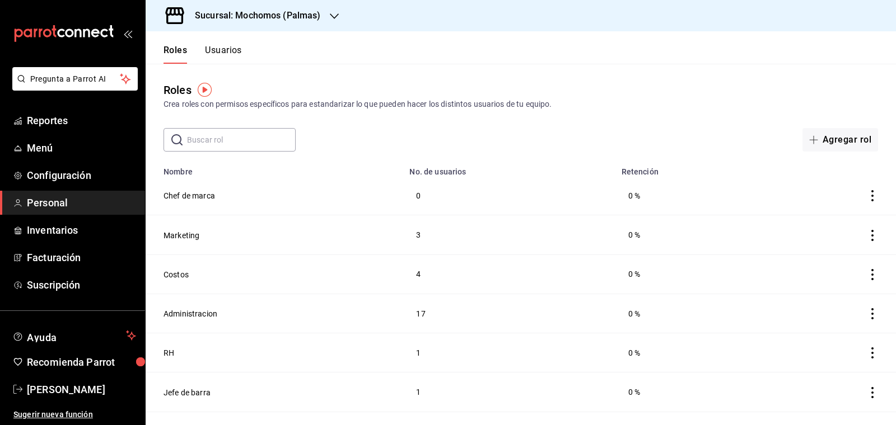
click at [222, 51] on button "Usuarios" at bounding box center [223, 54] width 37 height 19
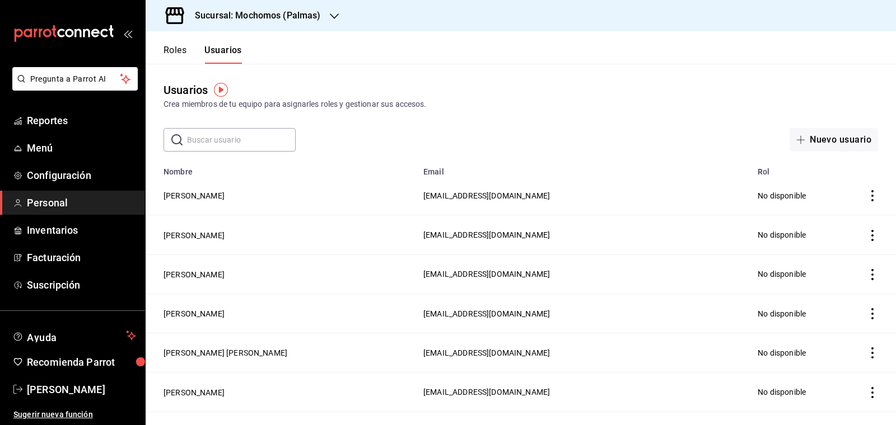
click at [218, 138] on input "text" at bounding box center [241, 140] width 109 height 22
type input "[PERSON_NAME].gonza"
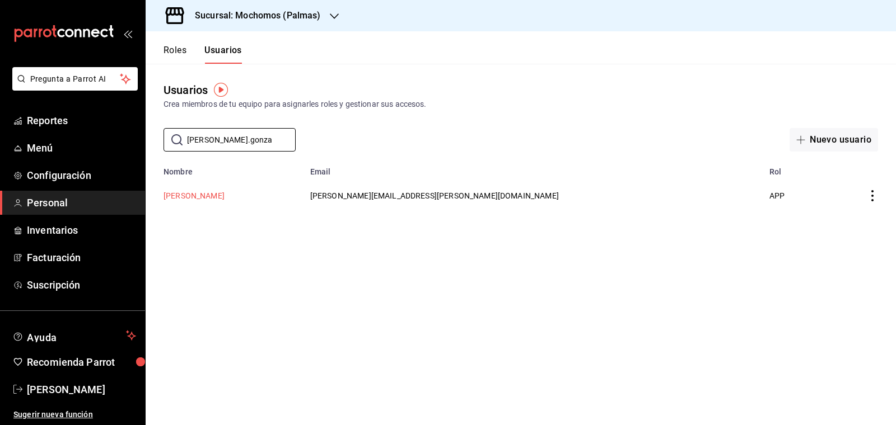
click at [191, 195] on button "[PERSON_NAME]" at bounding box center [193, 195] width 61 height 11
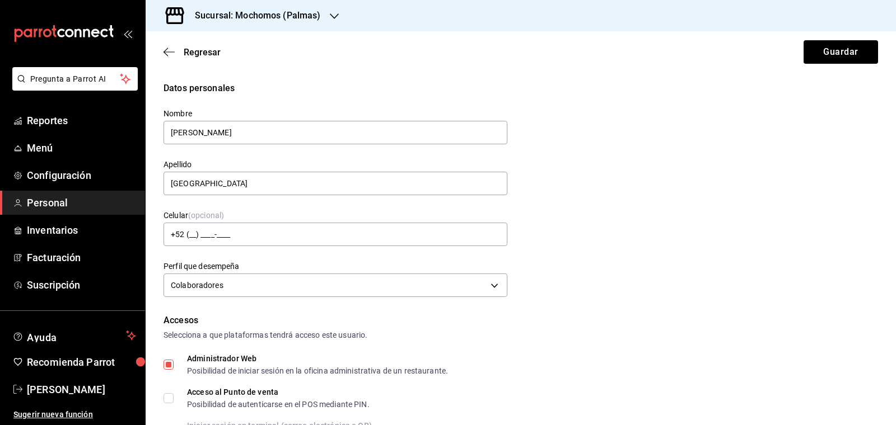
click at [394, 82] on div "Datos personales" at bounding box center [520, 88] width 714 height 13
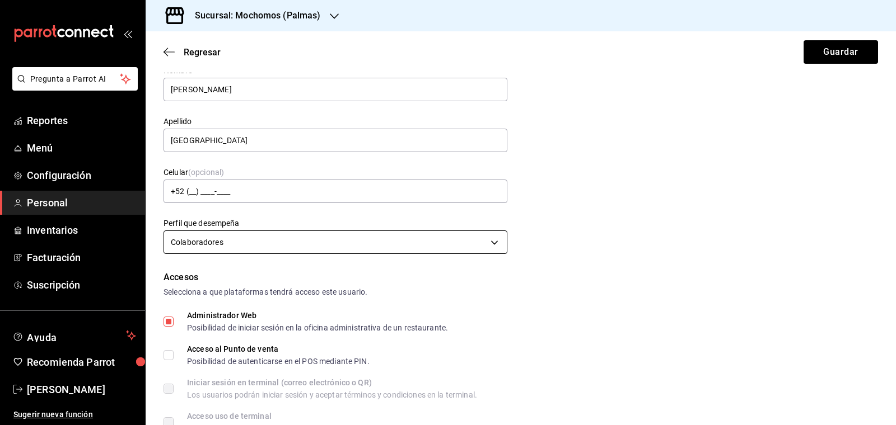
scroll to position [59, 0]
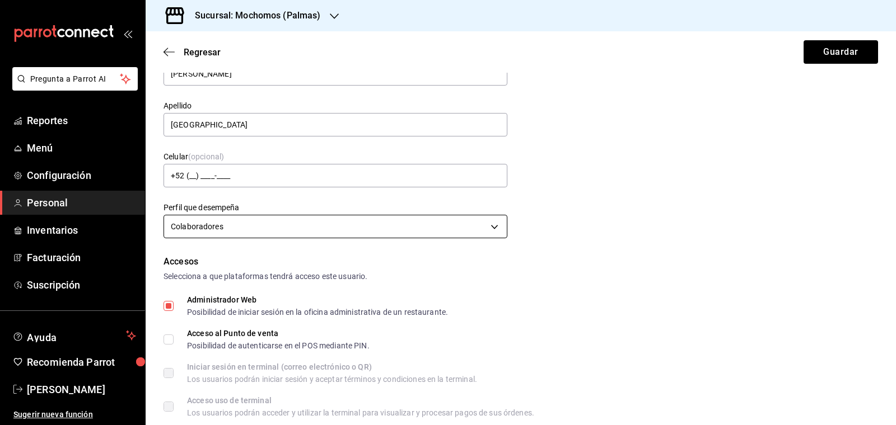
click at [223, 227] on body "Pregunta a Parrot AI Reportes Menú Configuración Personal Inventarios Facturaci…" at bounding box center [448, 212] width 896 height 425
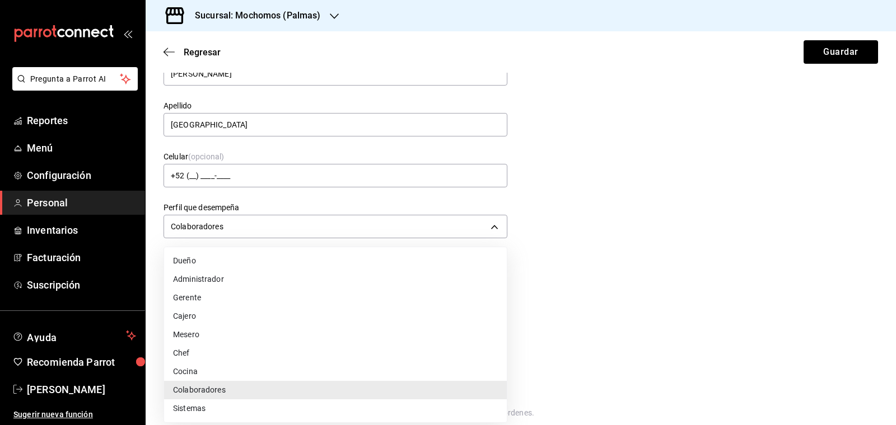
click at [198, 349] on li "Chef" at bounding box center [335, 353] width 343 height 18
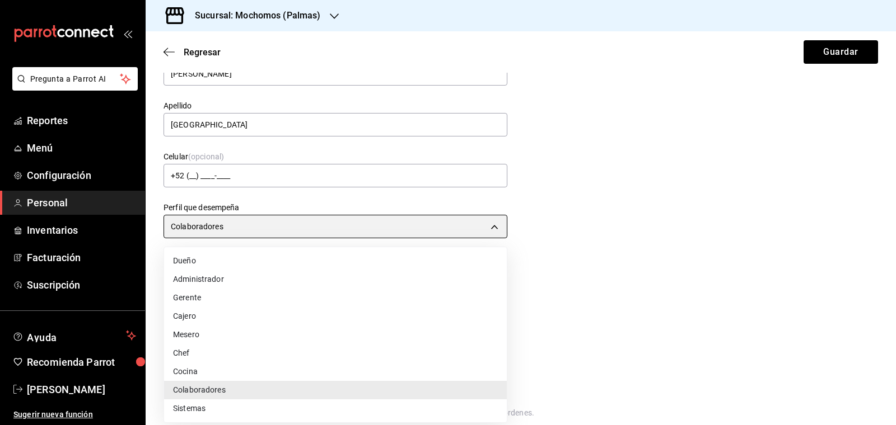
type input "CHEF"
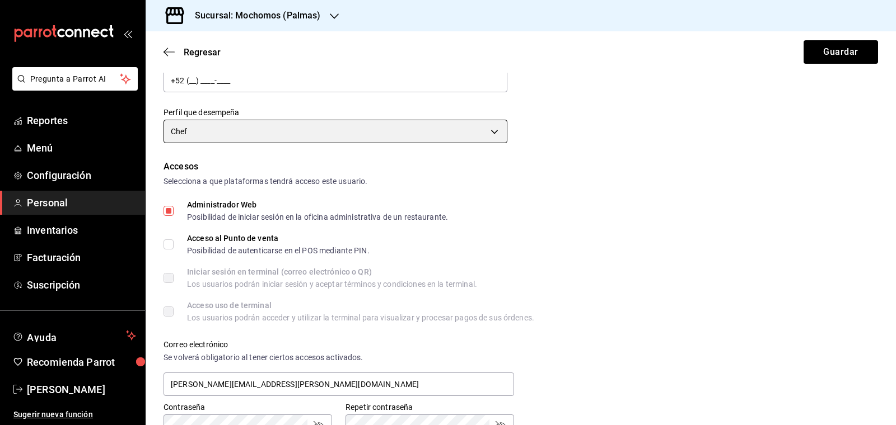
scroll to position [154, 0]
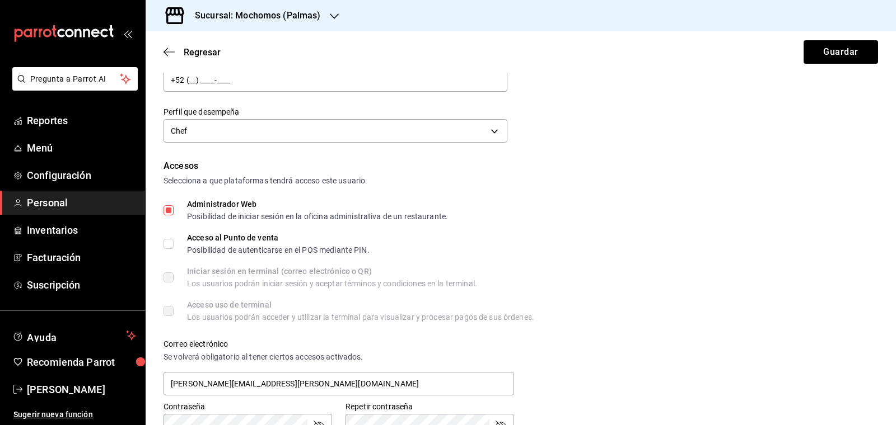
click at [172, 213] on input "Administrador Web Posibilidad de iniciar sesión en la oficina administrativa de…" at bounding box center [168, 210] width 10 height 10
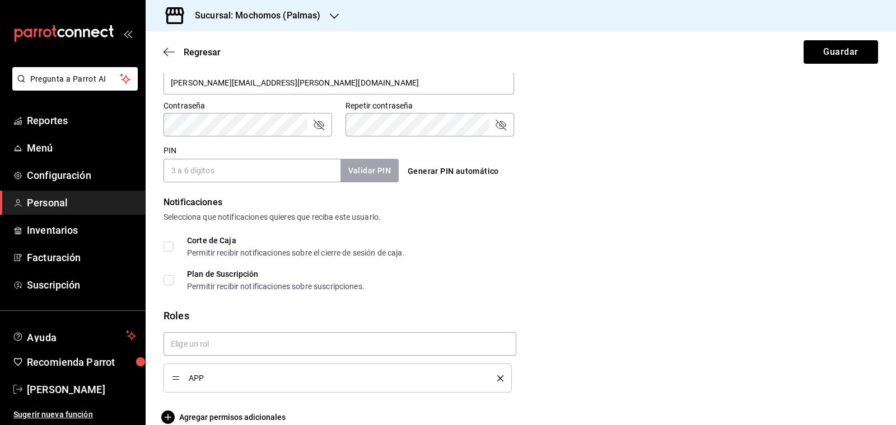
scroll to position [471, 0]
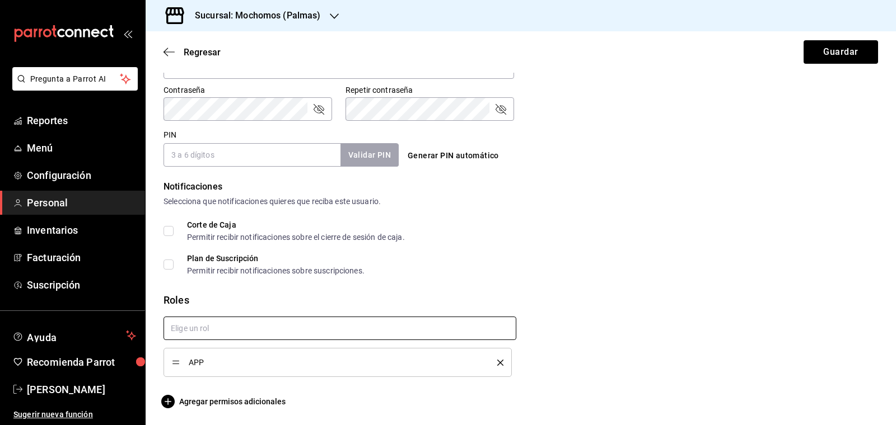
click at [282, 320] on input "text" at bounding box center [339, 329] width 353 height 24
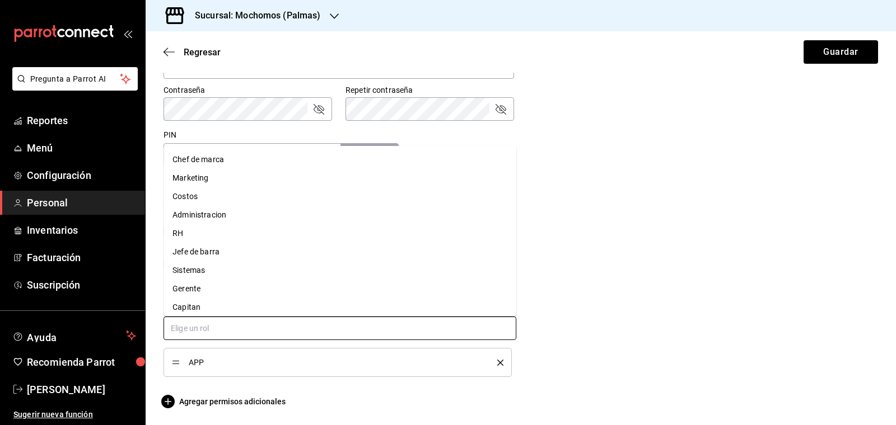
click at [217, 154] on li "Chef de marca" at bounding box center [339, 160] width 353 height 18
checkbox input "true"
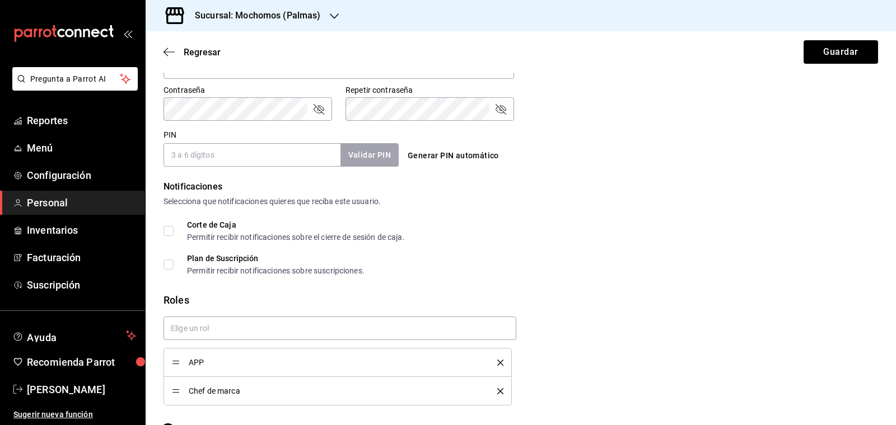
click at [500, 363] on icon "delete" at bounding box center [500, 363] width 6 height 6
click at [822, 56] on button "Guardar" at bounding box center [840, 52] width 74 height 24
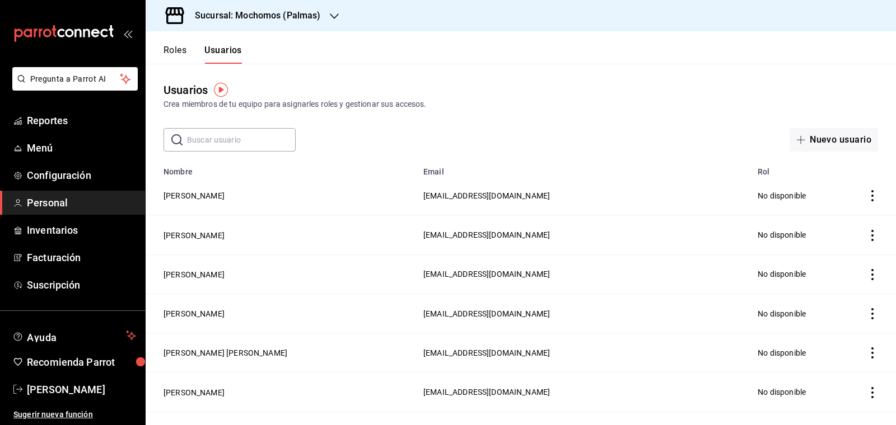
click at [306, 12] on h3 "Sucursal: Mochomos (Palmas)" at bounding box center [253, 15] width 135 height 13
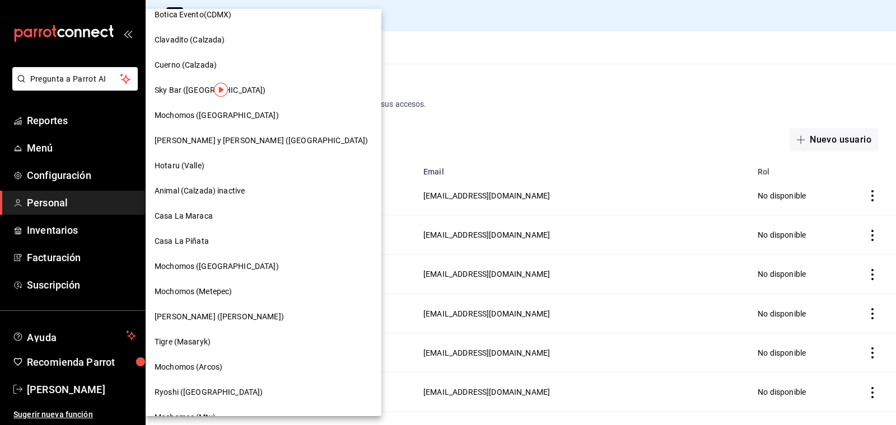
scroll to position [543, 0]
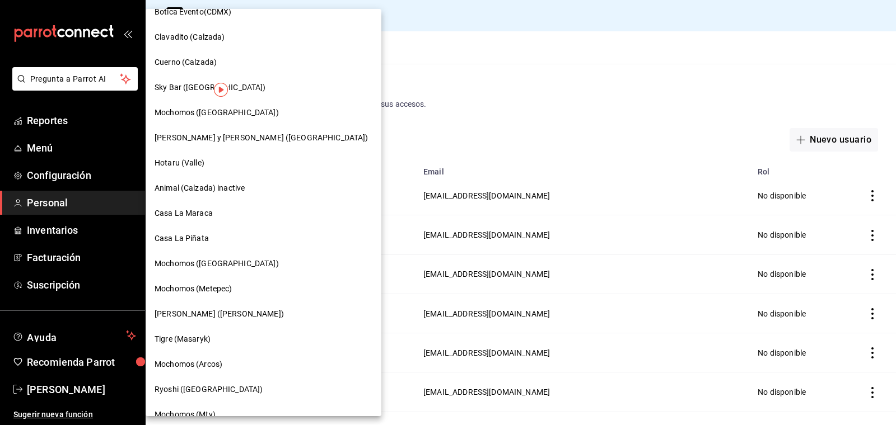
click at [199, 284] on span "Mochomos (Metepec)" at bounding box center [192, 289] width 77 height 12
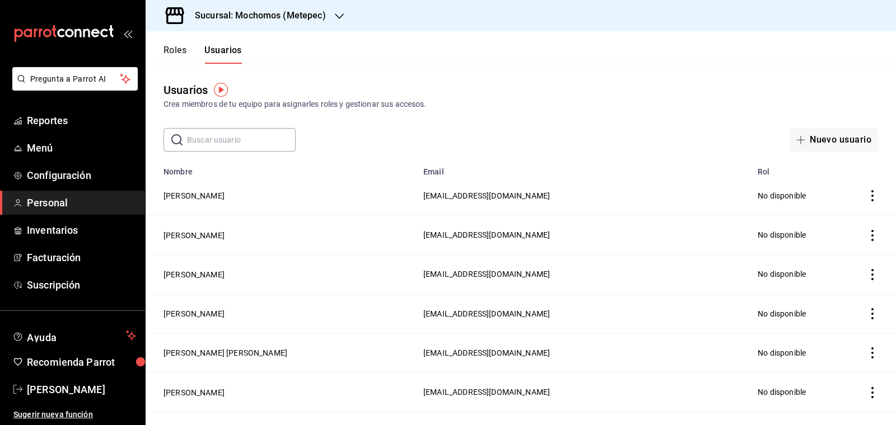
click at [184, 46] on button "Roles" at bounding box center [174, 54] width 23 height 19
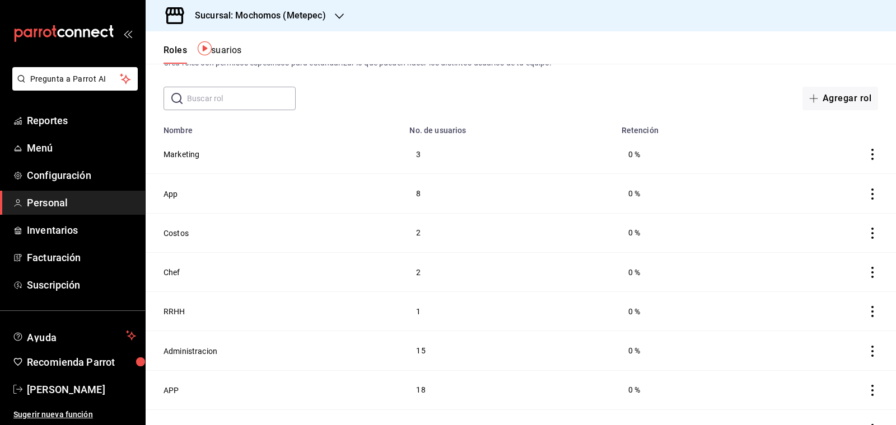
scroll to position [46, 0]
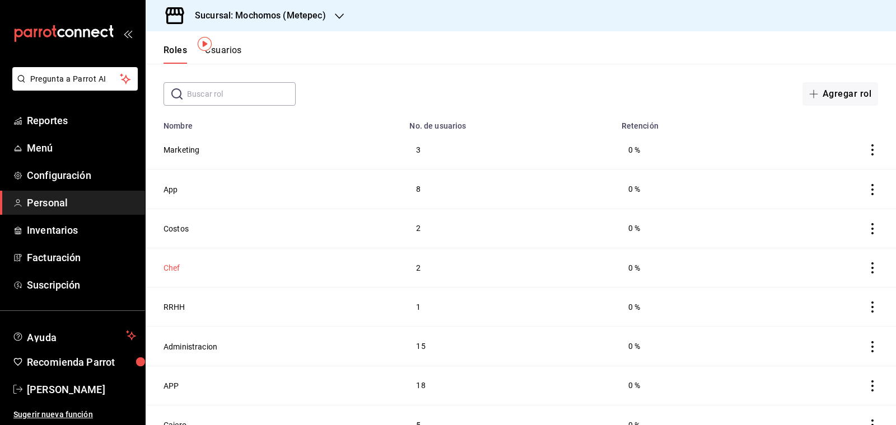
click at [172, 267] on button "Chef" at bounding box center [171, 268] width 17 height 11
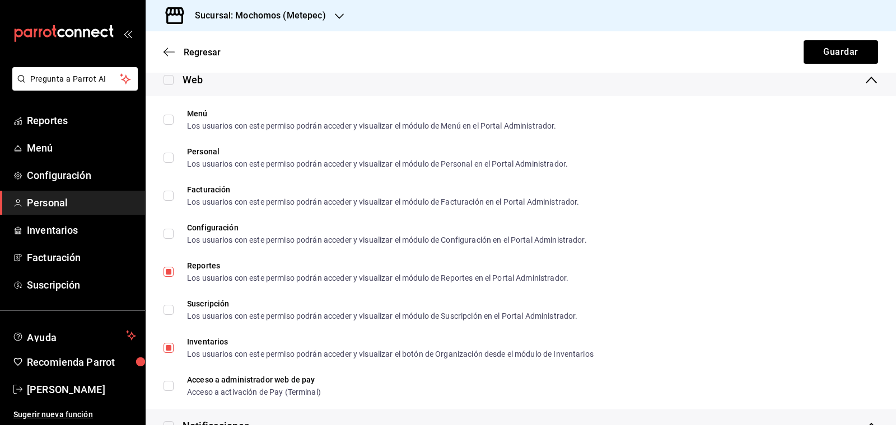
scroll to position [1861, 0]
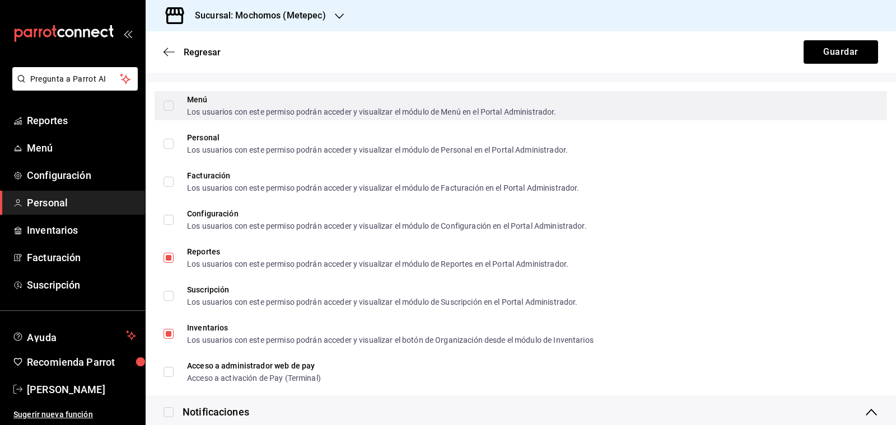
click at [171, 106] on input "Menú Los usuarios con este permiso podrán acceder y visualizar el módulo de Men…" at bounding box center [168, 106] width 10 height 10
checkbox input "true"
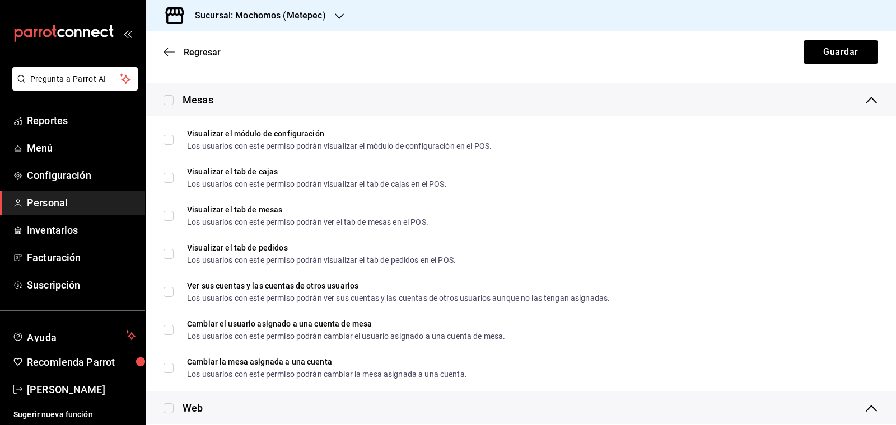
scroll to position [1248, 0]
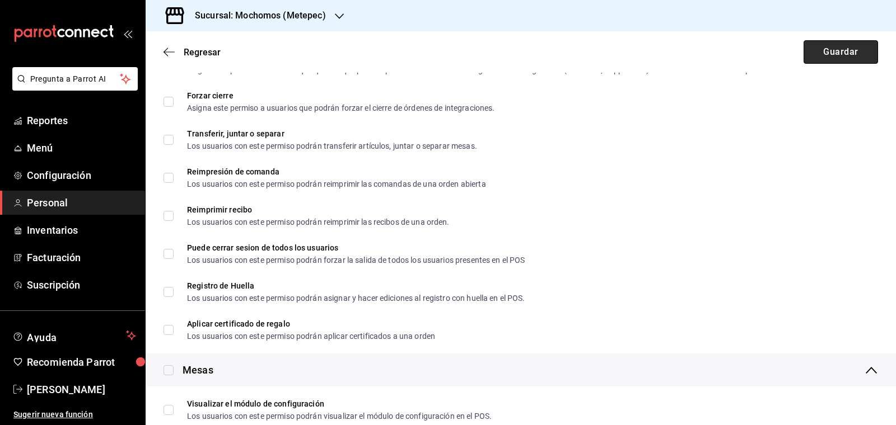
click at [839, 53] on button "Guardar" at bounding box center [840, 52] width 74 height 24
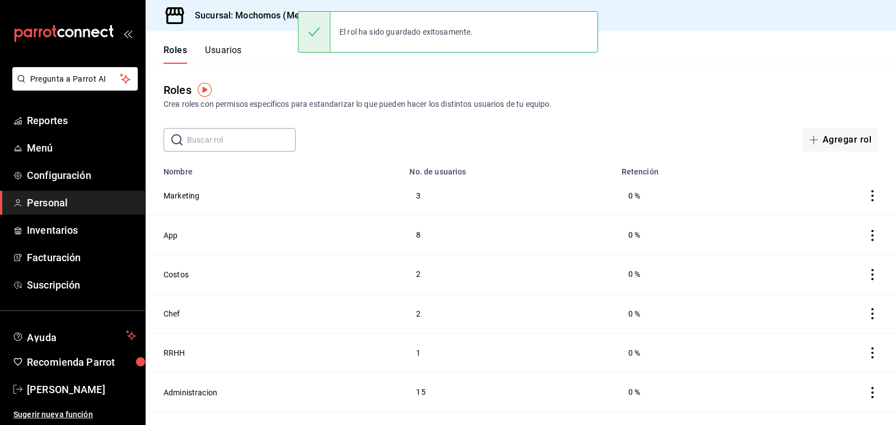
click at [231, 50] on button "Usuarios" at bounding box center [223, 54] width 37 height 19
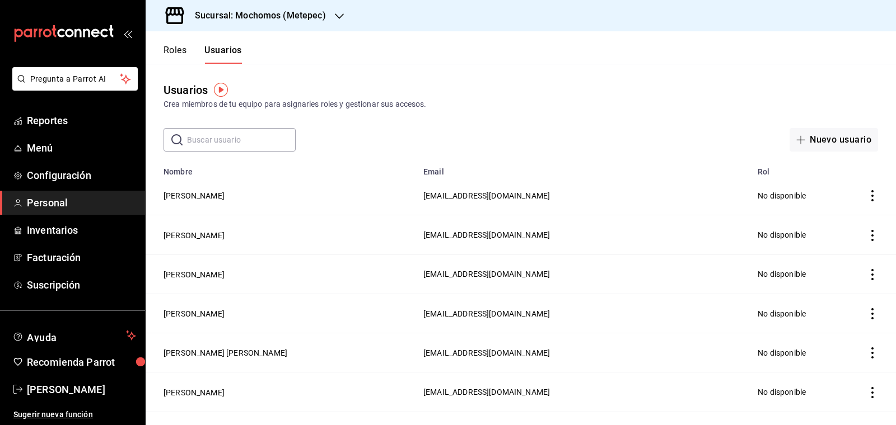
click at [221, 137] on input "text" at bounding box center [241, 140] width 109 height 22
type input "[PERSON_NAME].gonza"
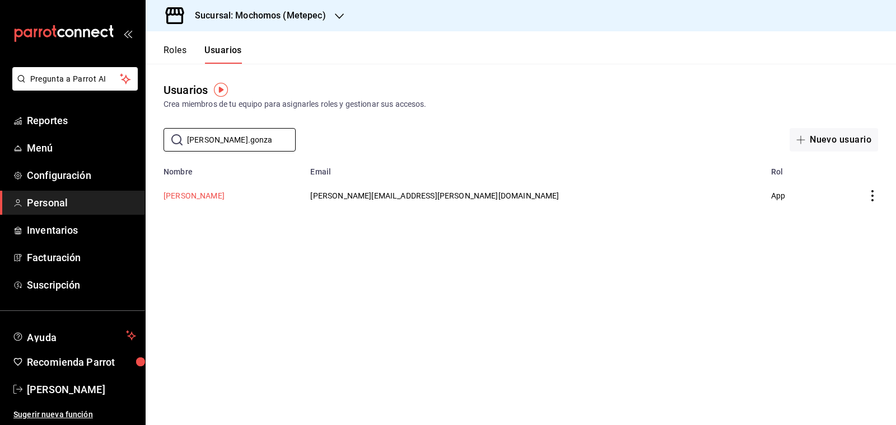
click at [194, 195] on button "[PERSON_NAME]" at bounding box center [193, 195] width 61 height 11
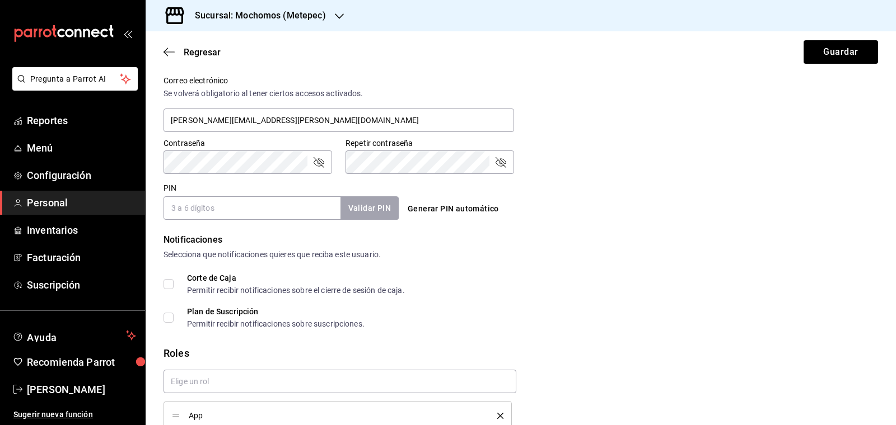
scroll to position [471, 0]
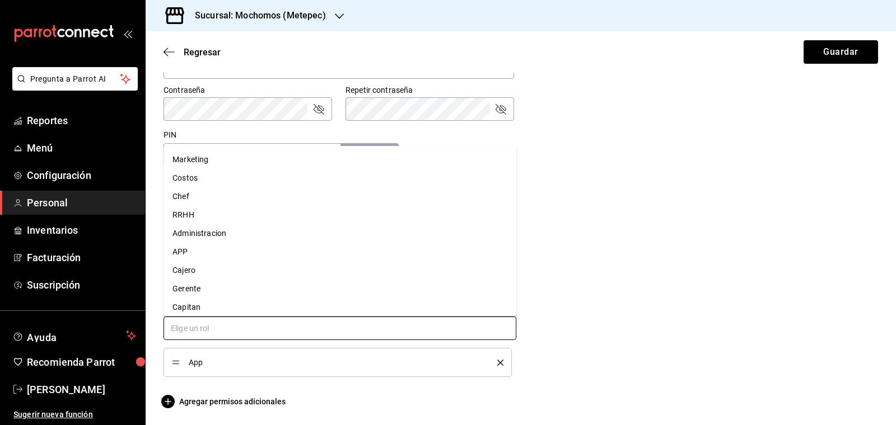
click at [413, 329] on input "text" at bounding box center [339, 329] width 353 height 24
click at [230, 197] on li "Chef" at bounding box center [339, 197] width 353 height 18
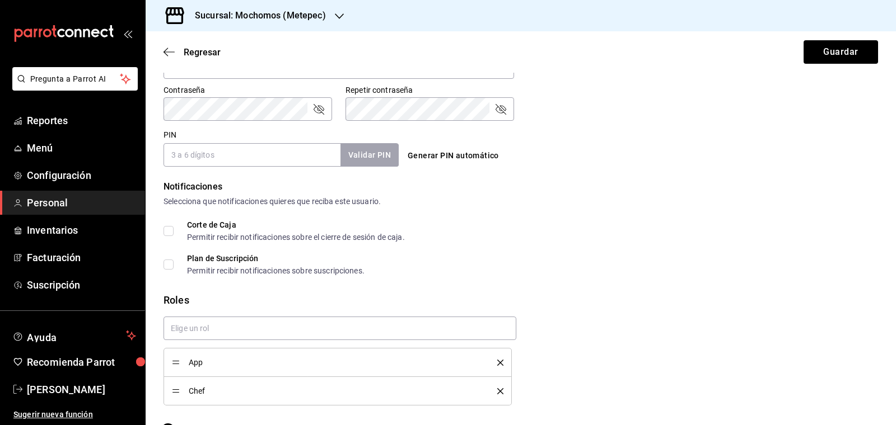
click at [499, 360] on icon "delete" at bounding box center [500, 363] width 6 height 6
click at [828, 53] on button "Guardar" at bounding box center [840, 52] width 74 height 24
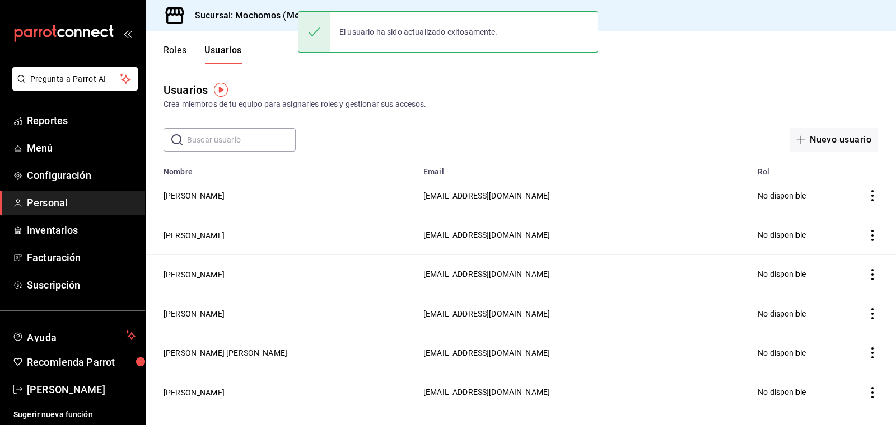
click at [176, 42] on div "Roles Usuarios" at bounding box center [194, 47] width 96 height 32
click at [173, 55] on button "Roles" at bounding box center [174, 54] width 23 height 19
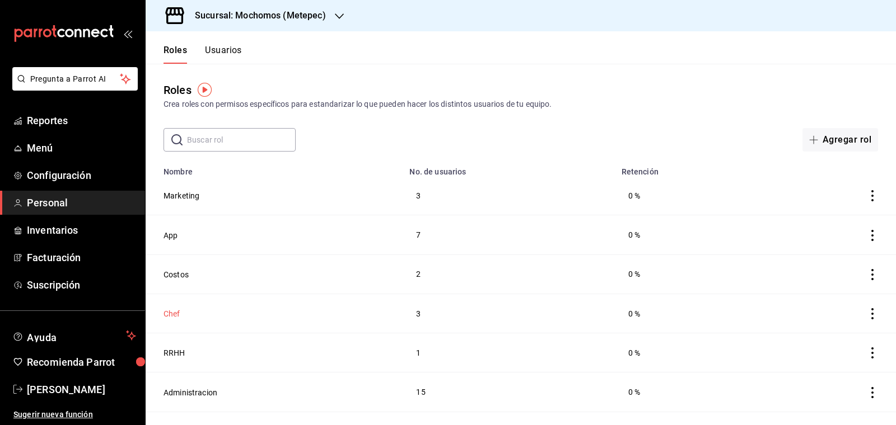
click at [170, 312] on button "Chef" at bounding box center [171, 313] width 17 height 11
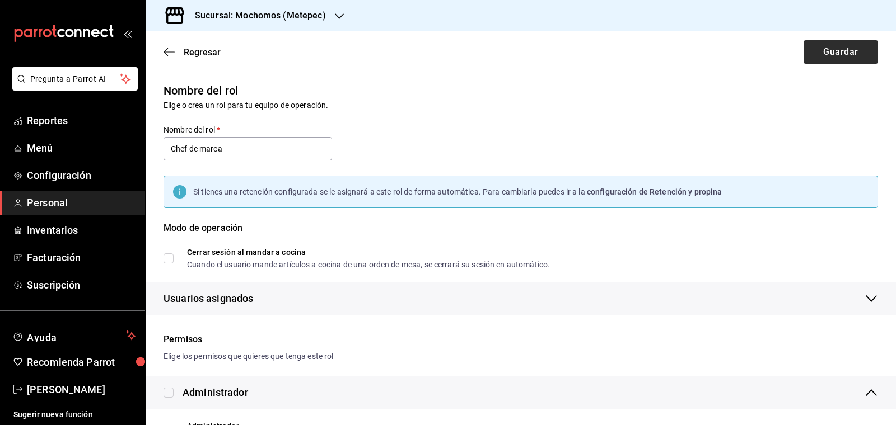
type input "Chef de marca"
click at [821, 54] on button "Guardar" at bounding box center [840, 52] width 74 height 24
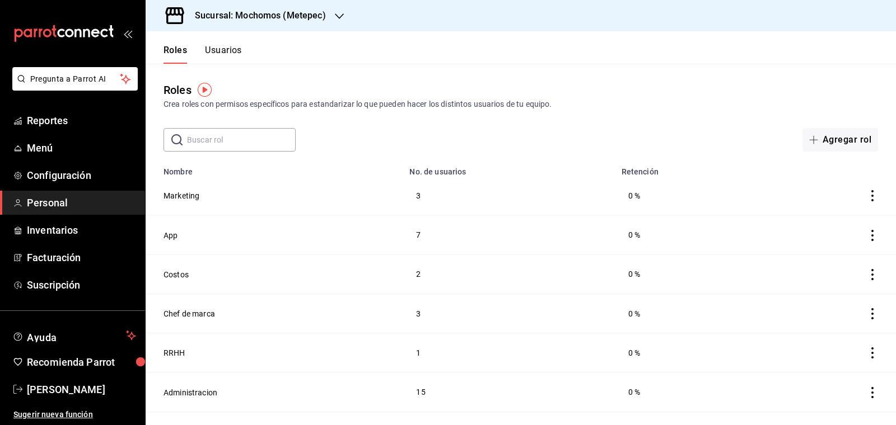
click at [222, 48] on button "Usuarios" at bounding box center [223, 54] width 37 height 19
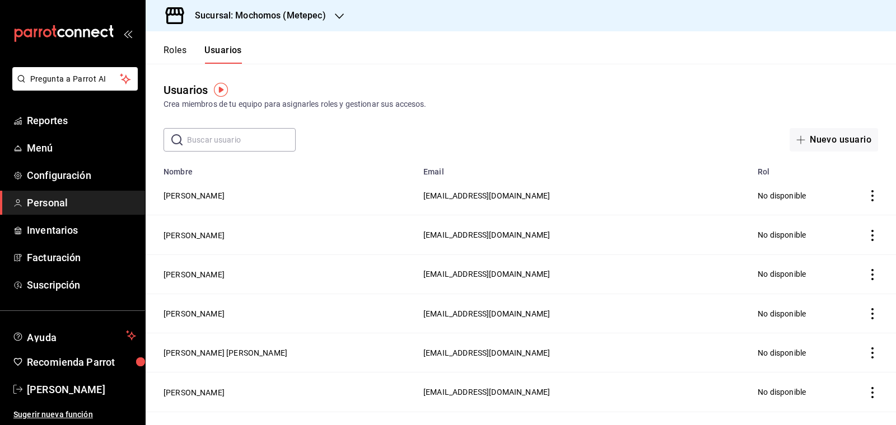
click at [210, 149] on input "text" at bounding box center [241, 140] width 109 height 22
click at [240, 142] on input "[PERSON_NAME].gonza" at bounding box center [241, 140] width 109 height 22
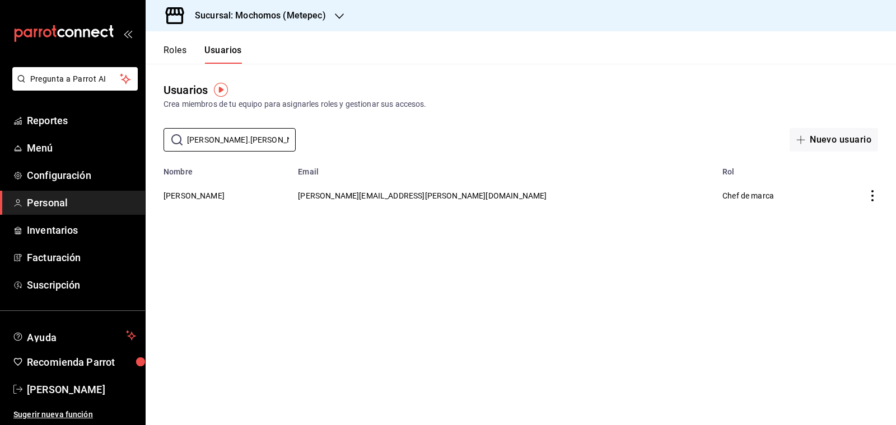
type input "[PERSON_NAME].[PERSON_NAME]"
click at [336, 20] on icon "button" at bounding box center [339, 16] width 9 height 9
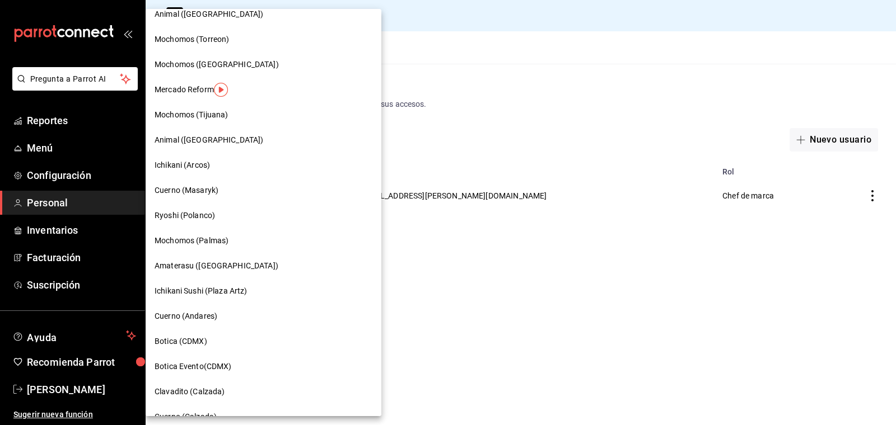
scroll to position [206, 0]
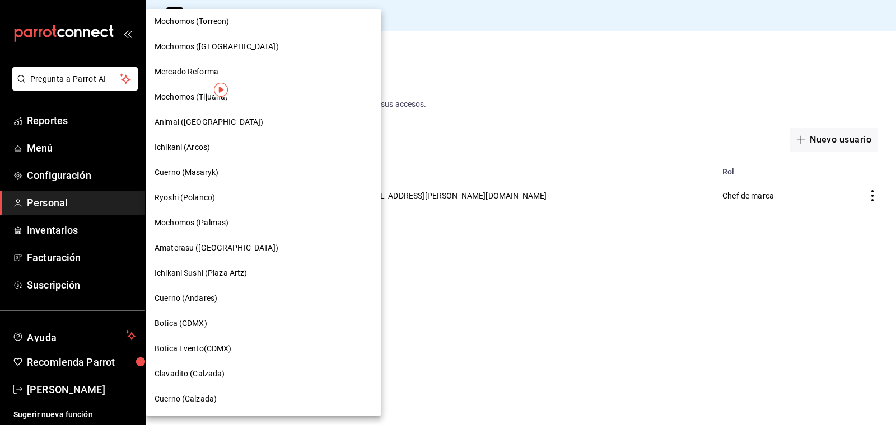
click at [184, 303] on span "Cuerno (Andares)" at bounding box center [185, 299] width 63 height 12
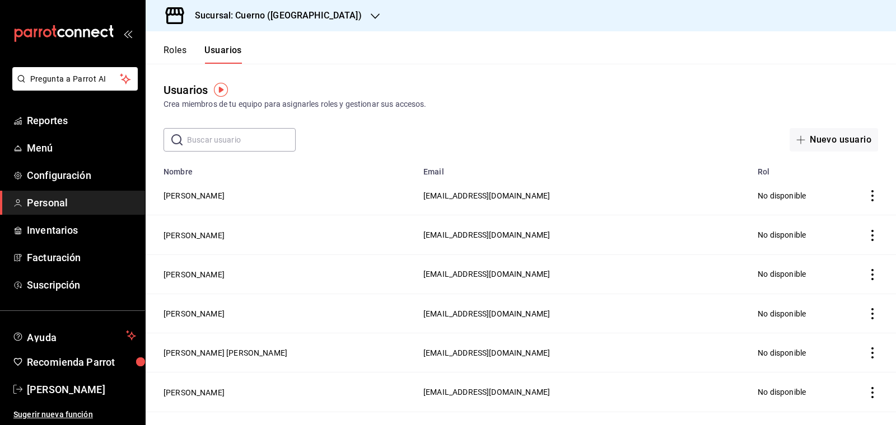
click at [176, 55] on button "Roles" at bounding box center [174, 54] width 23 height 19
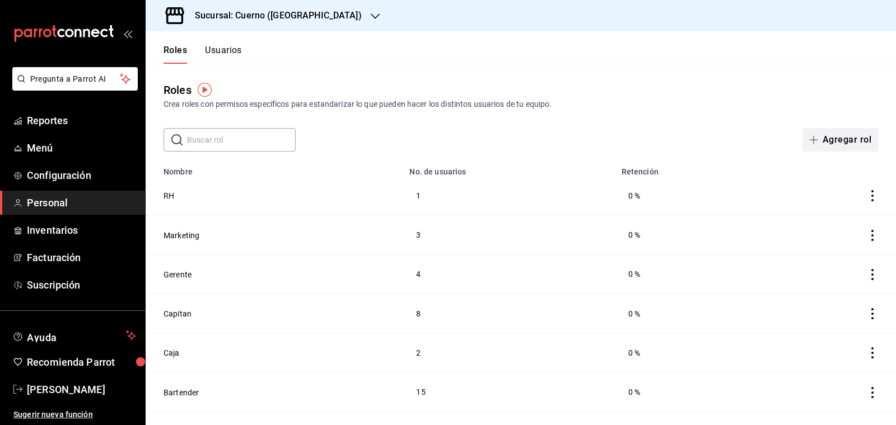
click at [858, 138] on button "Agregar rol" at bounding box center [840, 140] width 76 height 24
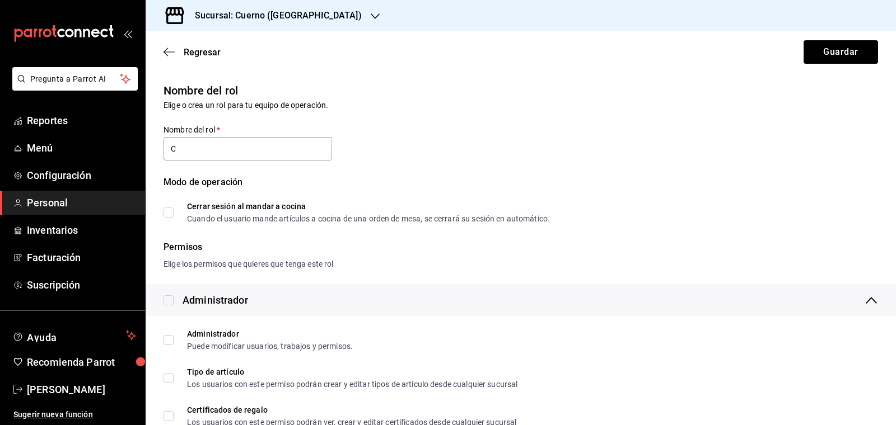
type input "Chef de marca"
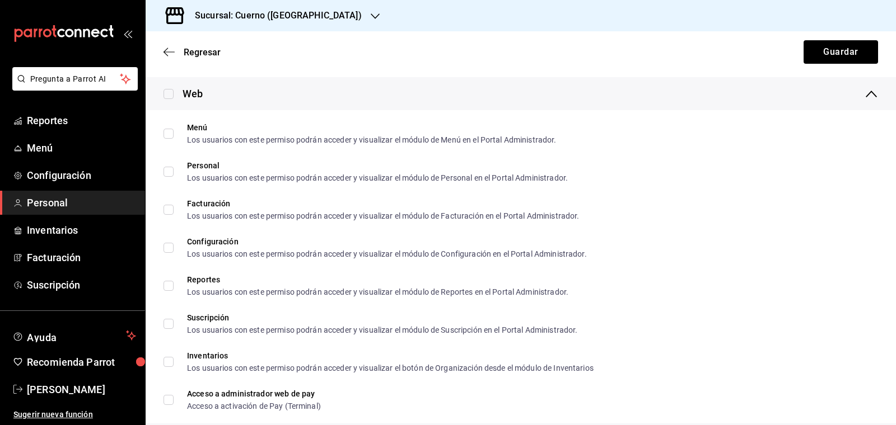
scroll to position [1734, 0]
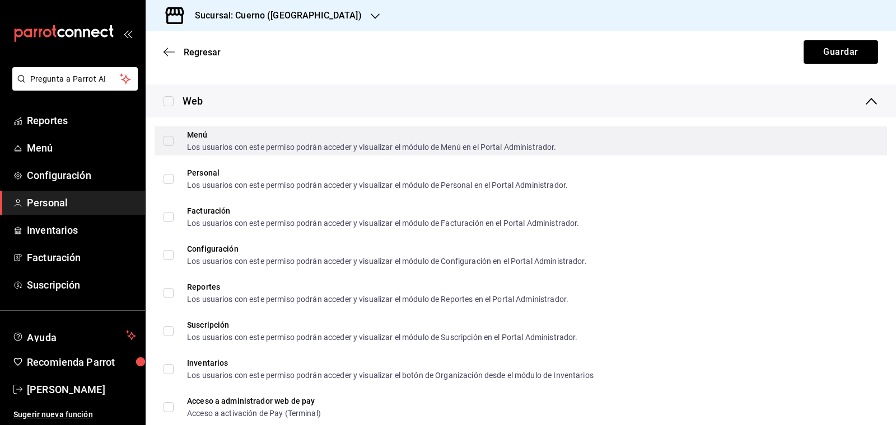
click at [167, 142] on input "Menú Los usuarios con este permiso podrán acceder y visualizar el módulo de Men…" at bounding box center [168, 141] width 10 height 10
checkbox input "true"
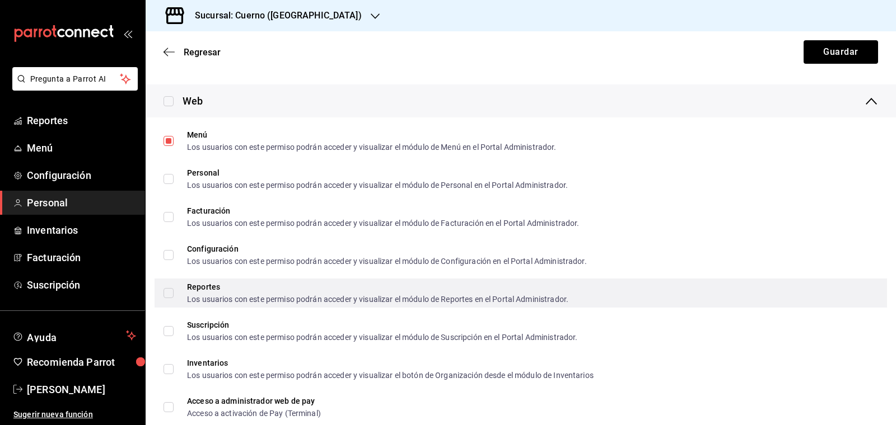
click at [170, 290] on input "Reportes Los usuarios con este permiso podrán acceder y visualizar el módulo de…" at bounding box center [168, 293] width 10 height 10
checkbox input "true"
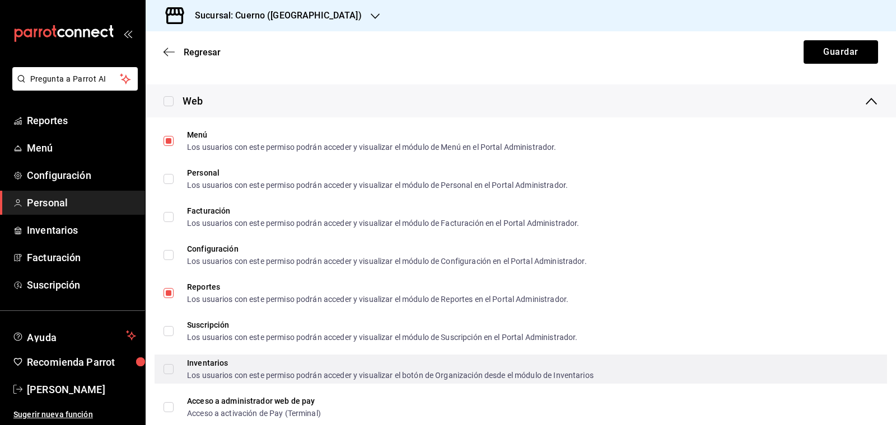
click at [168, 371] on input "Inventarios Los usuarios con este permiso podrán acceder y visualizar el botón …" at bounding box center [168, 369] width 10 height 10
checkbox input "true"
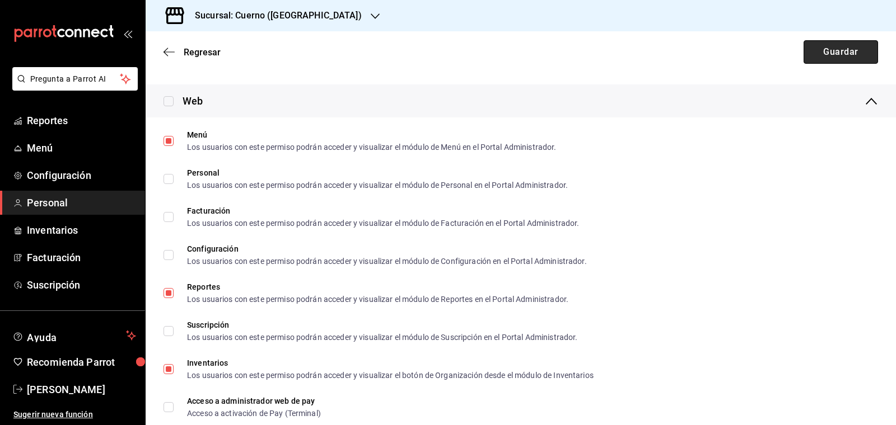
click at [851, 54] on button "Guardar" at bounding box center [840, 52] width 74 height 24
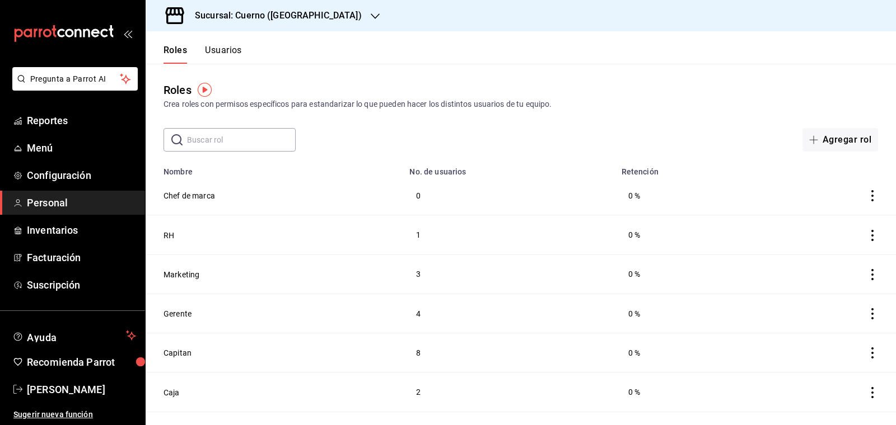
click at [237, 52] on button "Usuarios" at bounding box center [223, 54] width 37 height 19
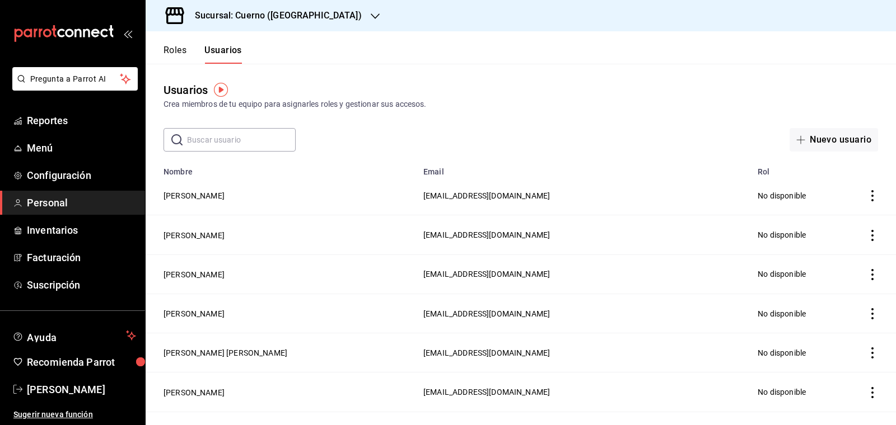
click at [216, 144] on input "text" at bounding box center [241, 140] width 109 height 22
type input "[PERSON_NAME].gonza"
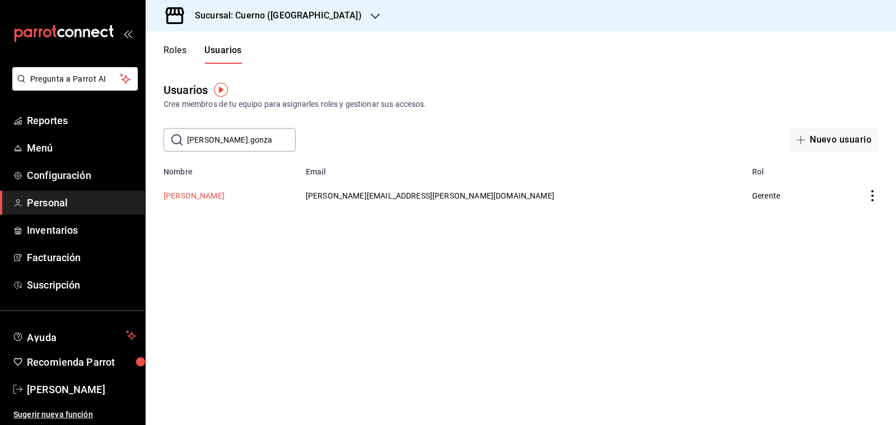
click at [186, 198] on button "[PERSON_NAME]" at bounding box center [193, 195] width 61 height 11
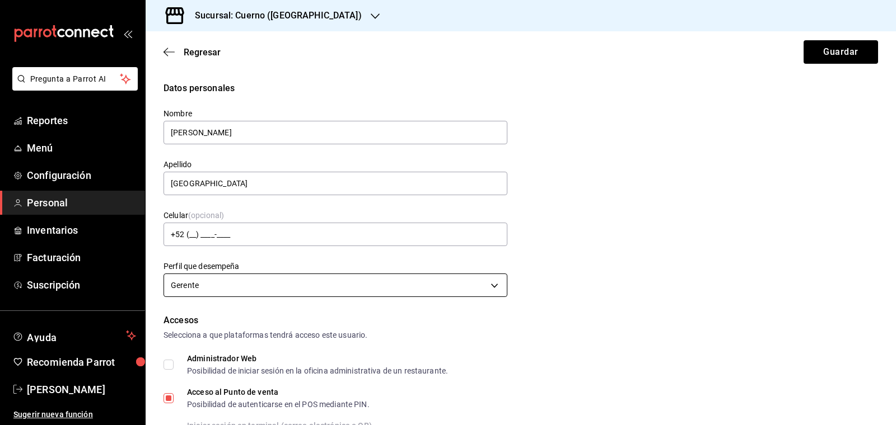
click at [387, 284] on body "Pregunta a Parrot AI Reportes Menú Configuración Personal Inventarios Facturaci…" at bounding box center [448, 212] width 896 height 425
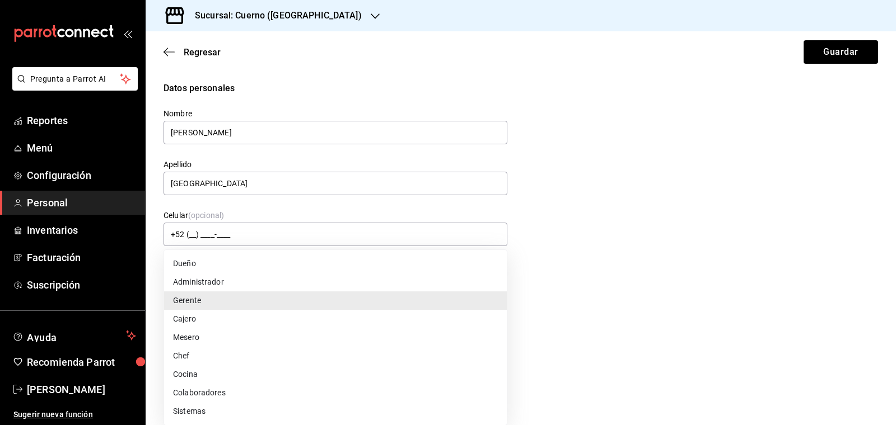
click at [214, 353] on li "Chef" at bounding box center [335, 356] width 343 height 18
type input "CHEF"
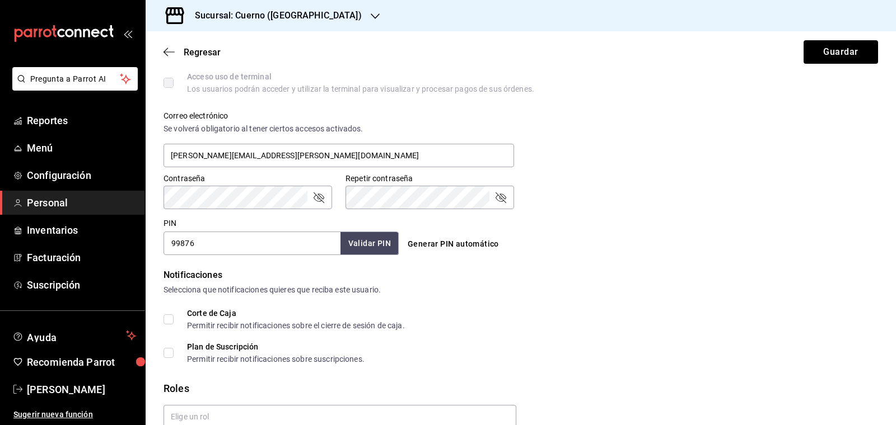
scroll to position [471, 0]
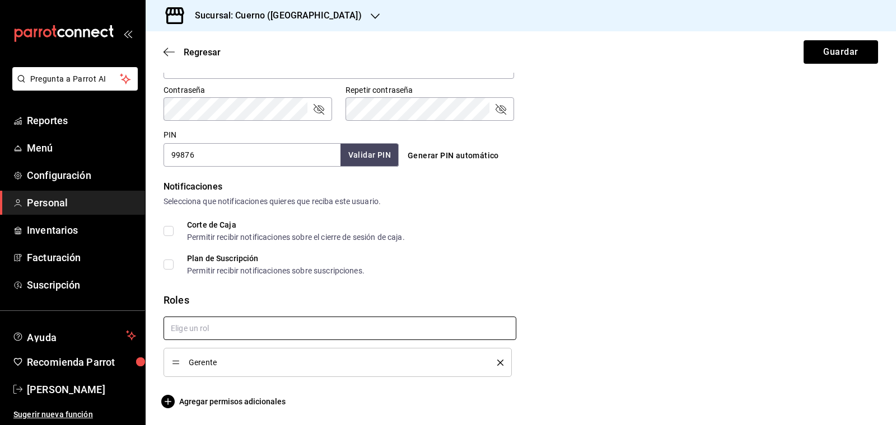
click at [472, 327] on input "text" at bounding box center [339, 329] width 353 height 24
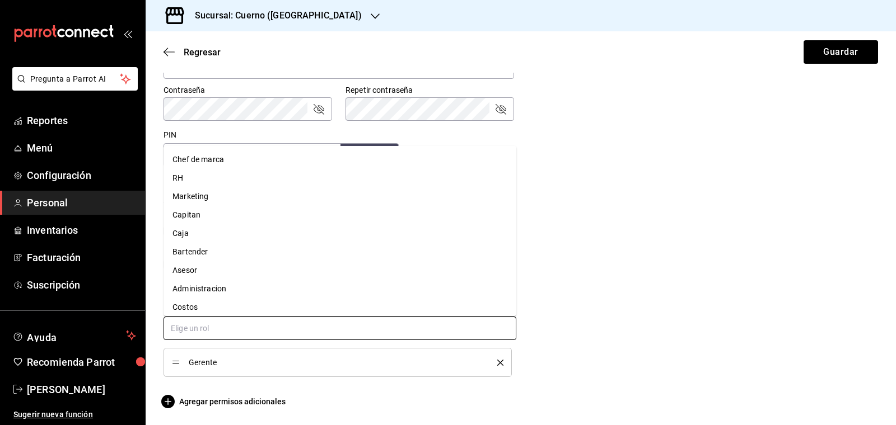
click at [222, 164] on li "Chef de marca" at bounding box center [339, 160] width 353 height 18
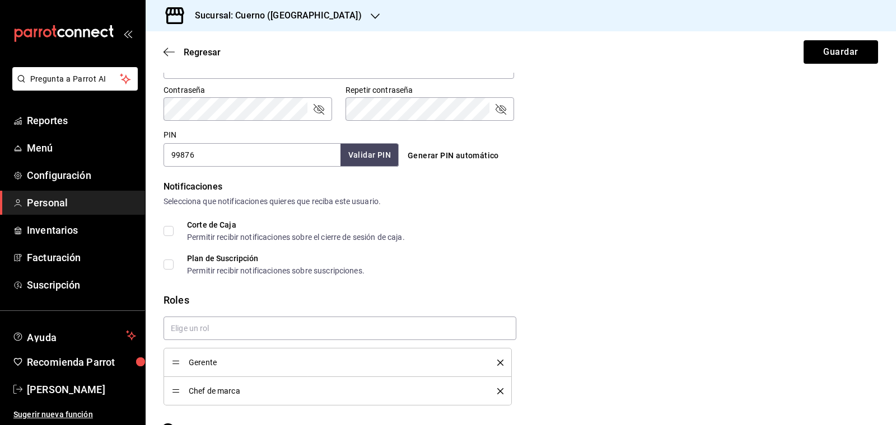
click at [500, 360] on icon "delete" at bounding box center [500, 363] width 6 height 6
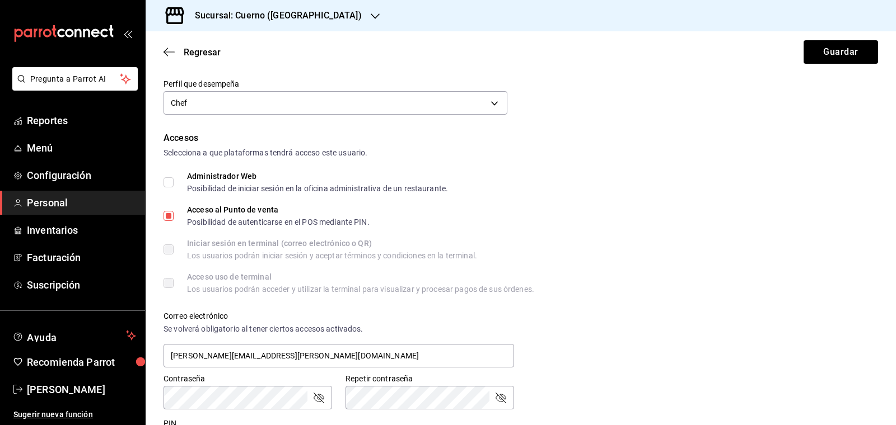
scroll to position [150, 0]
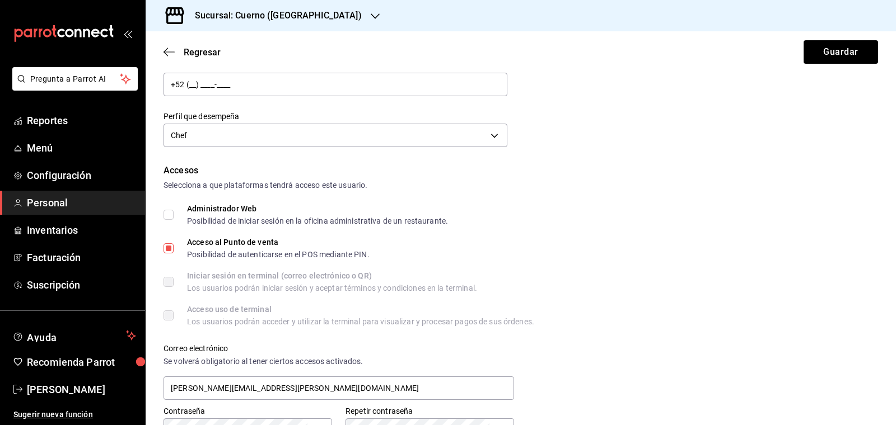
checkbox input "true"
click at [834, 53] on button "Guardar" at bounding box center [840, 52] width 74 height 24
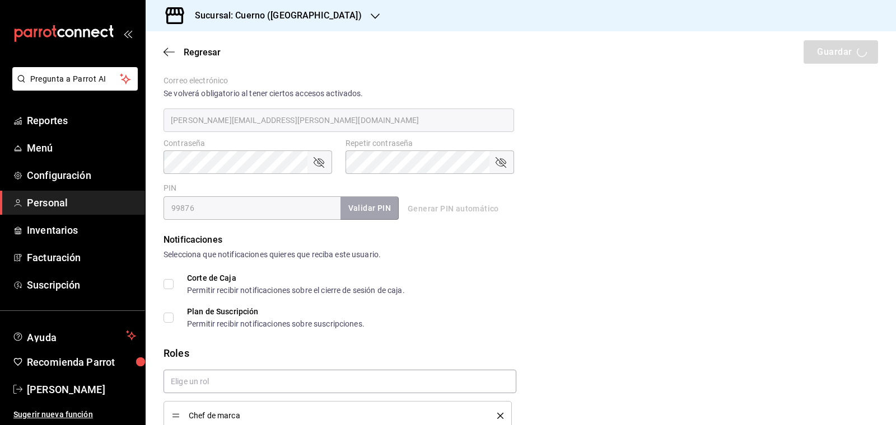
scroll to position [471, 0]
